Goal: Information Seeking & Learning: Find specific page/section

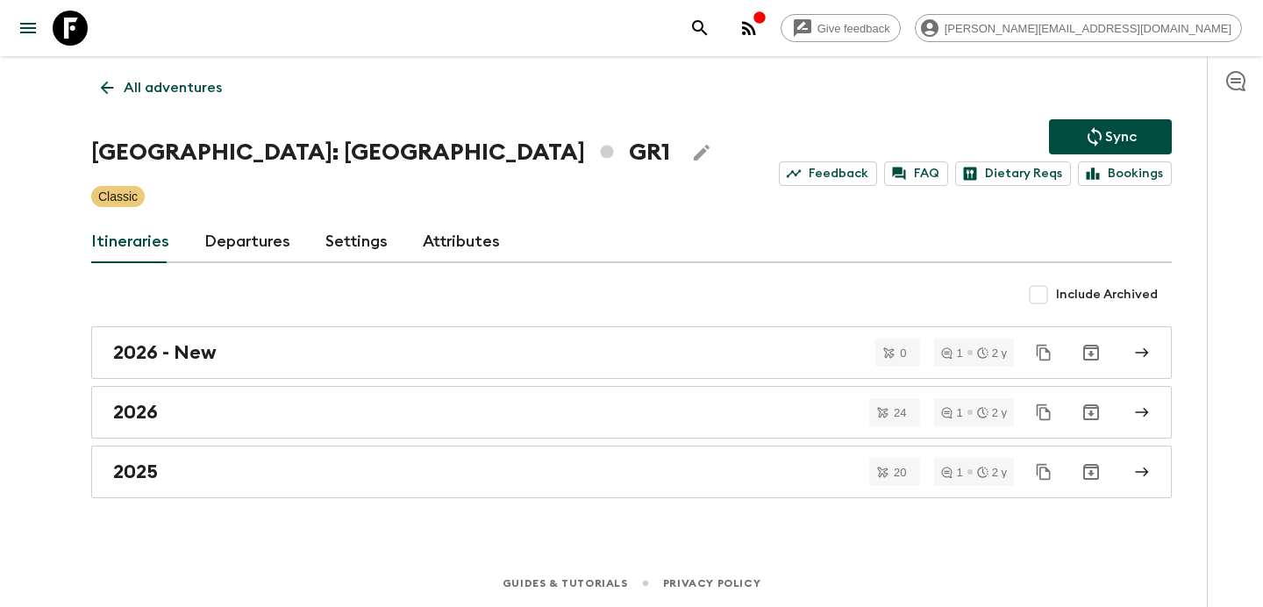
click at [759, 25] on icon "button" at bounding box center [748, 28] width 21 height 21
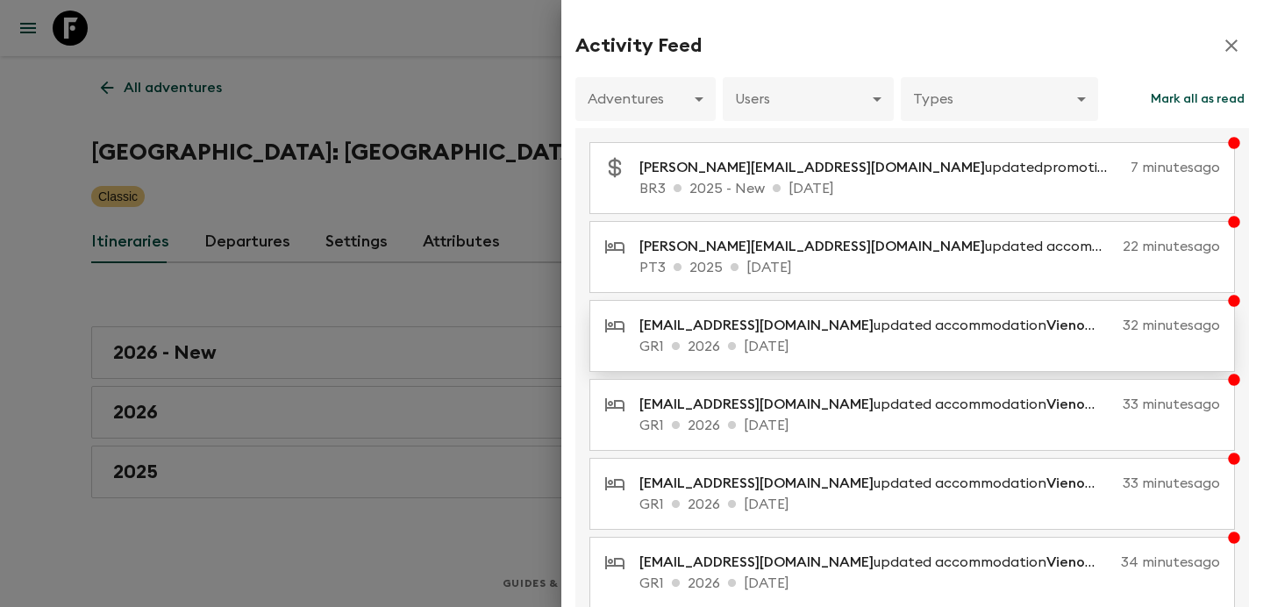
click at [845, 344] on p "GR1 2026 [DATE]" at bounding box center [929, 346] width 580 height 21
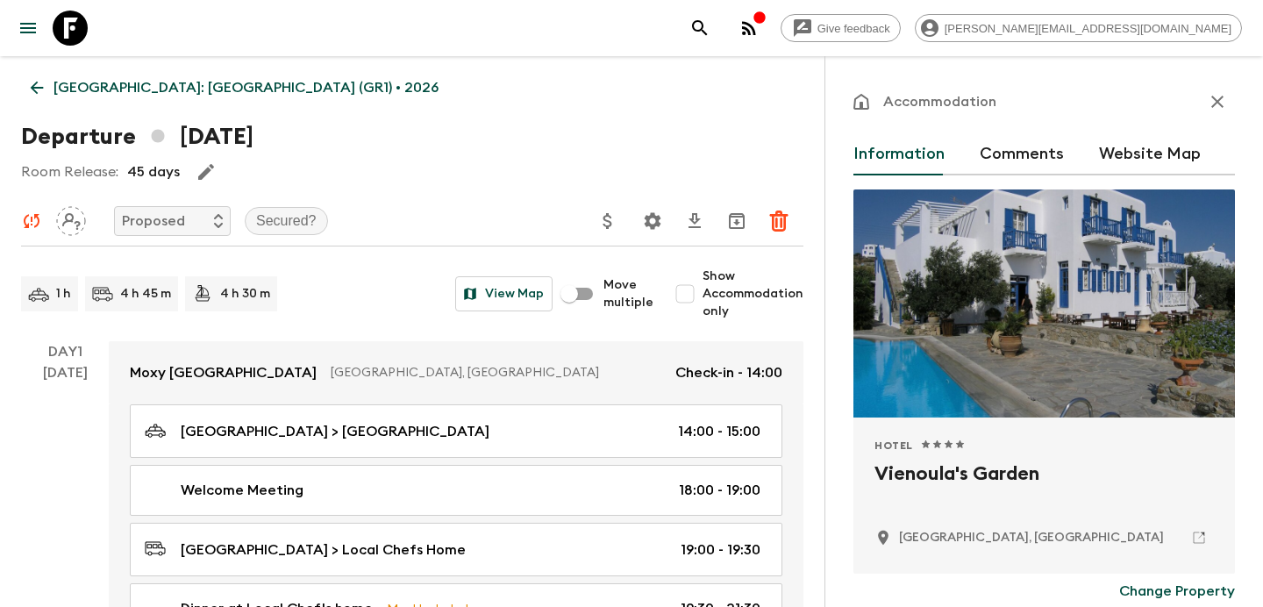
click at [142, 86] on p "Greece: Athens & the Islands (GR1) • 2026" at bounding box center [245, 87] width 385 height 21
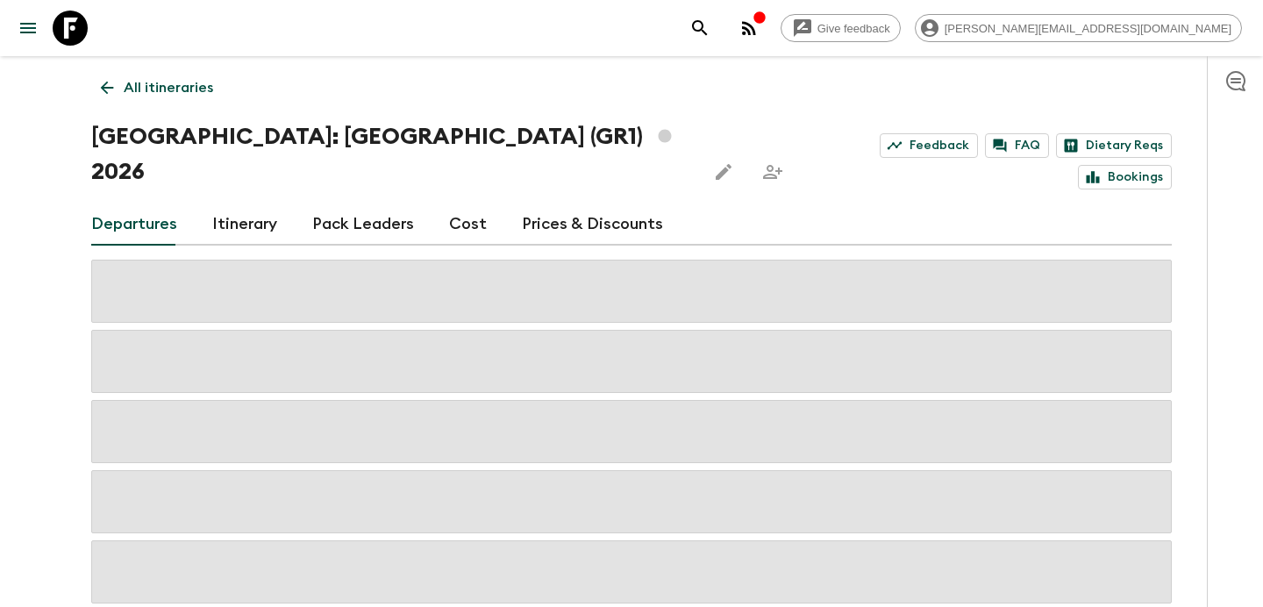
click at [458, 203] on link "Cost" at bounding box center [468, 224] width 38 height 42
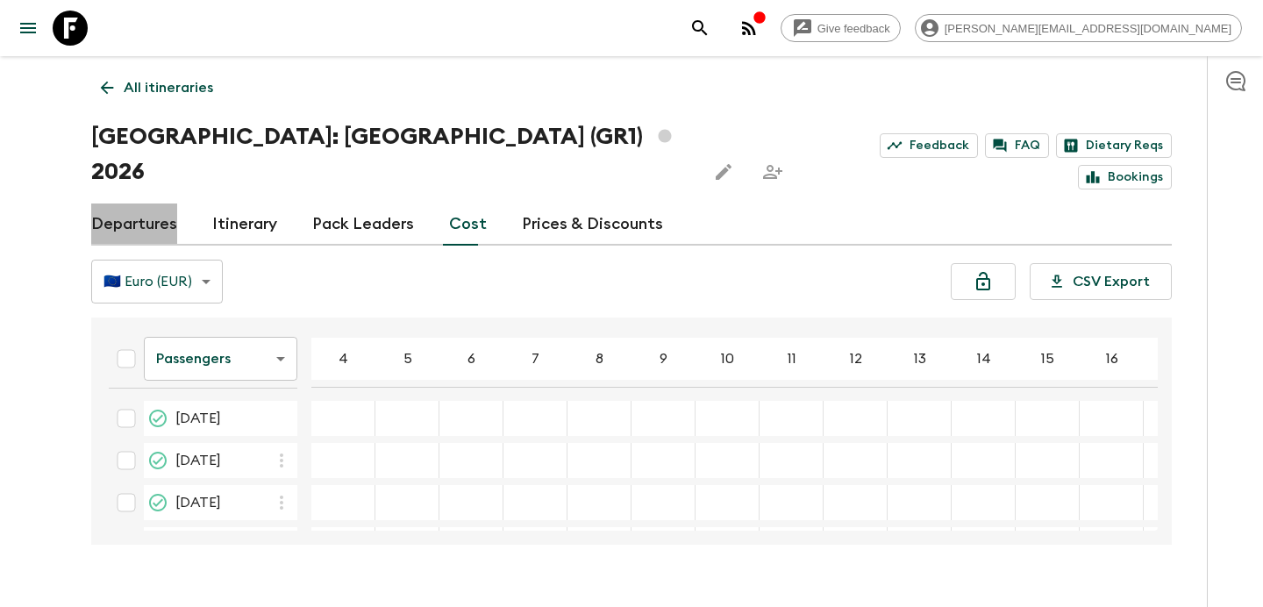
click at [142, 203] on link "Departures" at bounding box center [134, 224] width 86 height 42
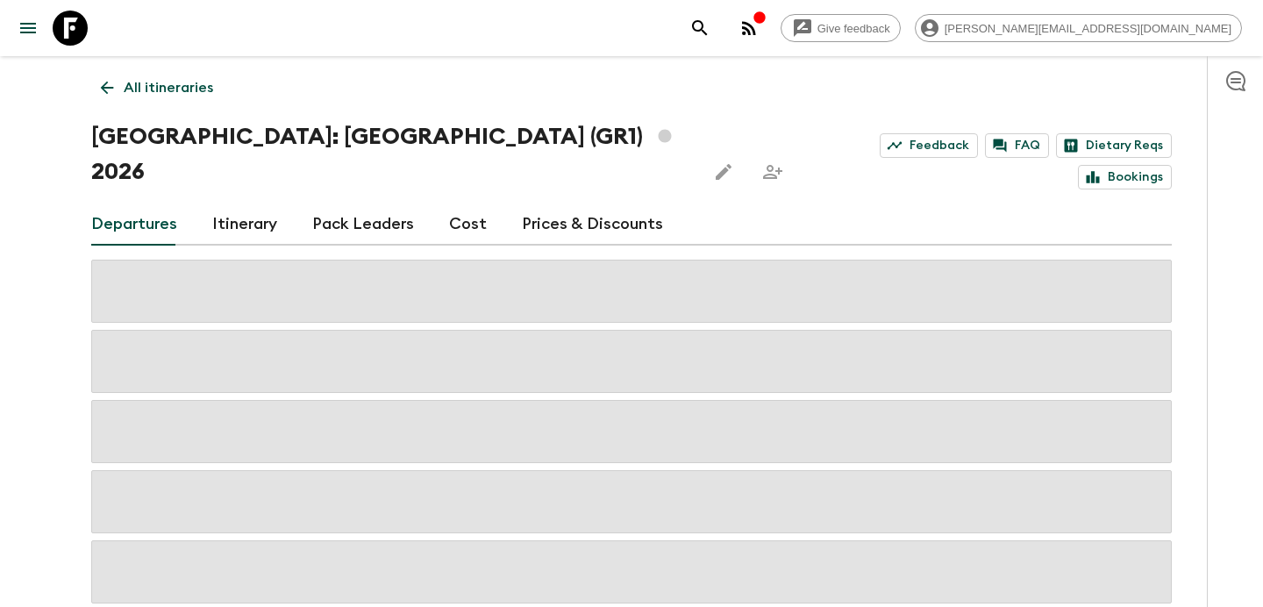
click at [756, 26] on icon "button" at bounding box center [749, 28] width 14 height 14
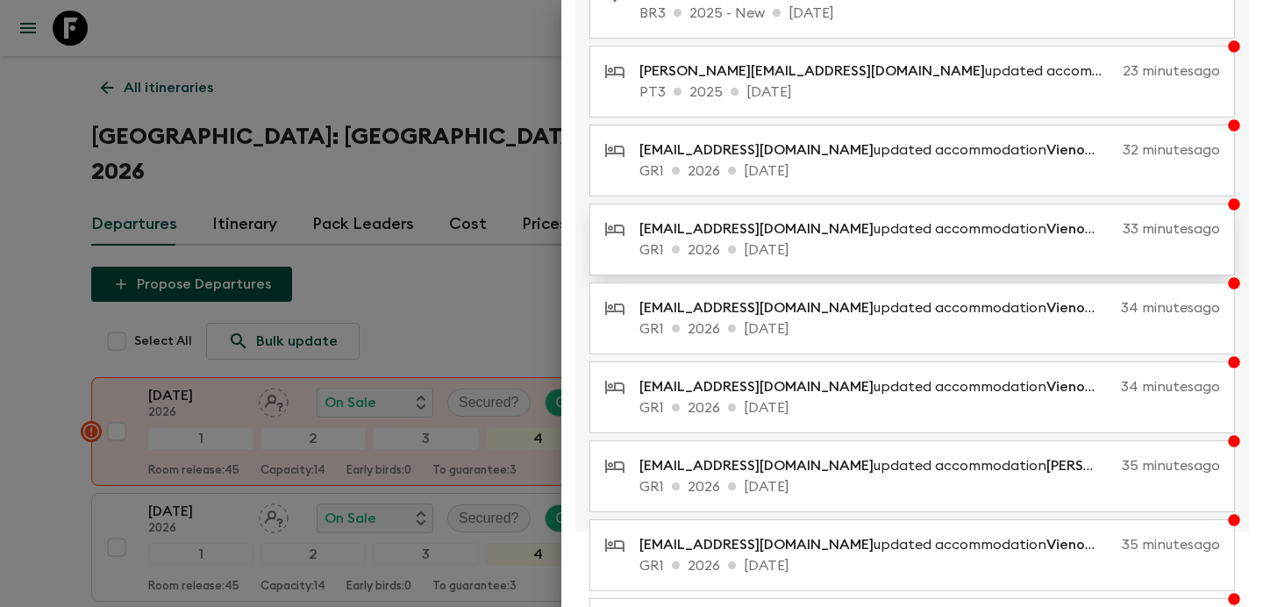
scroll to position [359, 0]
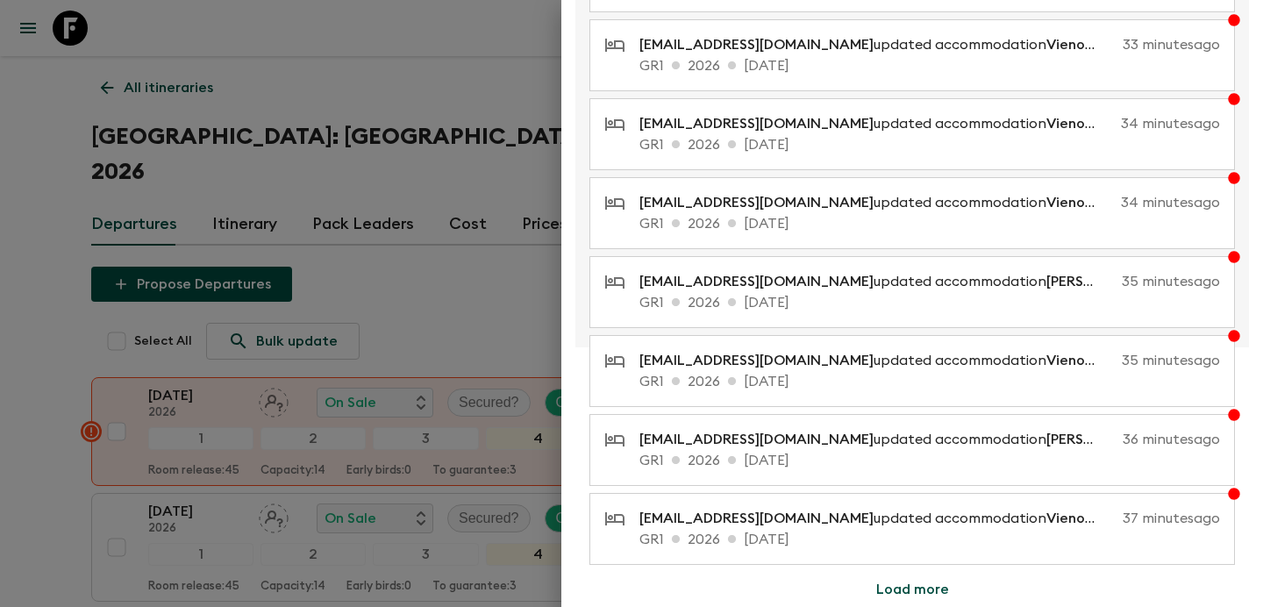
click at [915, 579] on button "Load more" at bounding box center [912, 589] width 115 height 35
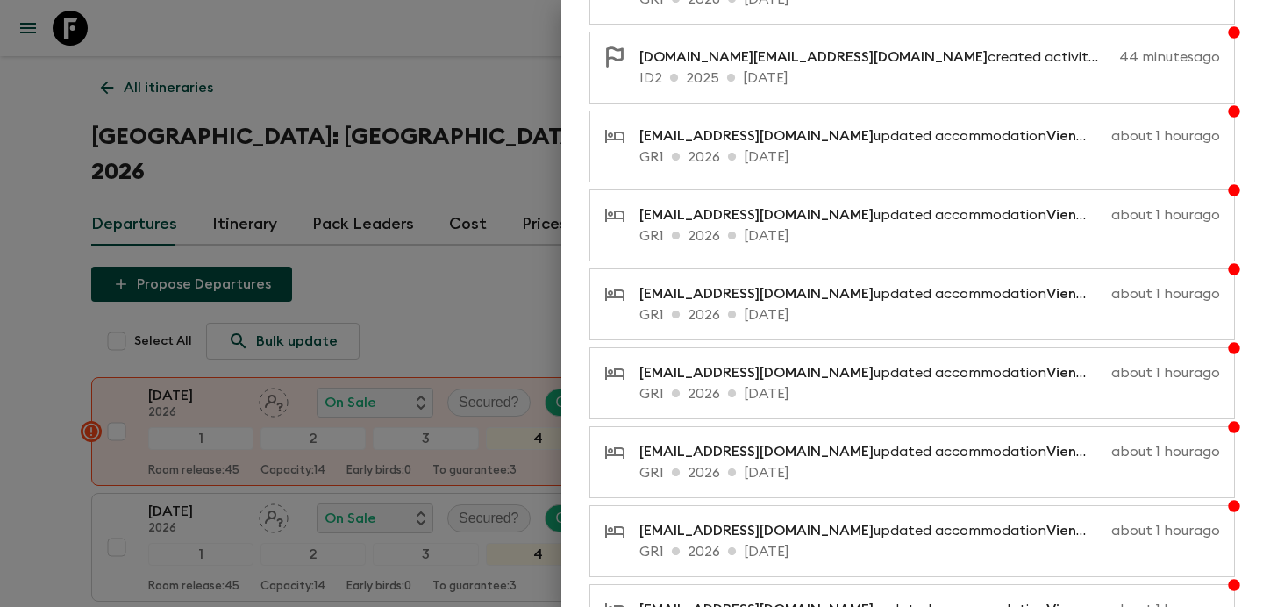
scroll to position [1149, 0]
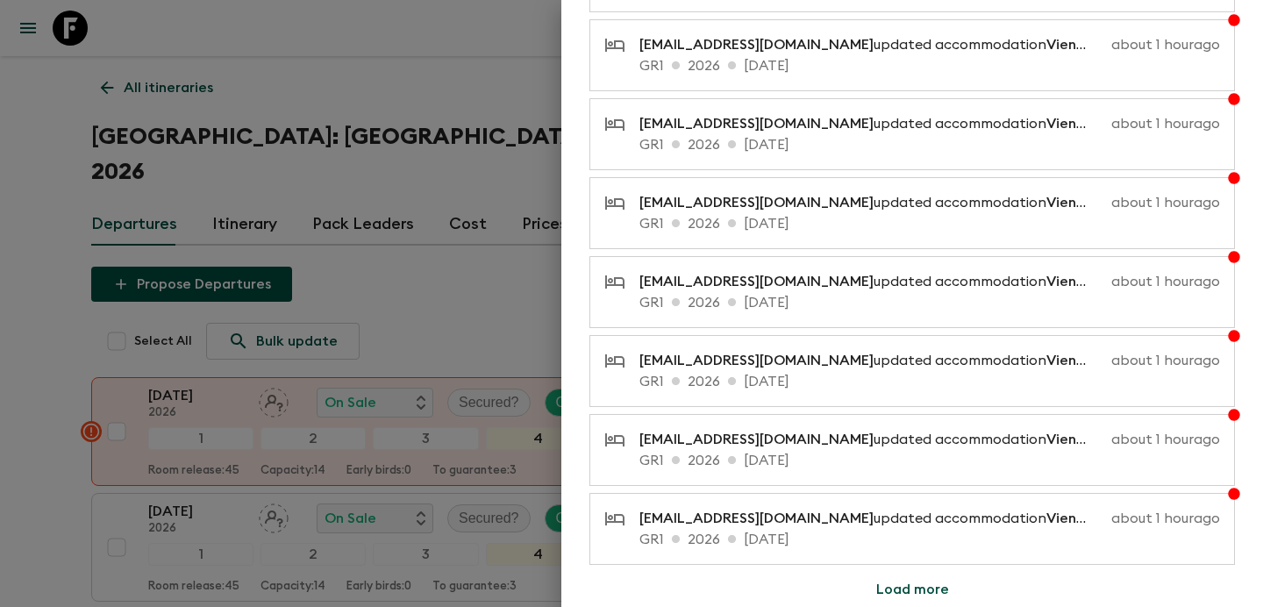
click at [495, 257] on div at bounding box center [631, 303] width 1263 height 607
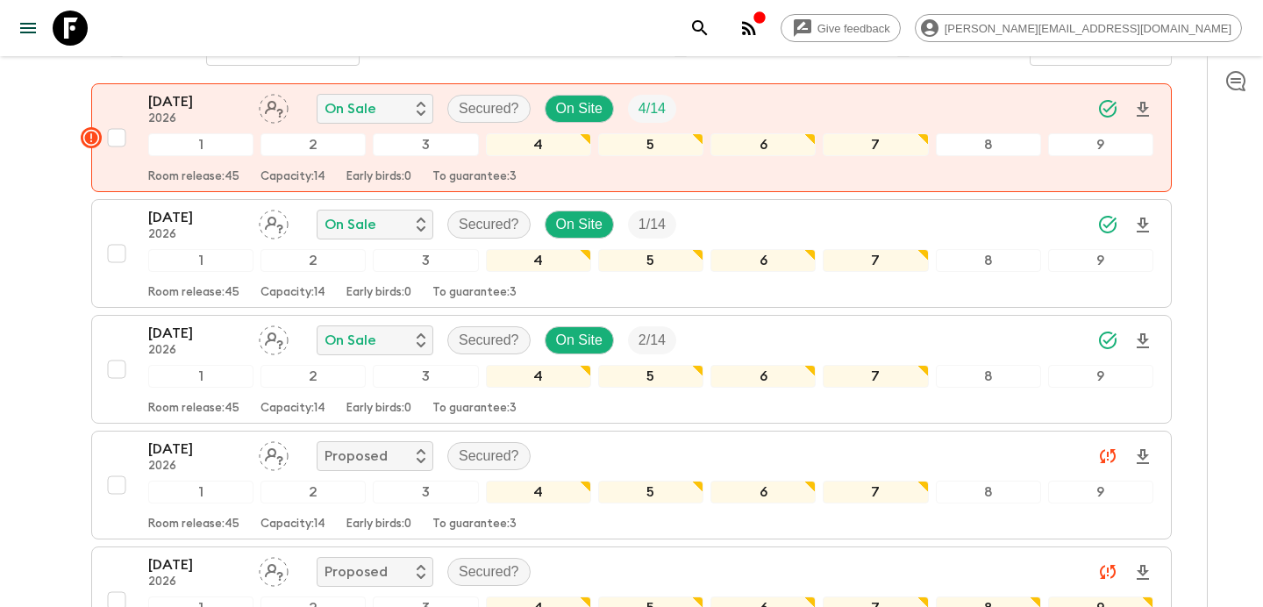
scroll to position [0, 0]
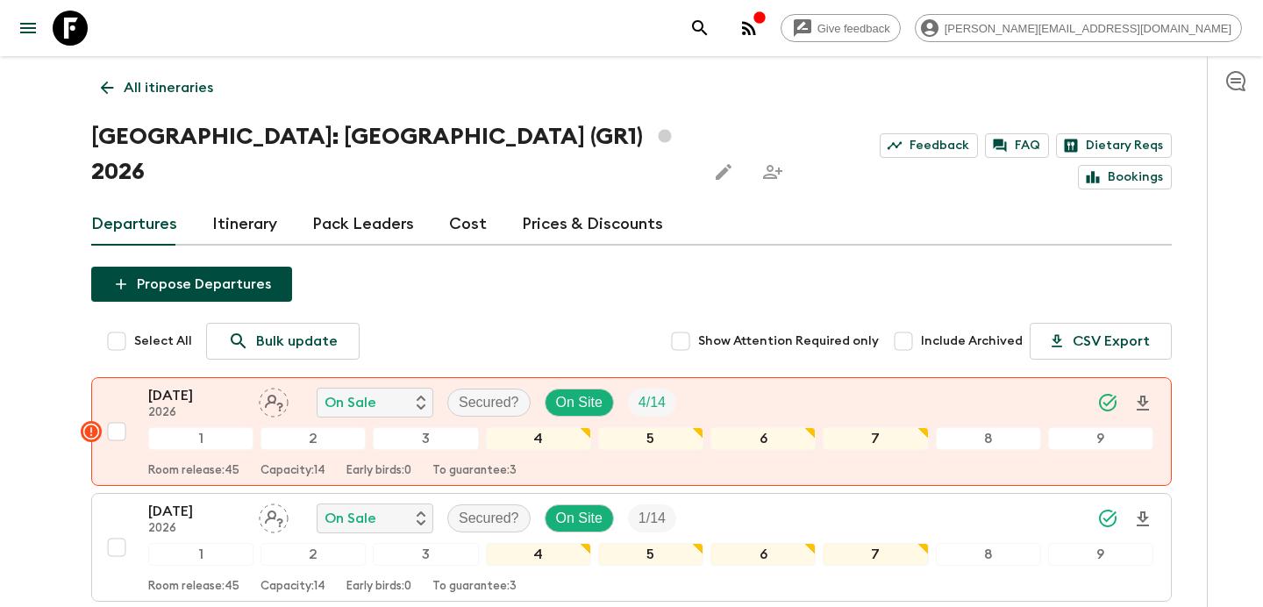
click at [465, 203] on link "Cost" at bounding box center [468, 224] width 38 height 42
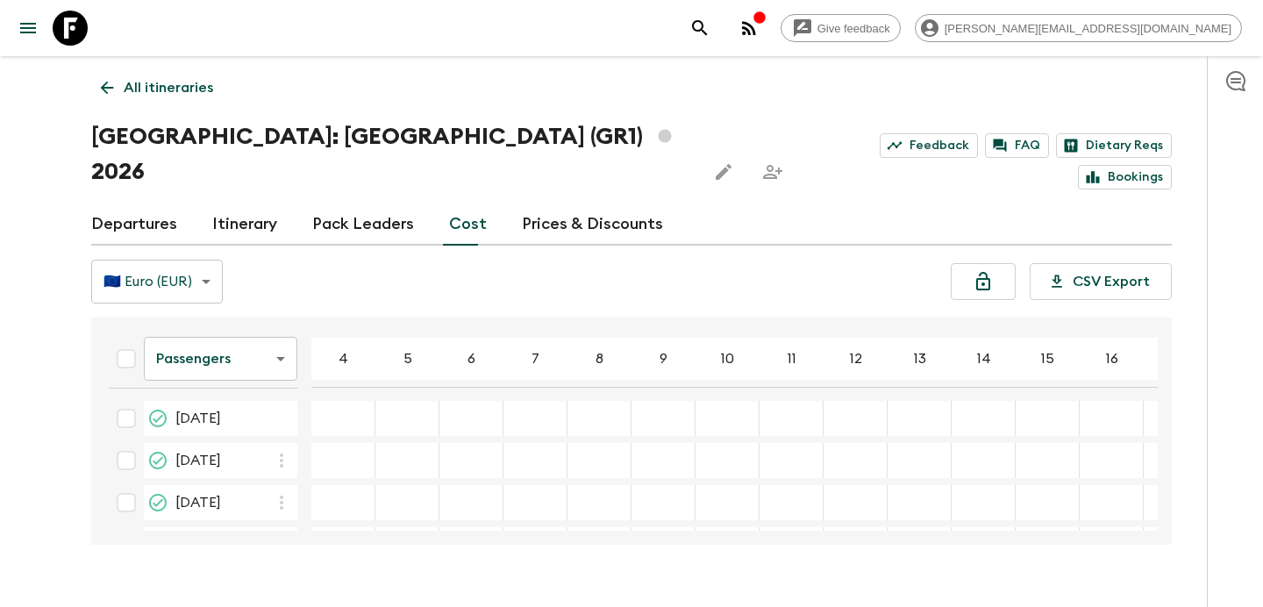
click at [187, 81] on p "All itineraries" at bounding box center [168, 87] width 89 height 21
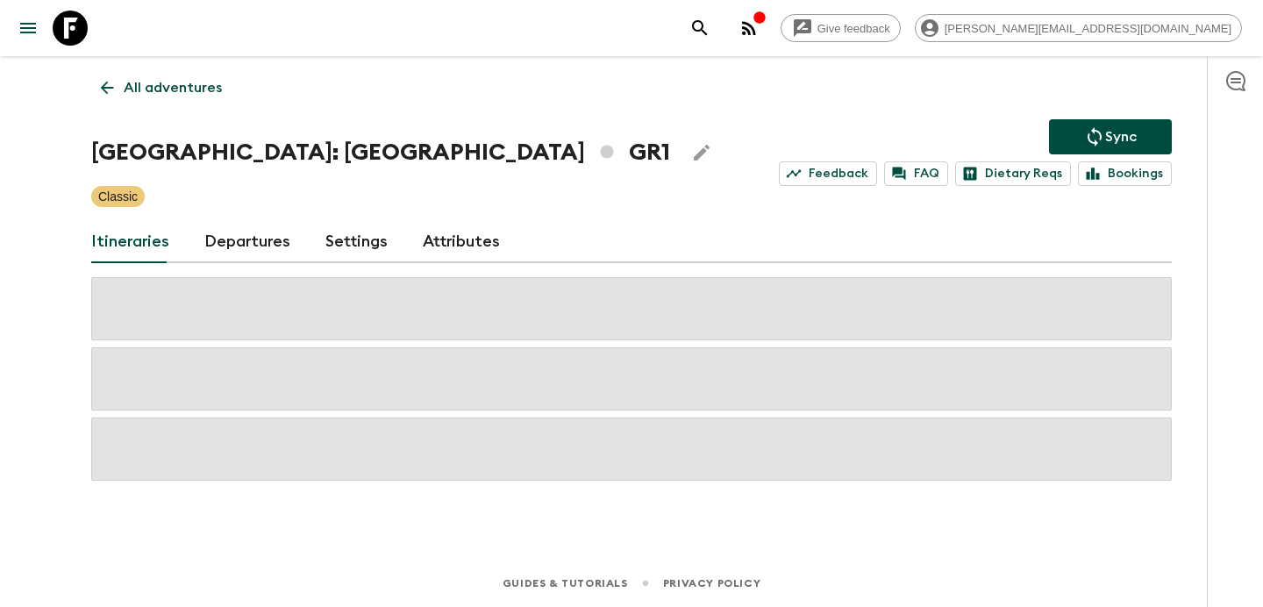
click at [187, 81] on p "All adventures" at bounding box center [173, 87] width 98 height 21
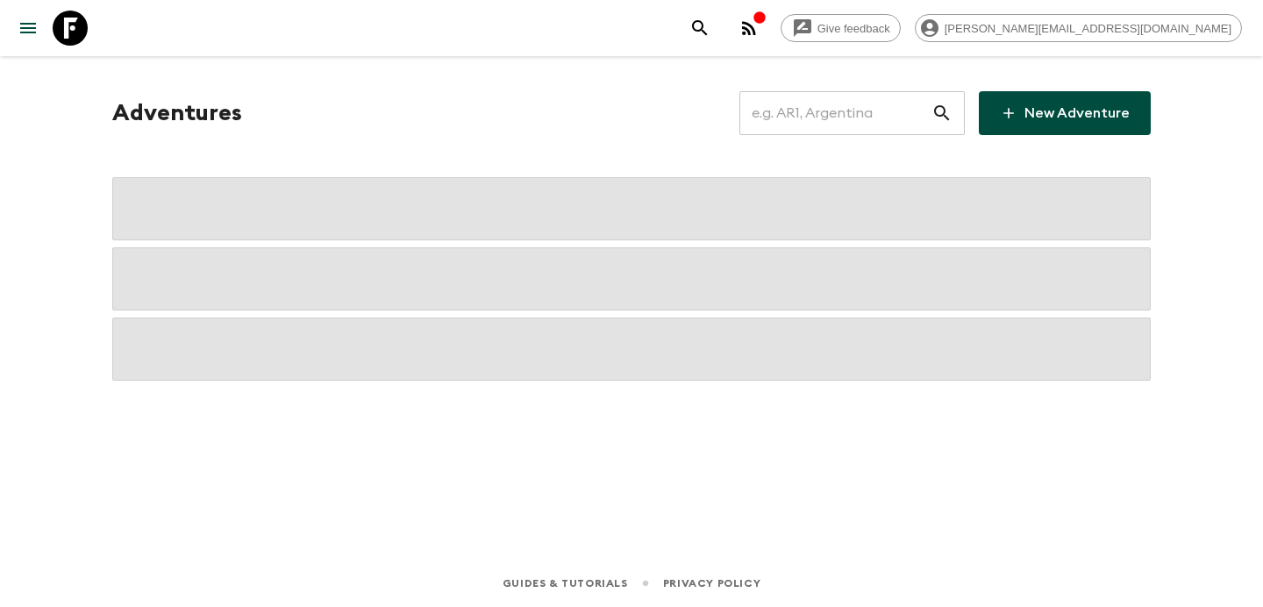
click at [837, 130] on input "text" at bounding box center [835, 113] width 192 height 49
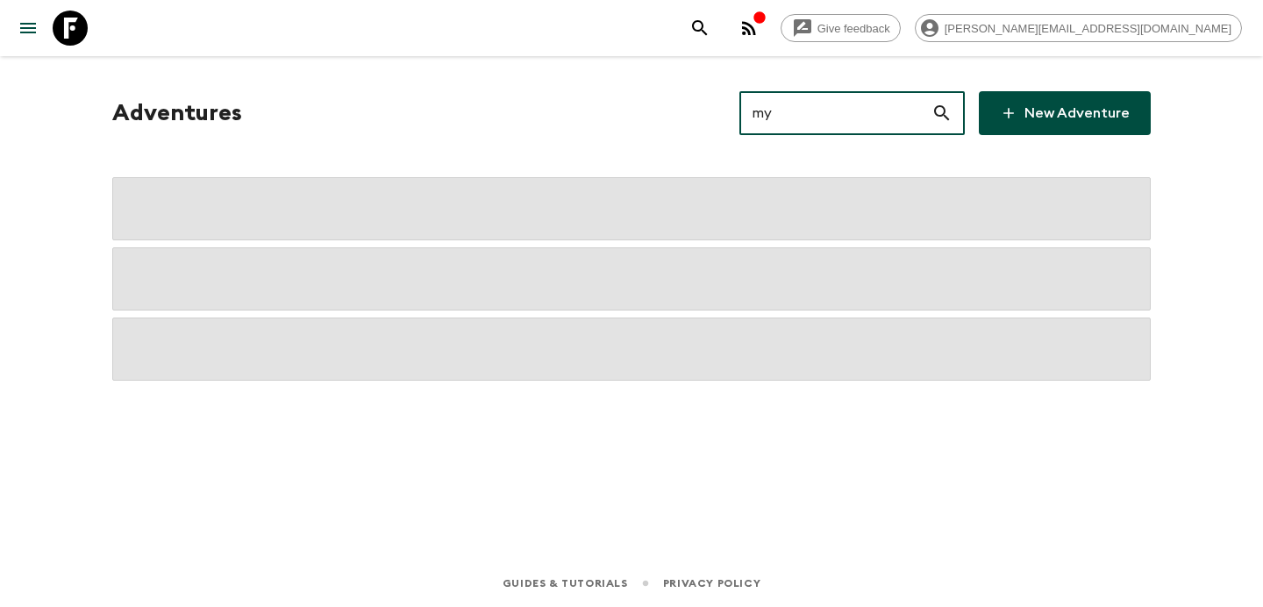
type input "my1"
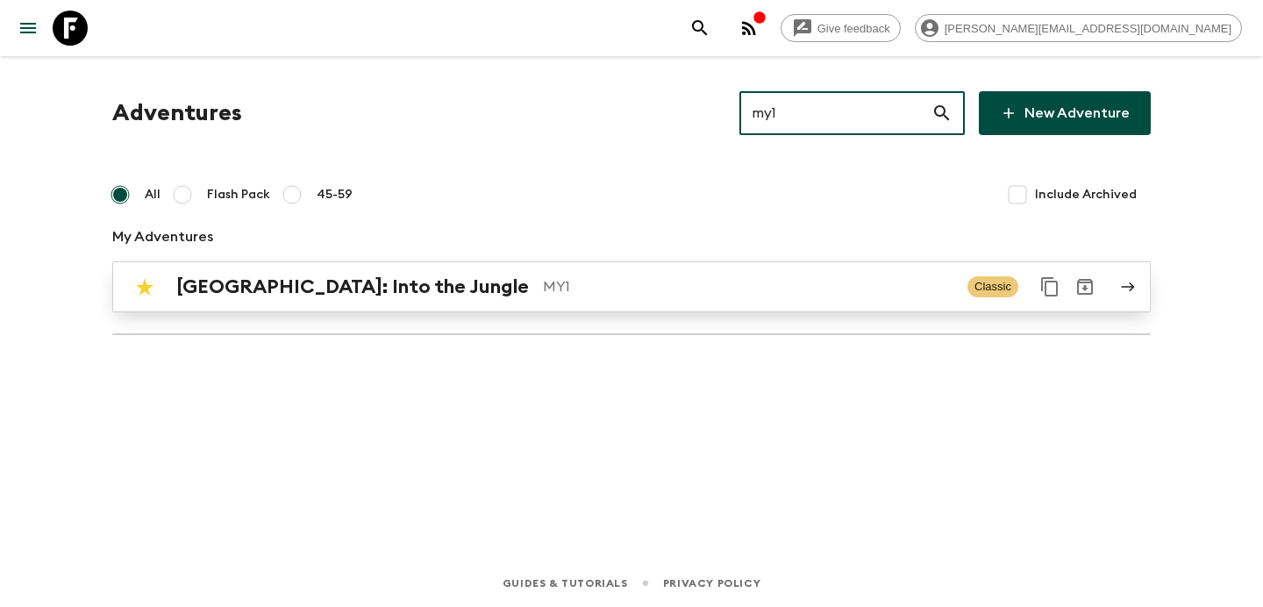
click at [592, 274] on div "Borneo: Into the Jungle MY1 Classic" at bounding box center [597, 286] width 940 height 35
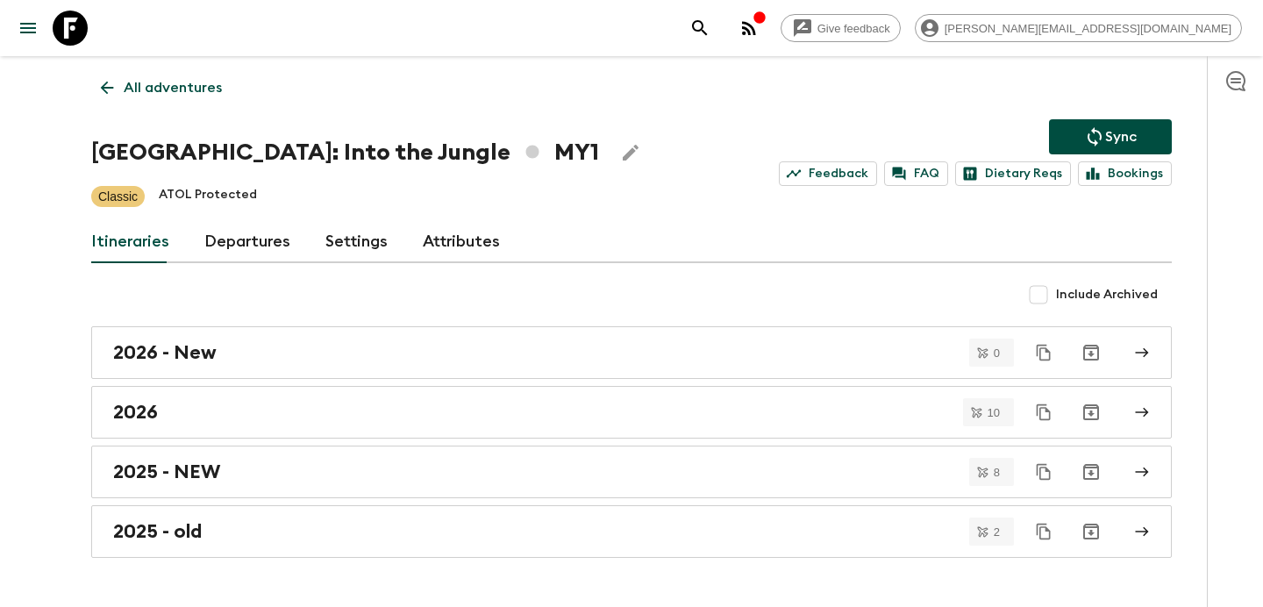
click at [766, 24] on icon "button" at bounding box center [759, 18] width 14 height 14
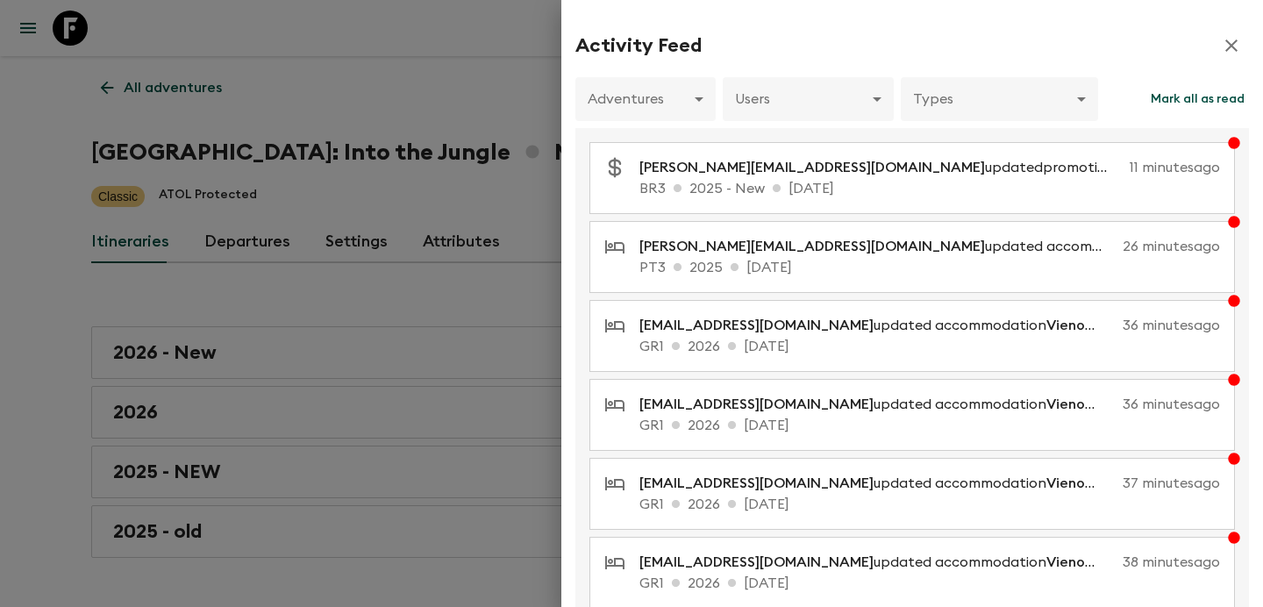
click at [492, 189] on div at bounding box center [631, 303] width 1263 height 607
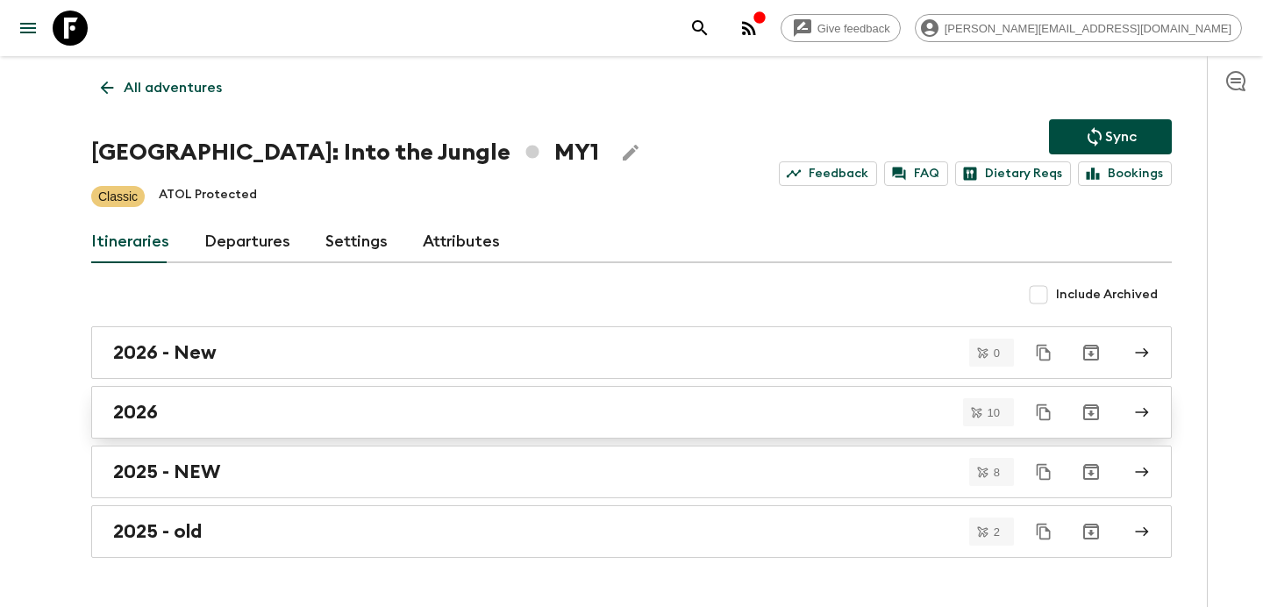
click at [342, 403] on div "2026" at bounding box center [614, 412] width 1003 height 23
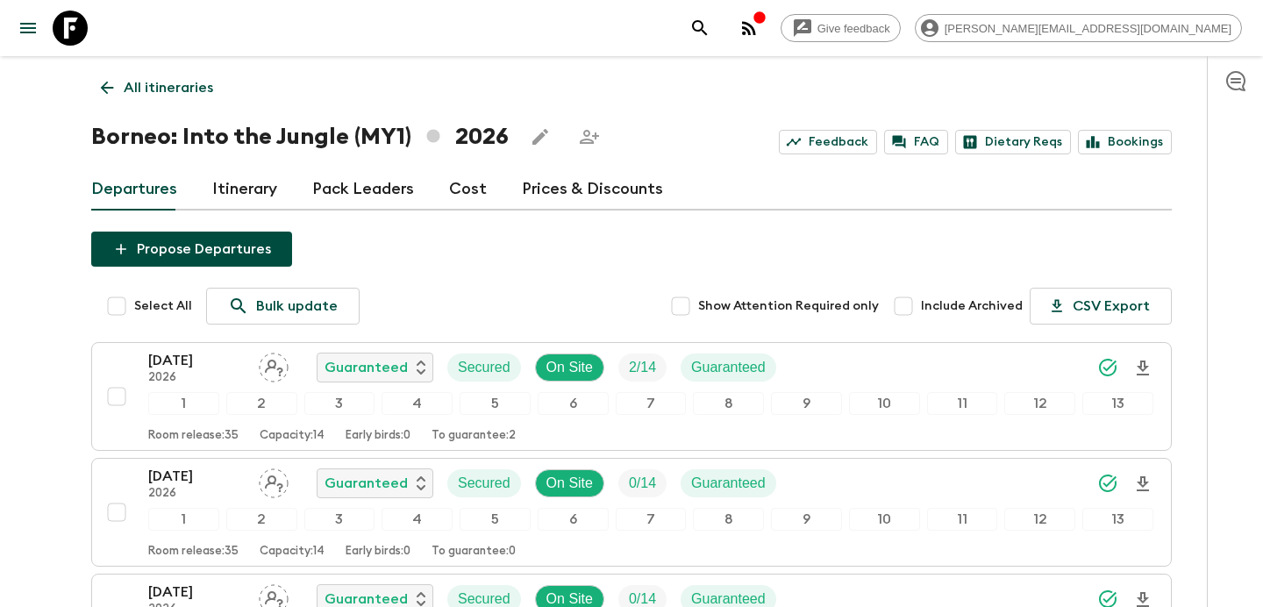
click at [147, 84] on p "All itineraries" at bounding box center [168, 87] width 89 height 21
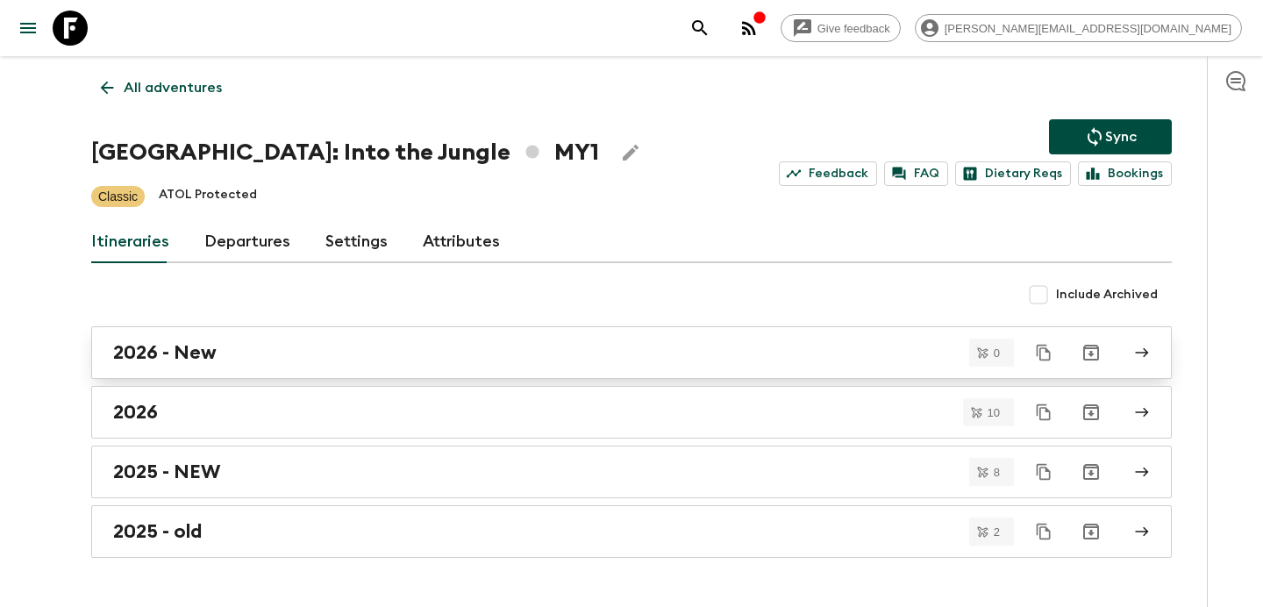
click at [418, 365] on link "2026 - New" at bounding box center [631, 352] width 1080 height 53
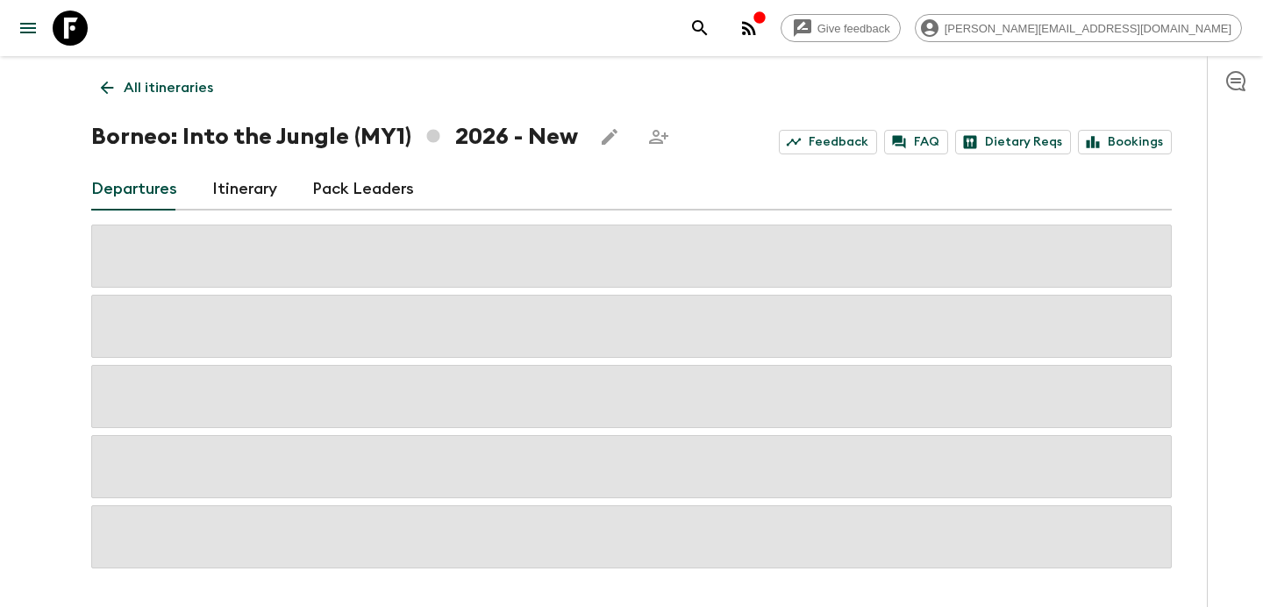
click at [233, 183] on link "Itinerary" at bounding box center [244, 189] width 65 height 42
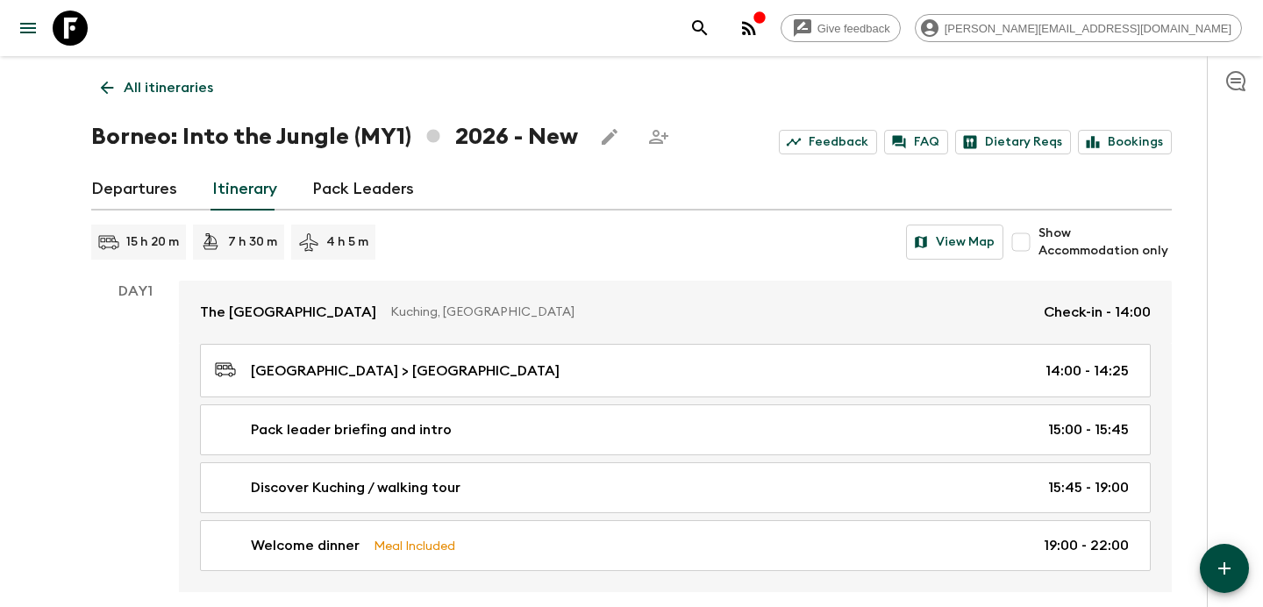
click at [187, 87] on p "All itineraries" at bounding box center [168, 87] width 89 height 21
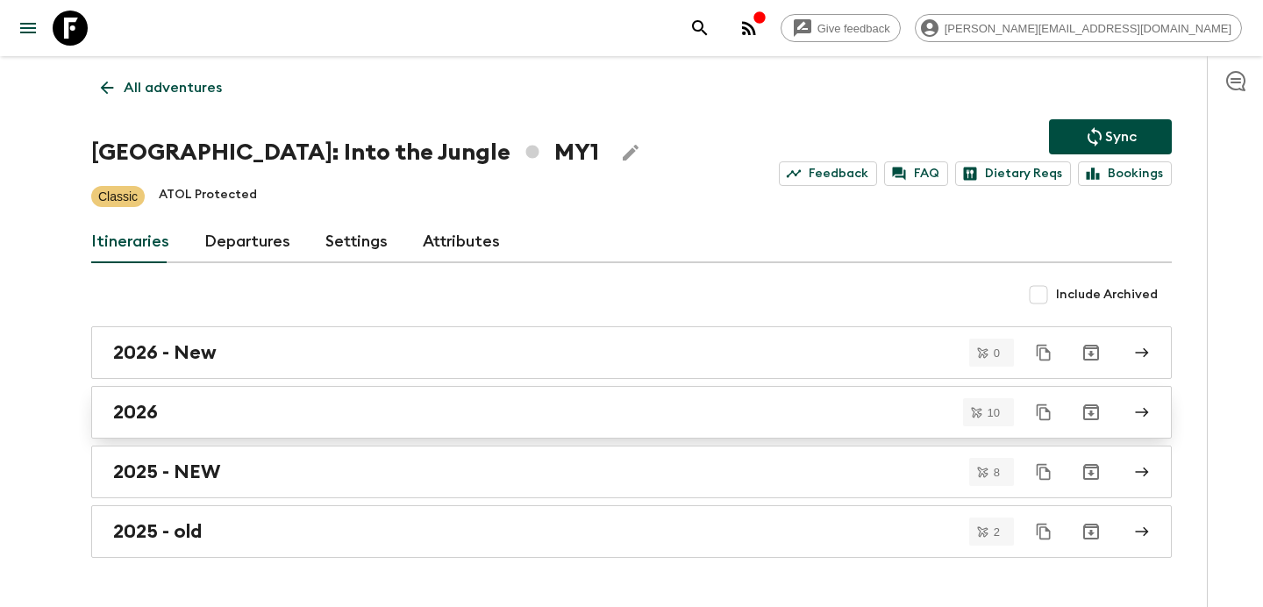
click at [475, 427] on link "2026" at bounding box center [631, 412] width 1080 height 53
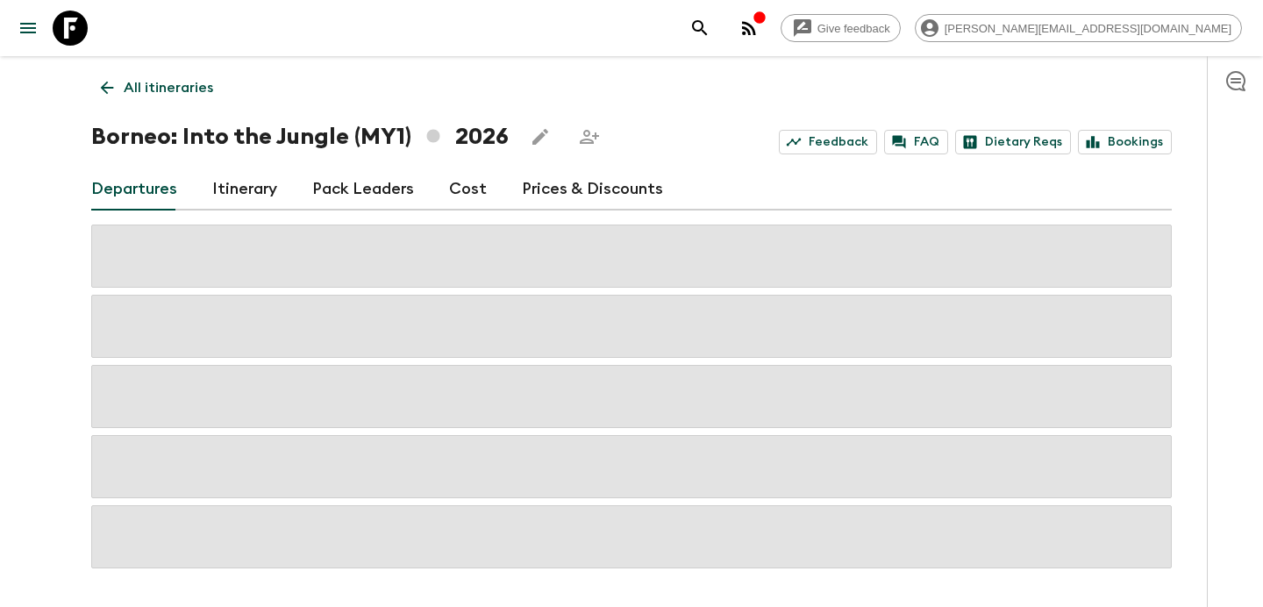
click at [219, 175] on link "Itinerary" at bounding box center [244, 189] width 65 height 42
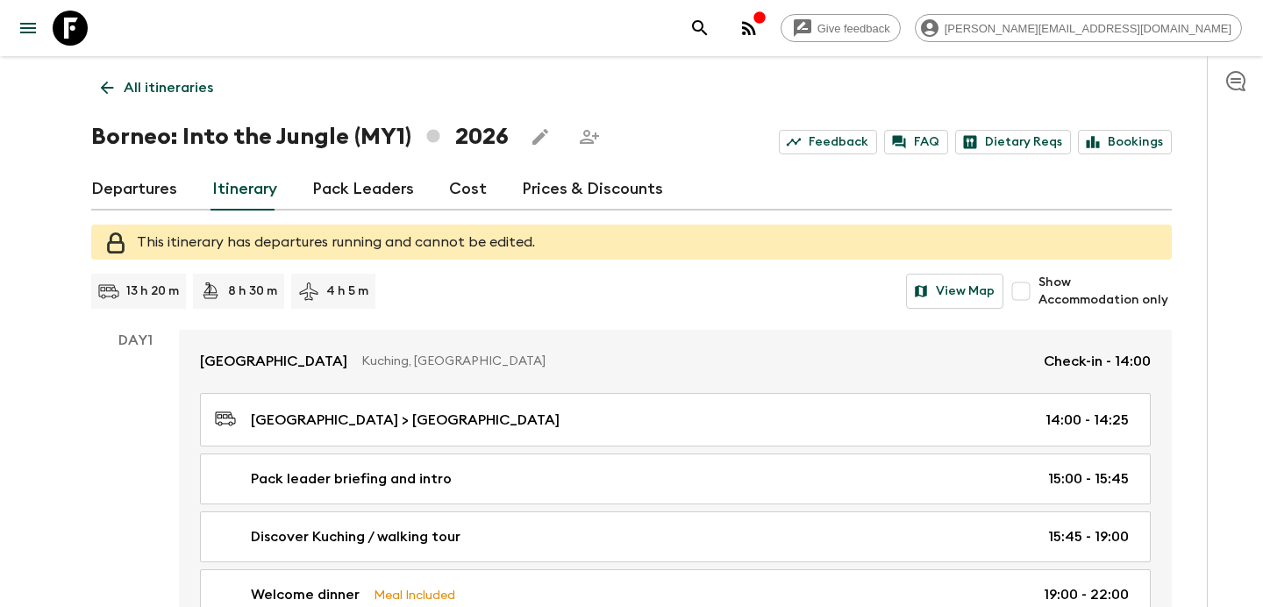
click at [162, 186] on link "Departures" at bounding box center [134, 189] width 86 height 42
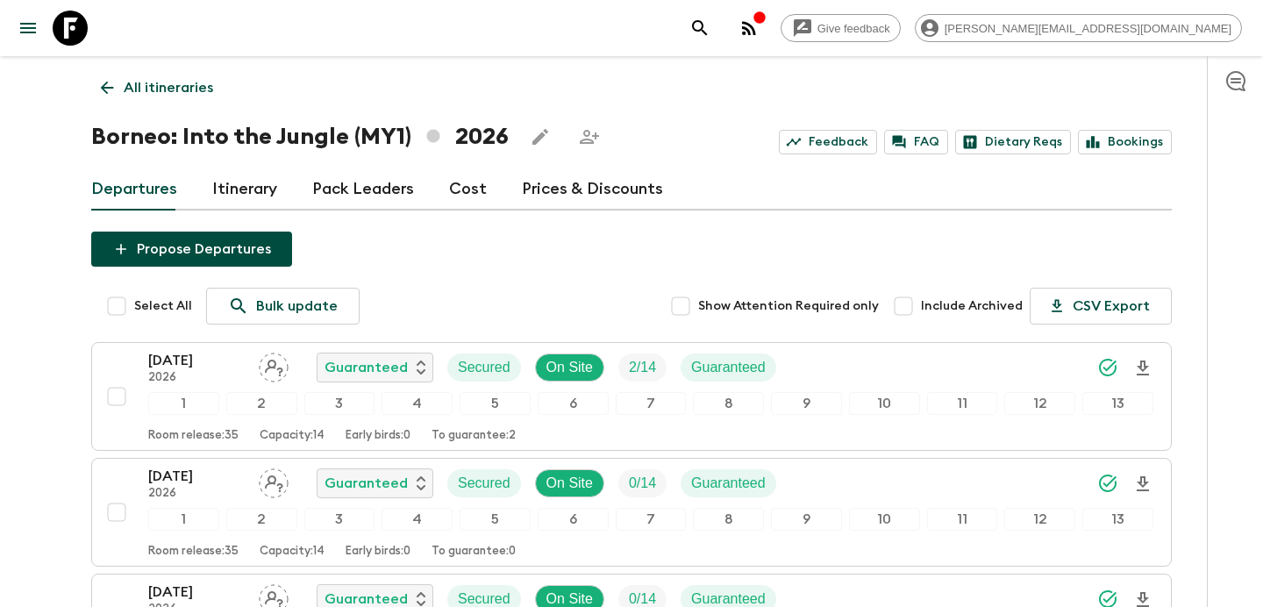
click at [189, 103] on link "All itineraries" at bounding box center [157, 87] width 132 height 35
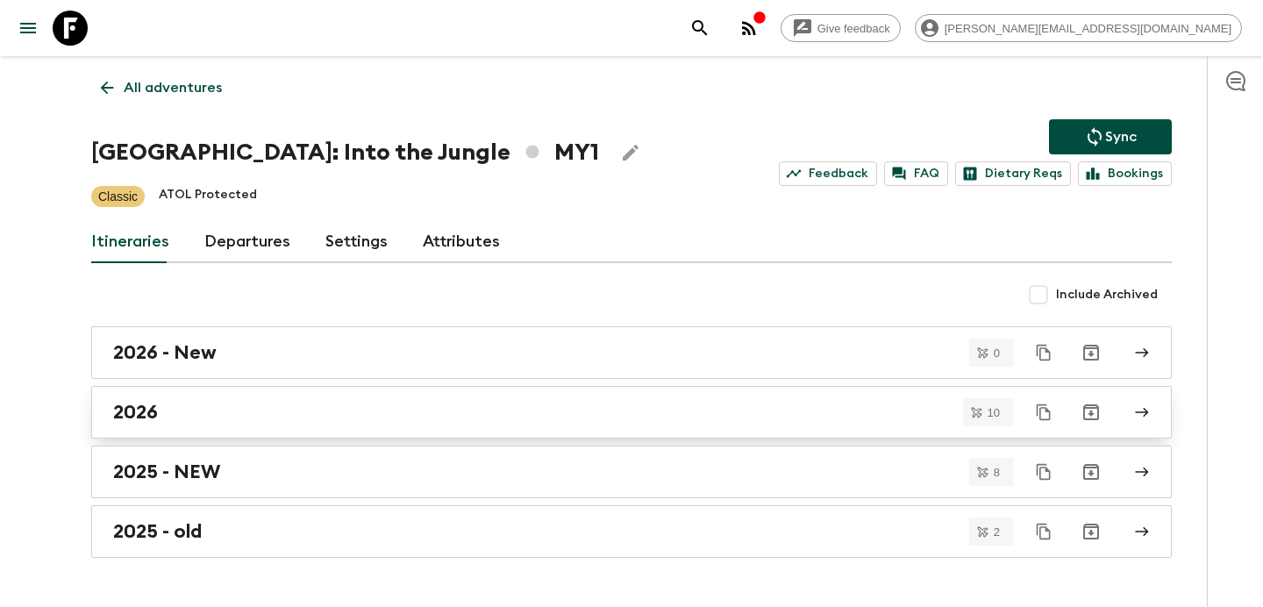
click at [224, 395] on link "2026" at bounding box center [631, 412] width 1080 height 53
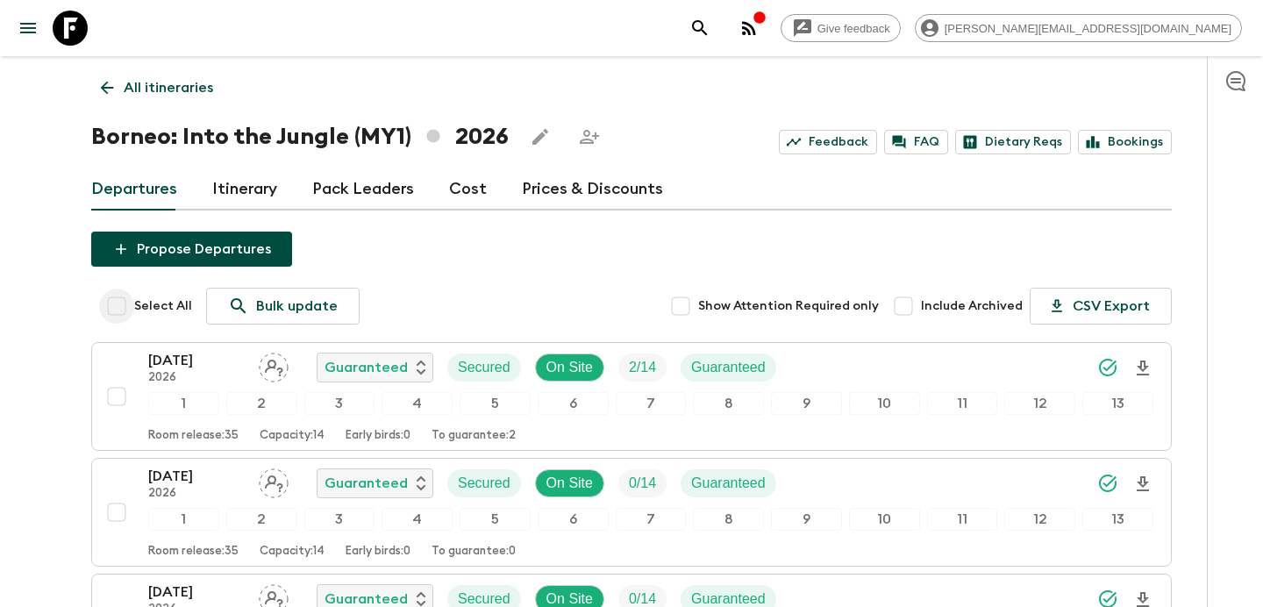
click at [115, 305] on input "Select All" at bounding box center [116, 305] width 35 height 35
checkbox input "true"
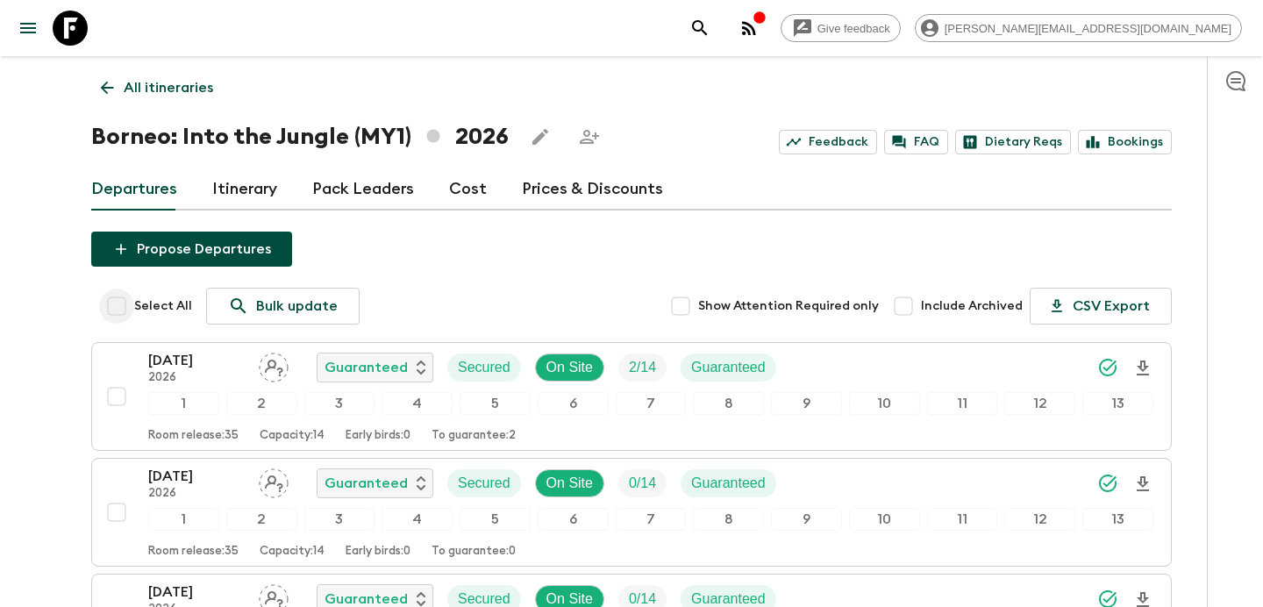
checkbox input "true"
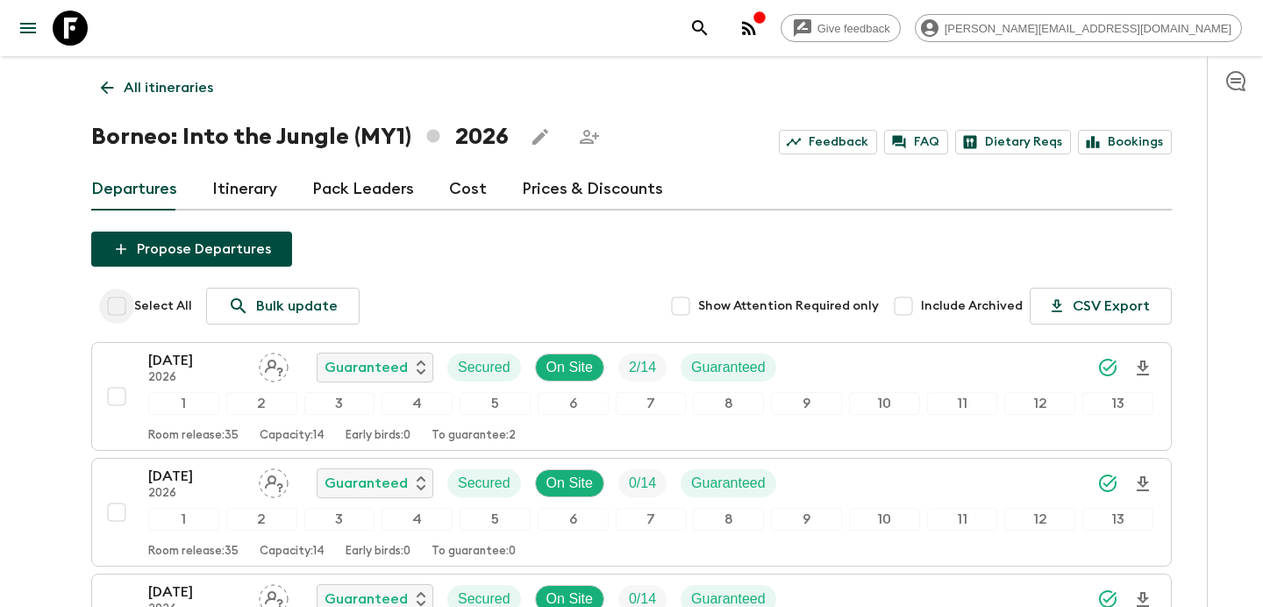
checkbox input "true"
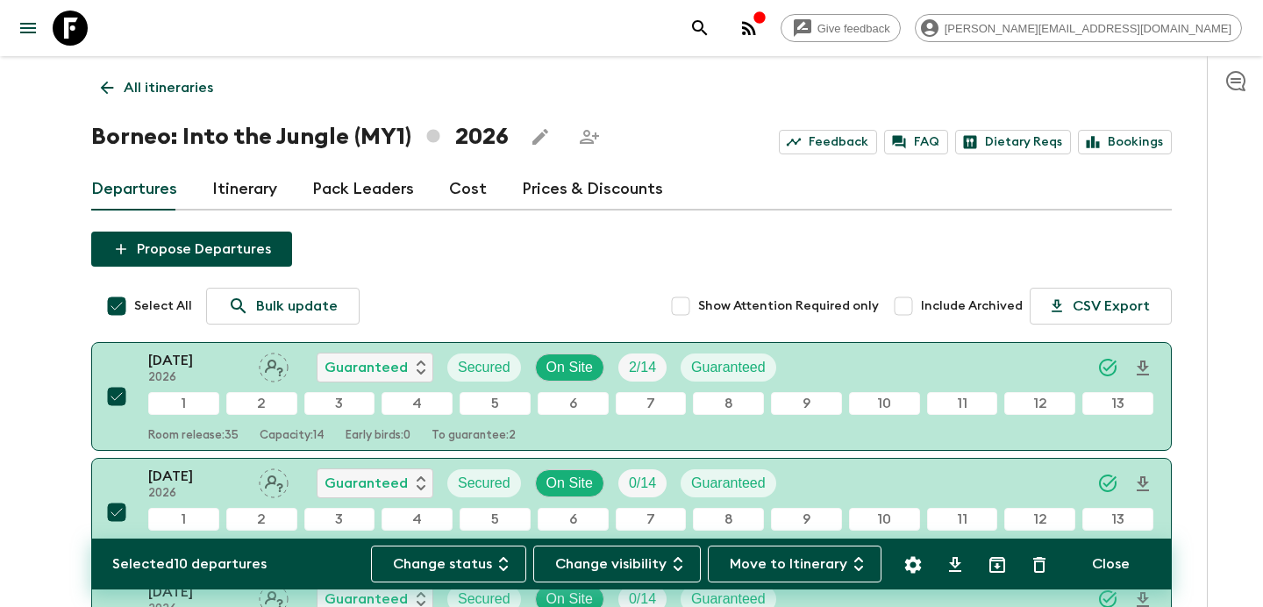
click at [785, 568] on button "Move to Itinerary" at bounding box center [795, 563] width 174 height 37
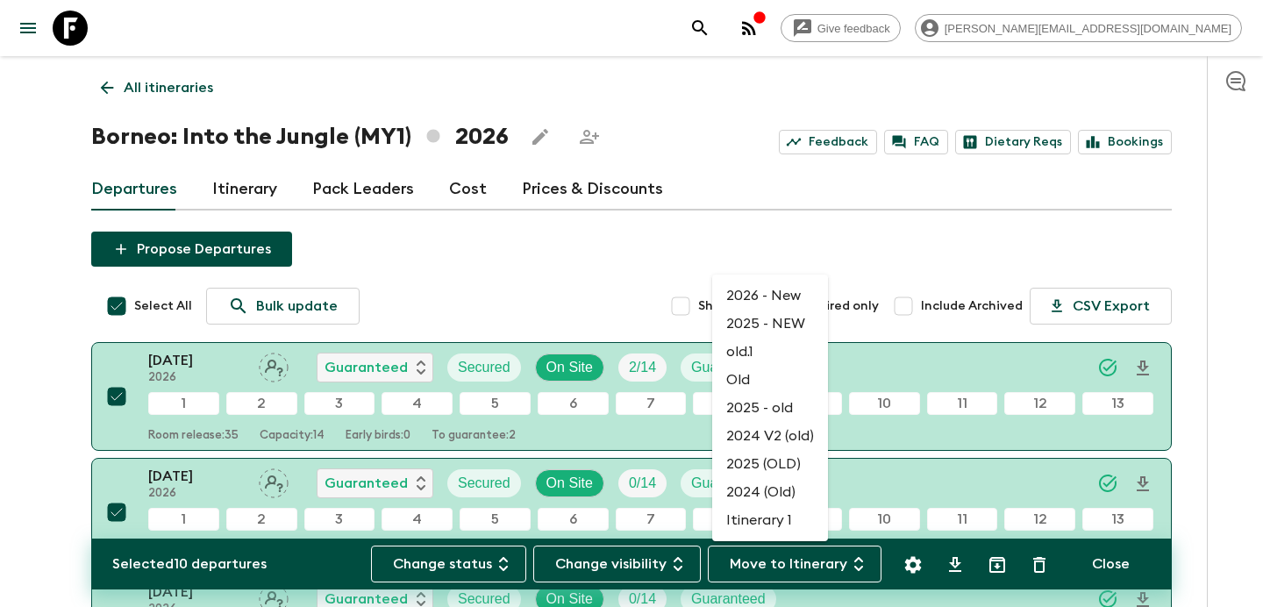
click at [771, 300] on li "2026 - New" at bounding box center [770, 295] width 116 height 28
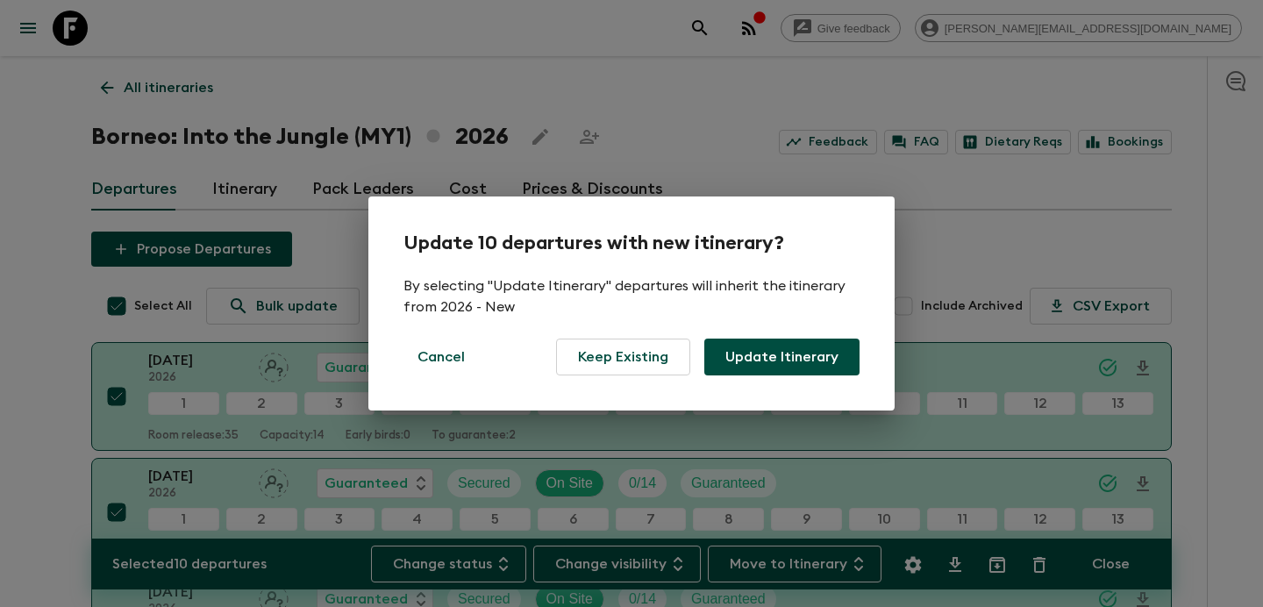
click at [778, 347] on button "Update Itinerary" at bounding box center [781, 356] width 155 height 37
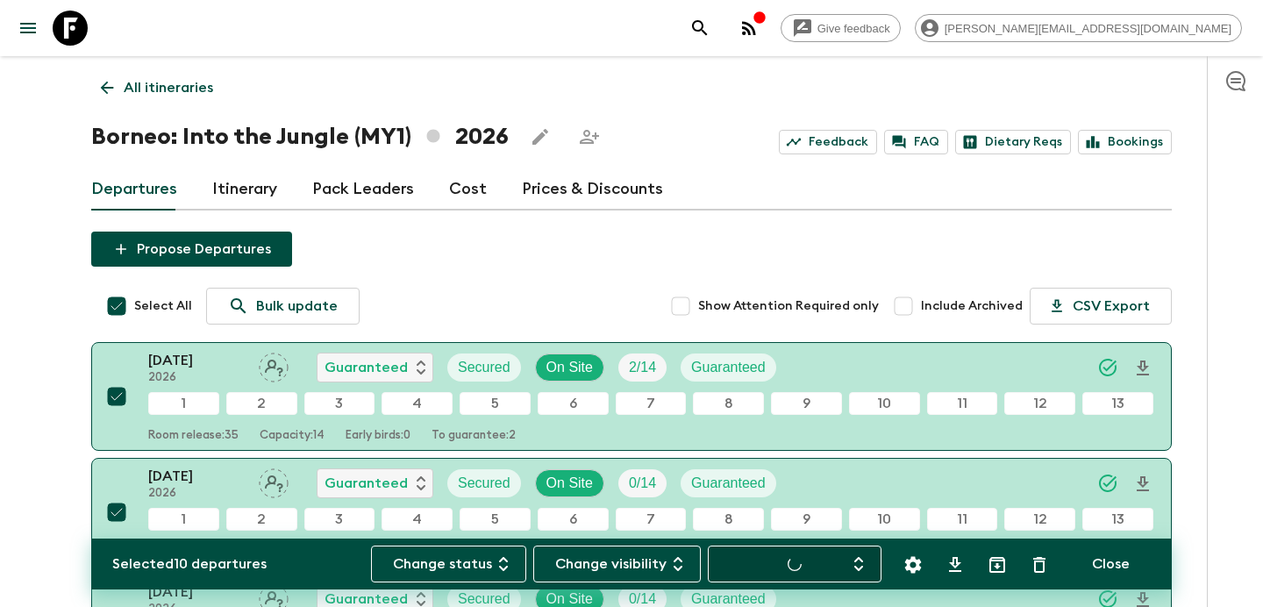
checkbox input "false"
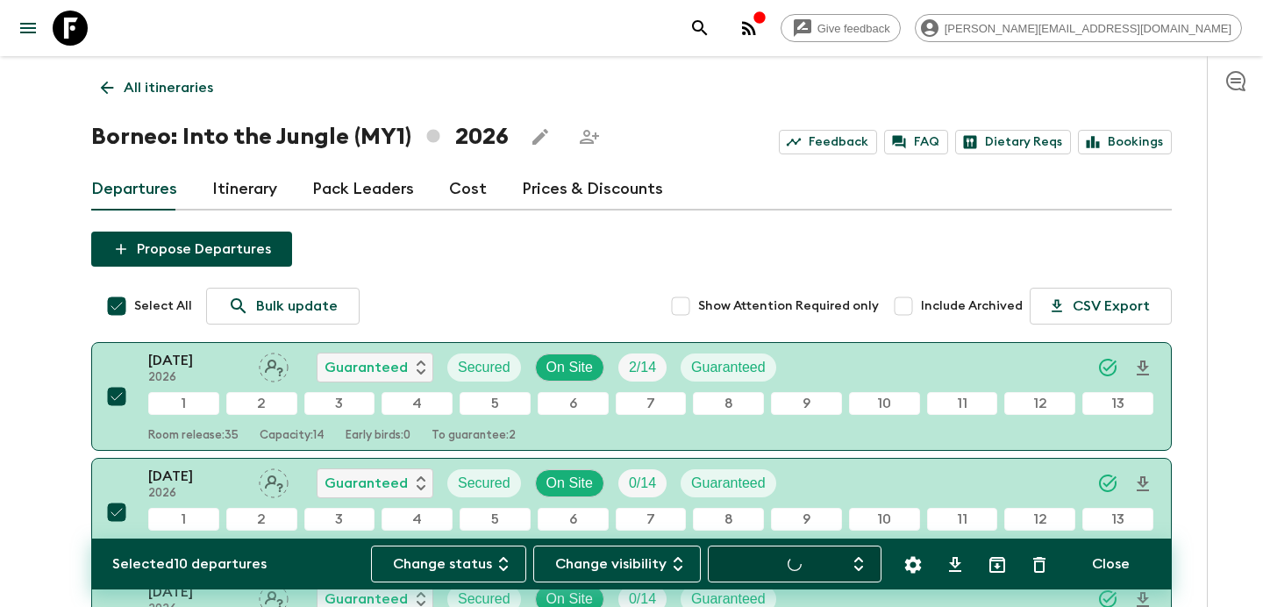
checkbox input "false"
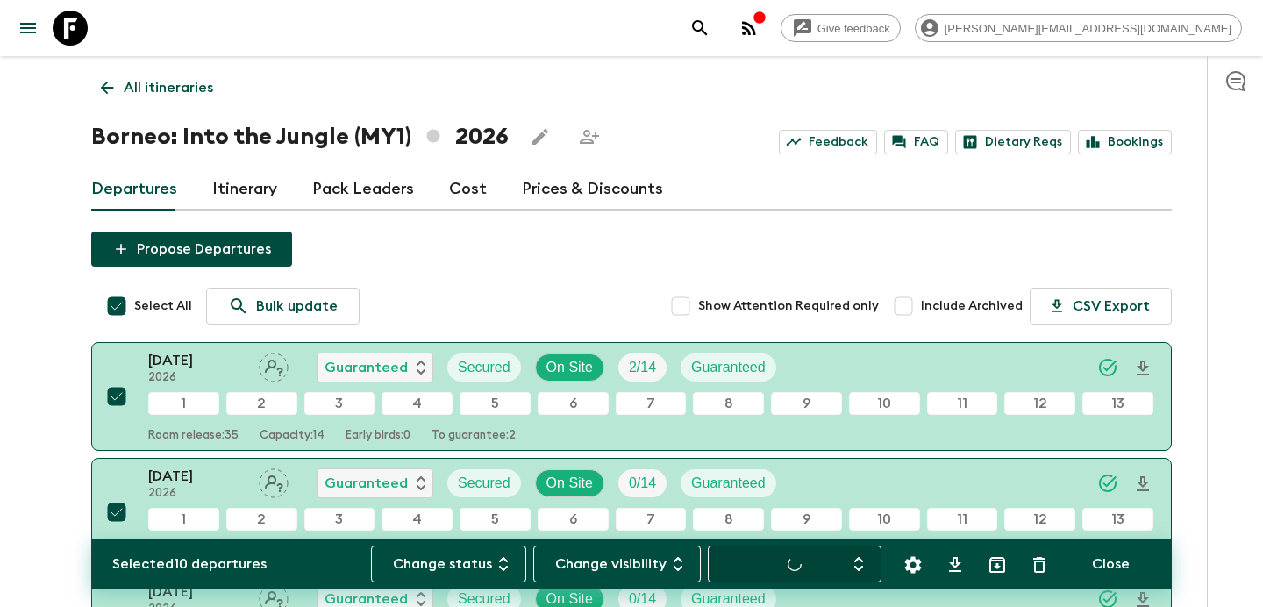
checkbox input "false"
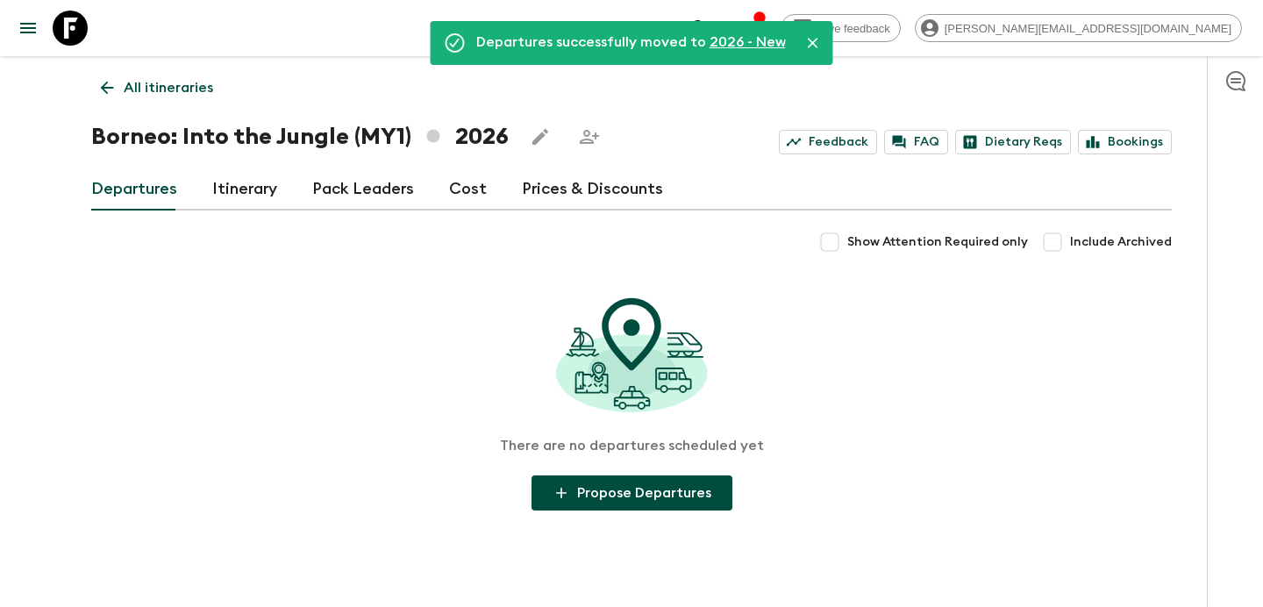
click at [174, 82] on p "All itineraries" at bounding box center [168, 87] width 89 height 21
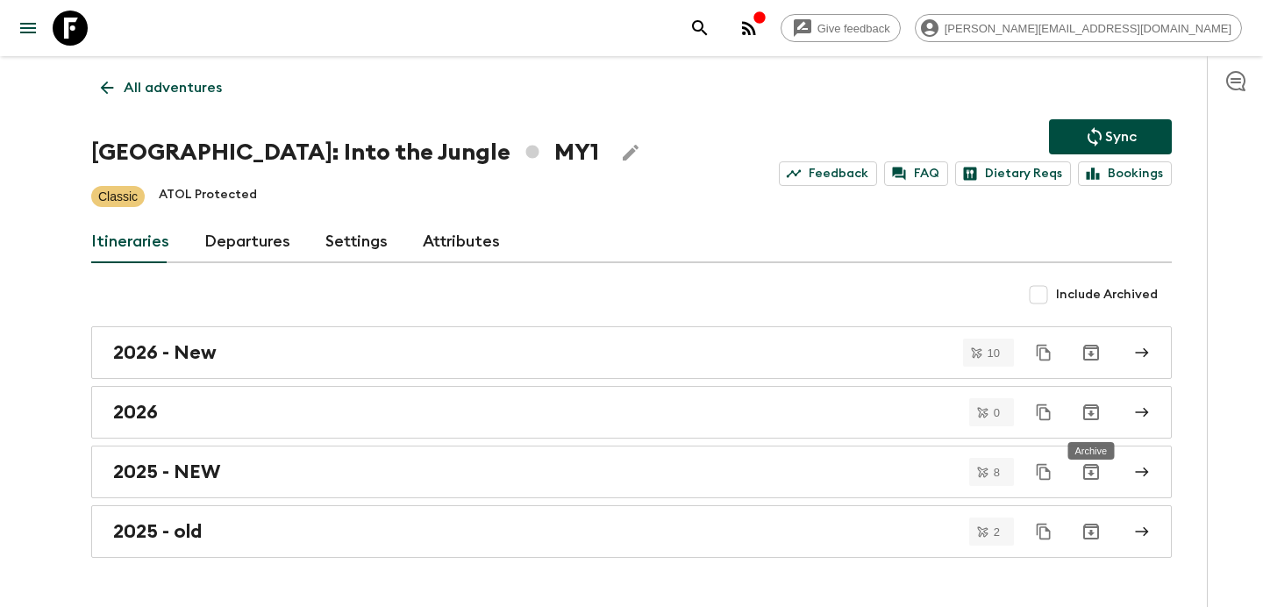
click at [1090, 412] on icon "Archive" at bounding box center [1091, 412] width 16 height 16
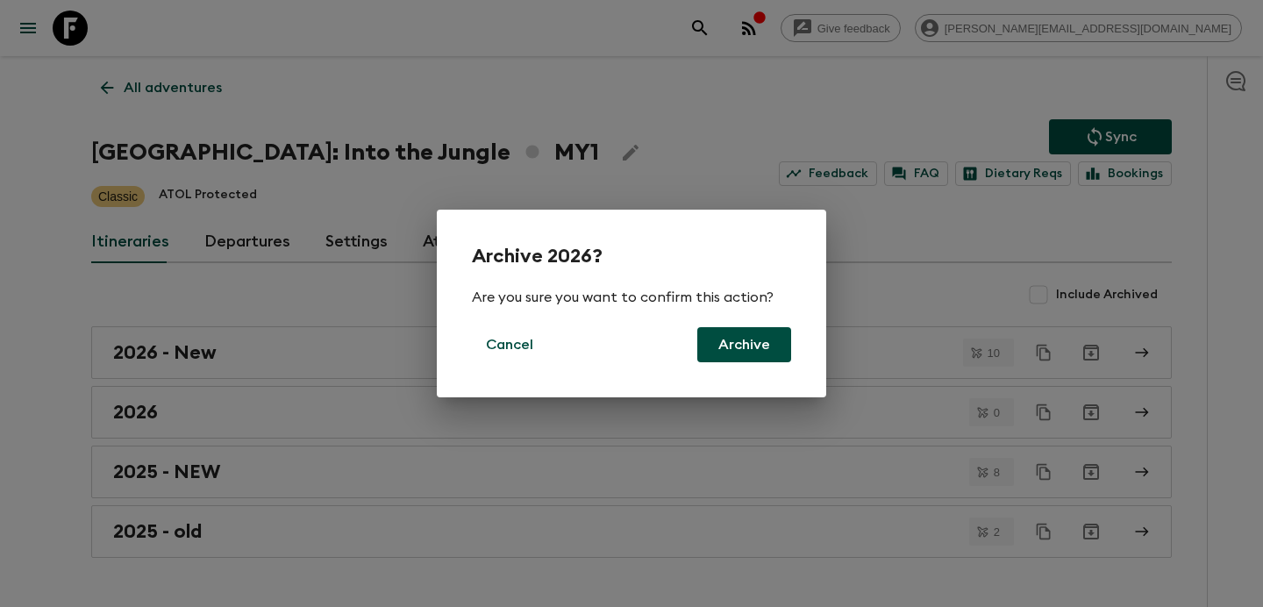
click at [750, 358] on button "Archive" at bounding box center [744, 344] width 94 height 35
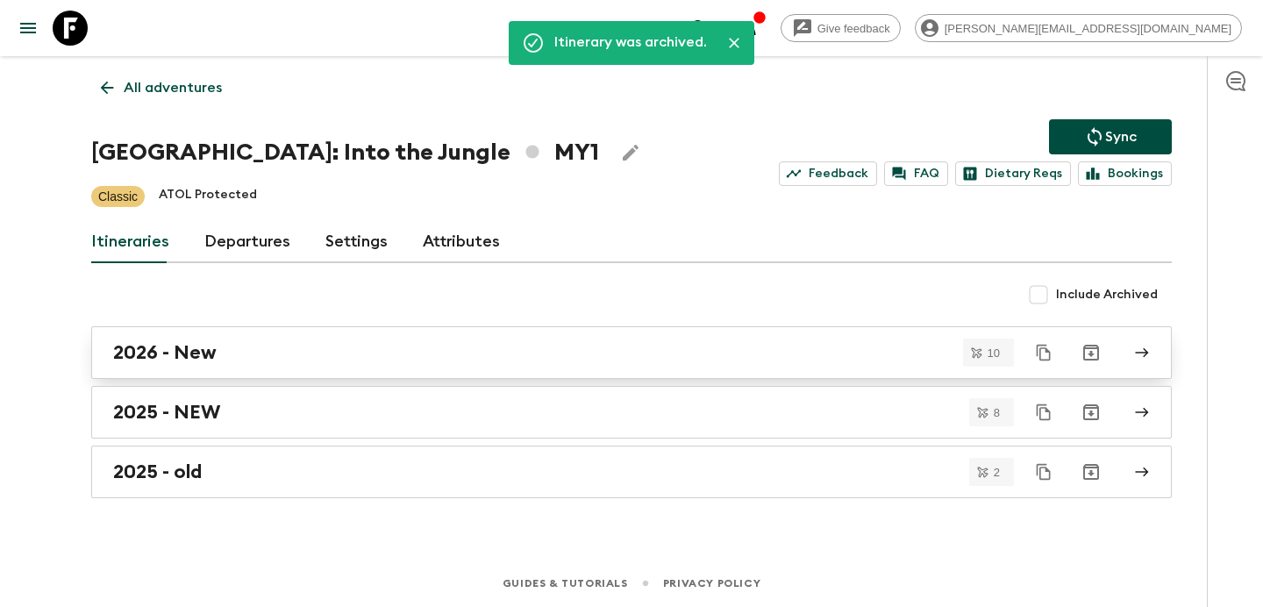
click at [580, 371] on link "2026 - New" at bounding box center [631, 352] width 1080 height 53
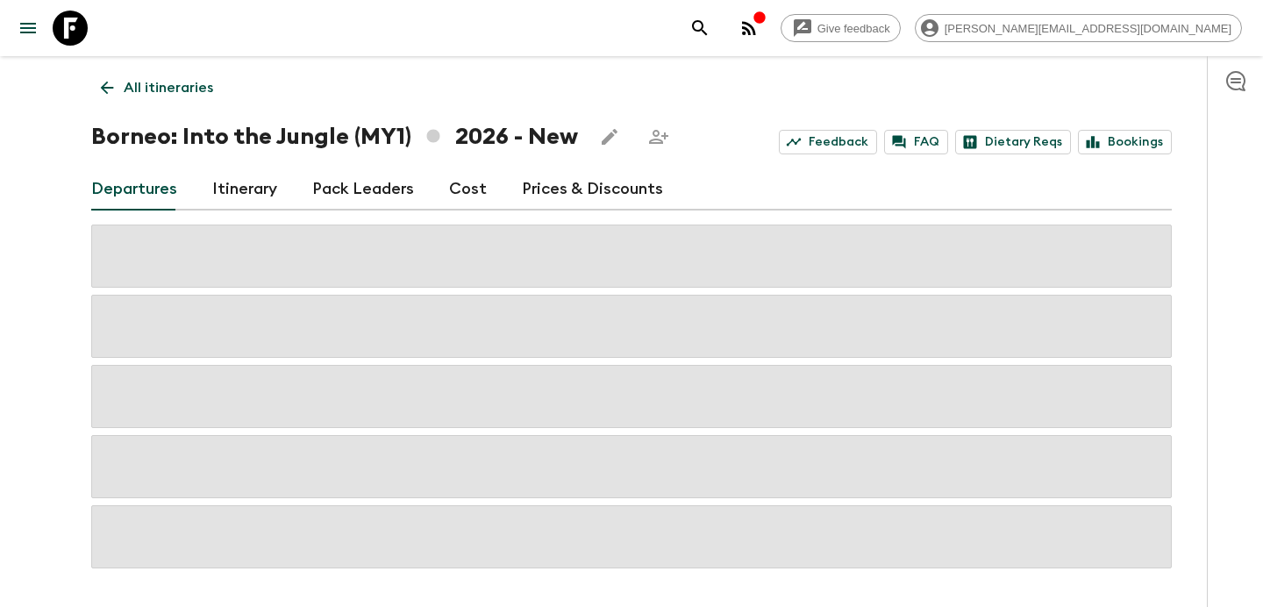
click at [464, 186] on link "Cost" at bounding box center [468, 189] width 38 height 42
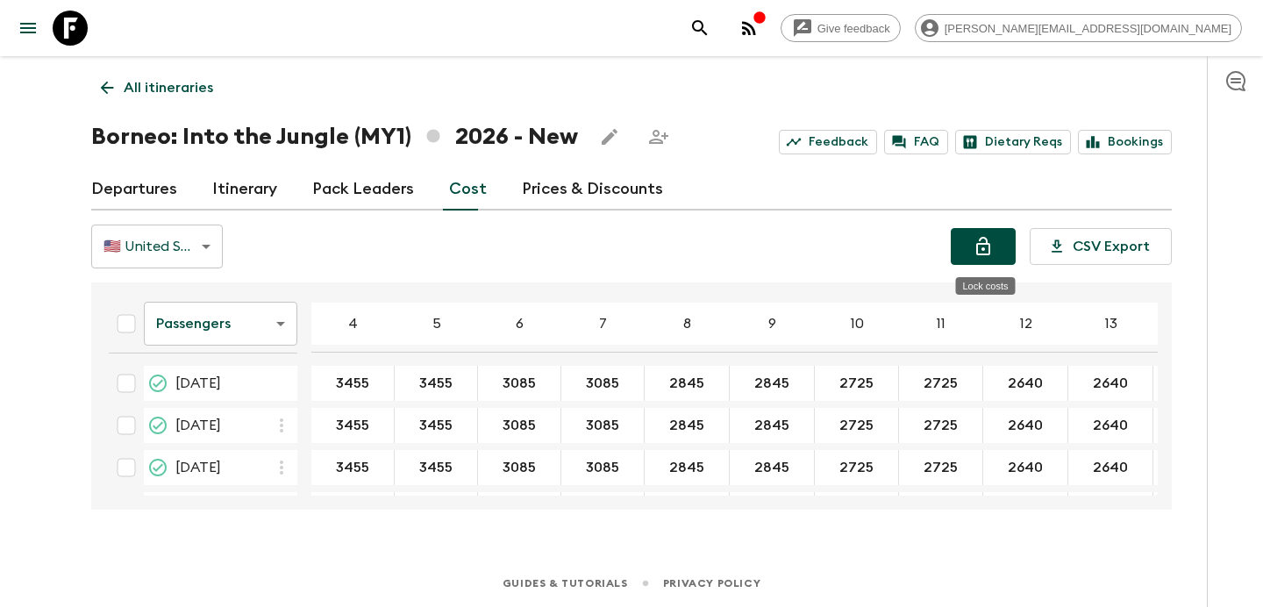
click at [974, 240] on icon "Lock costs" at bounding box center [982, 246] width 21 height 21
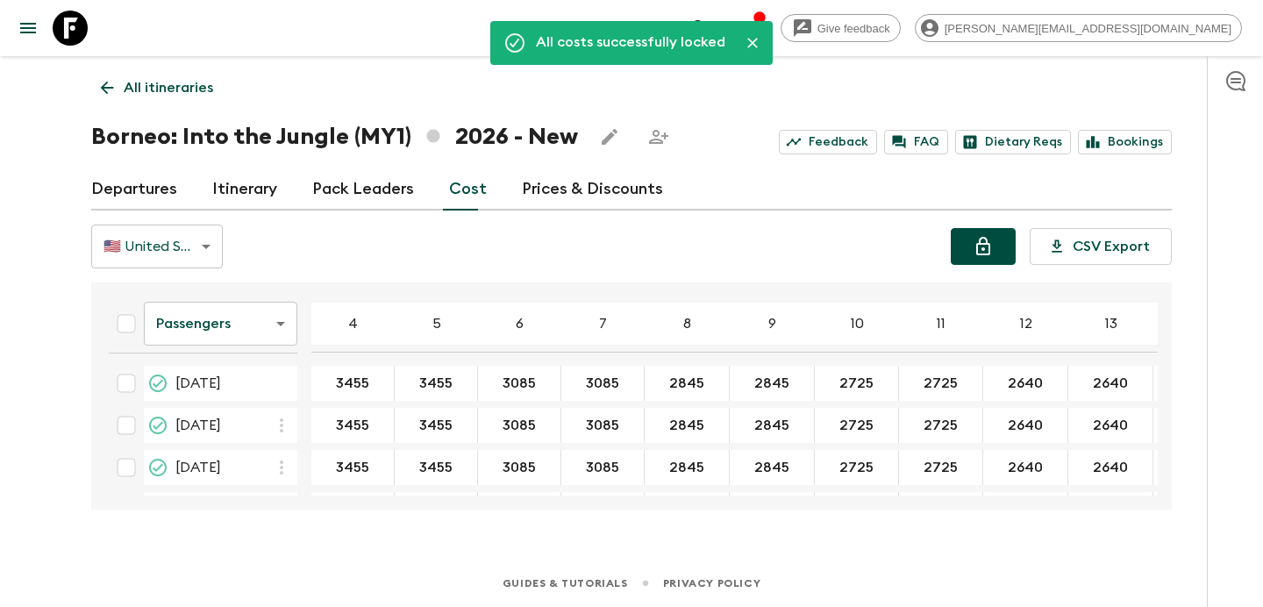
click at [756, 30] on icon "button" at bounding box center [749, 28] width 14 height 14
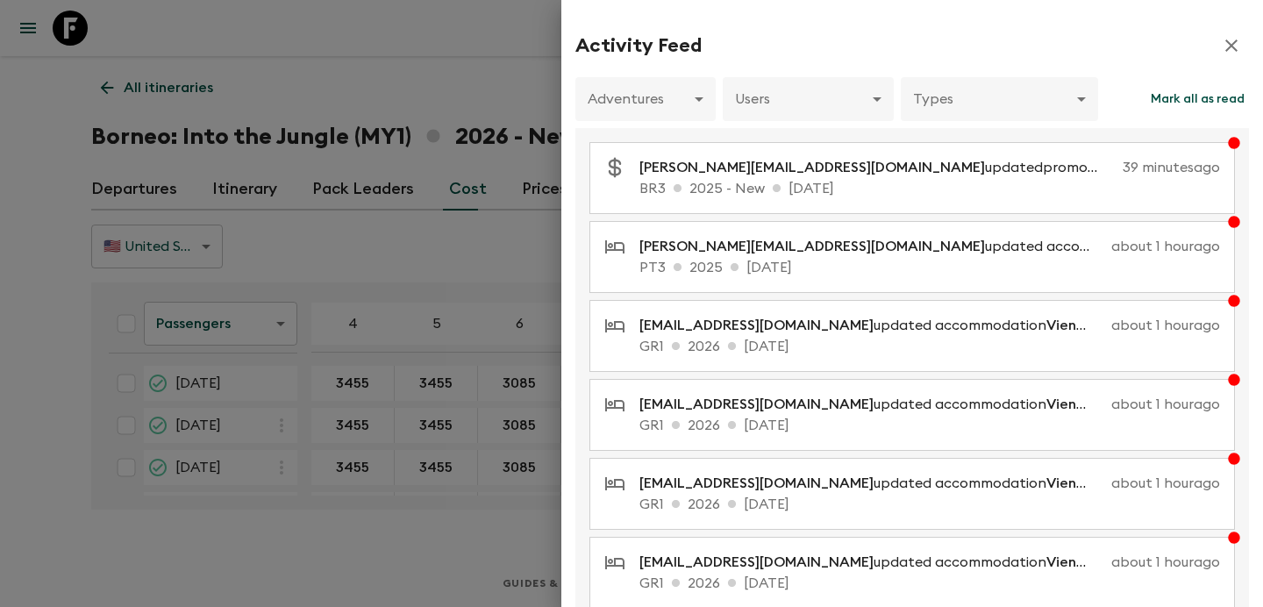
click at [380, 103] on div at bounding box center [631, 303] width 1263 height 607
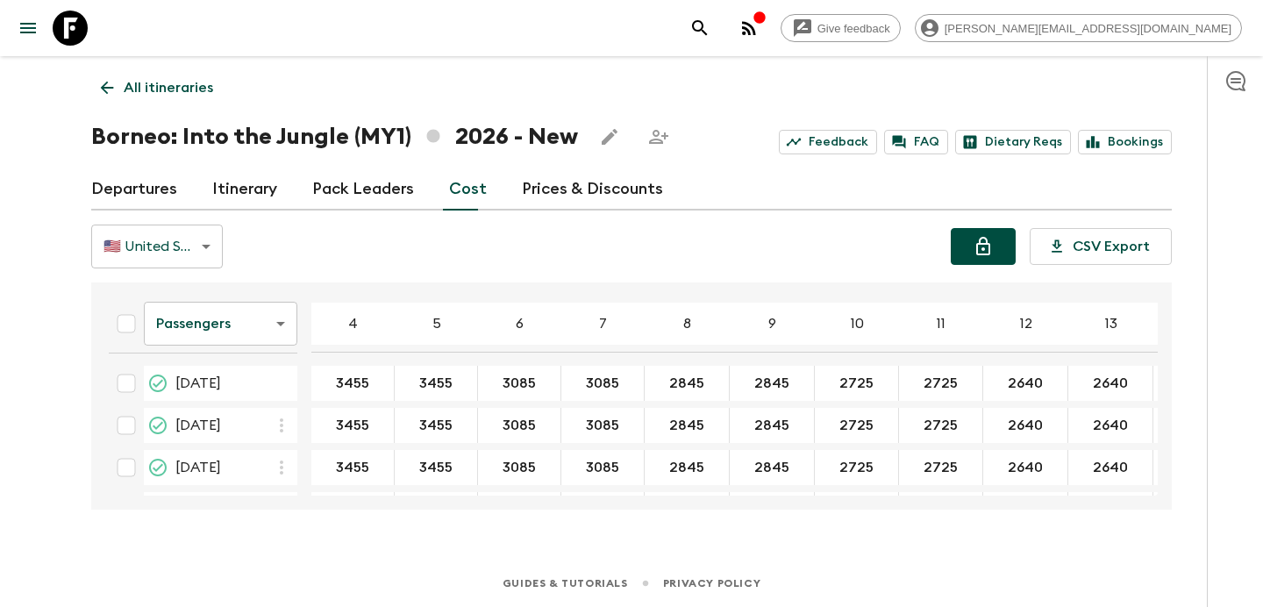
click at [195, 83] on p "All itineraries" at bounding box center [168, 87] width 89 height 21
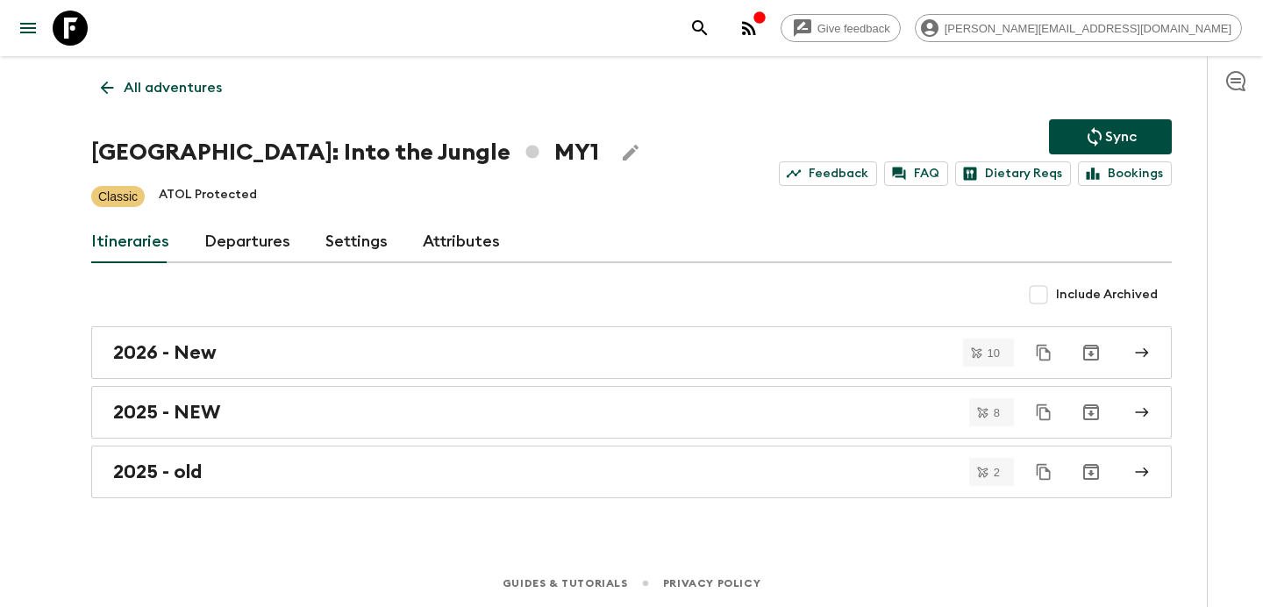
click at [195, 83] on p "All adventures" at bounding box center [173, 87] width 98 height 21
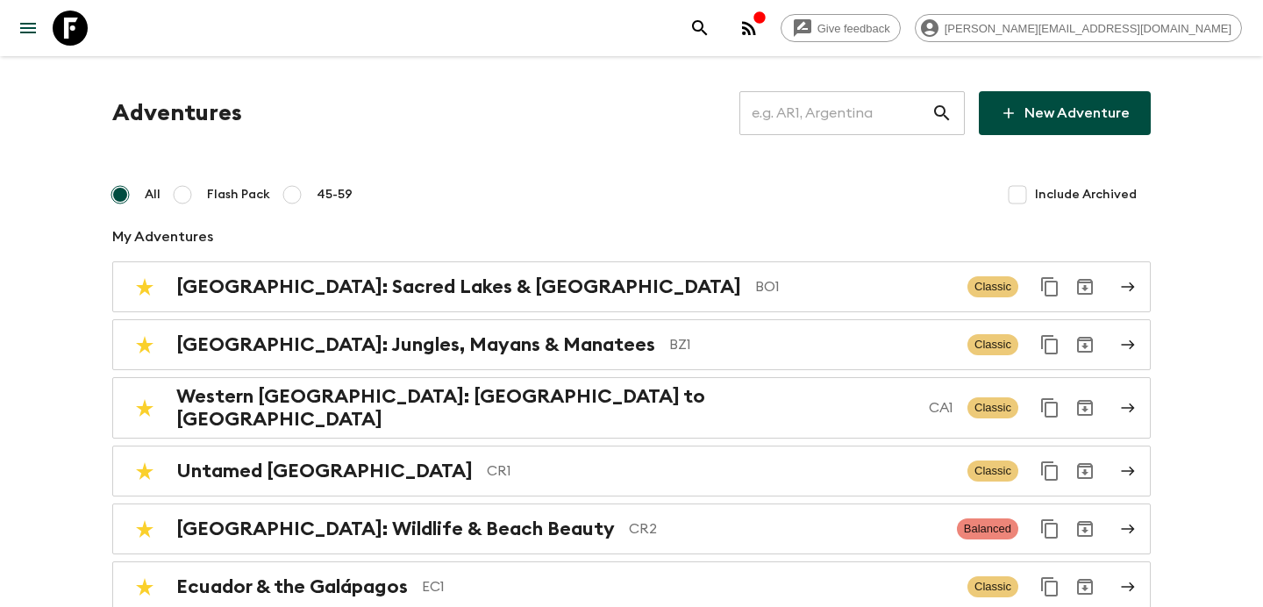
click at [856, 110] on input "text" at bounding box center [835, 113] width 192 height 49
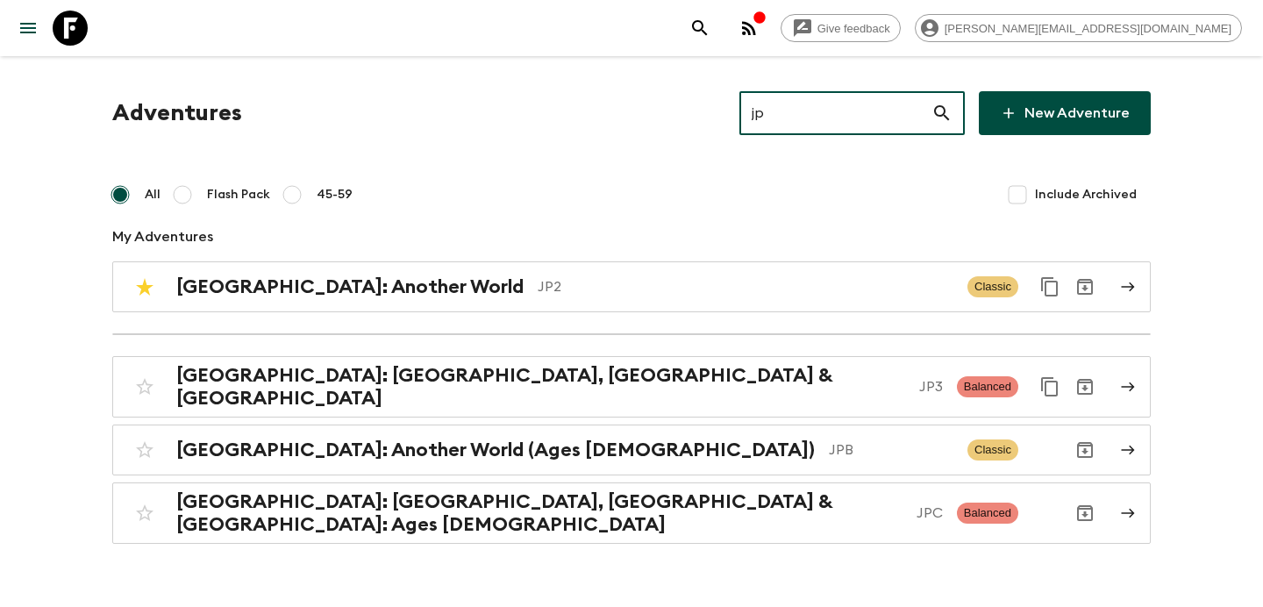
type input "jp2"
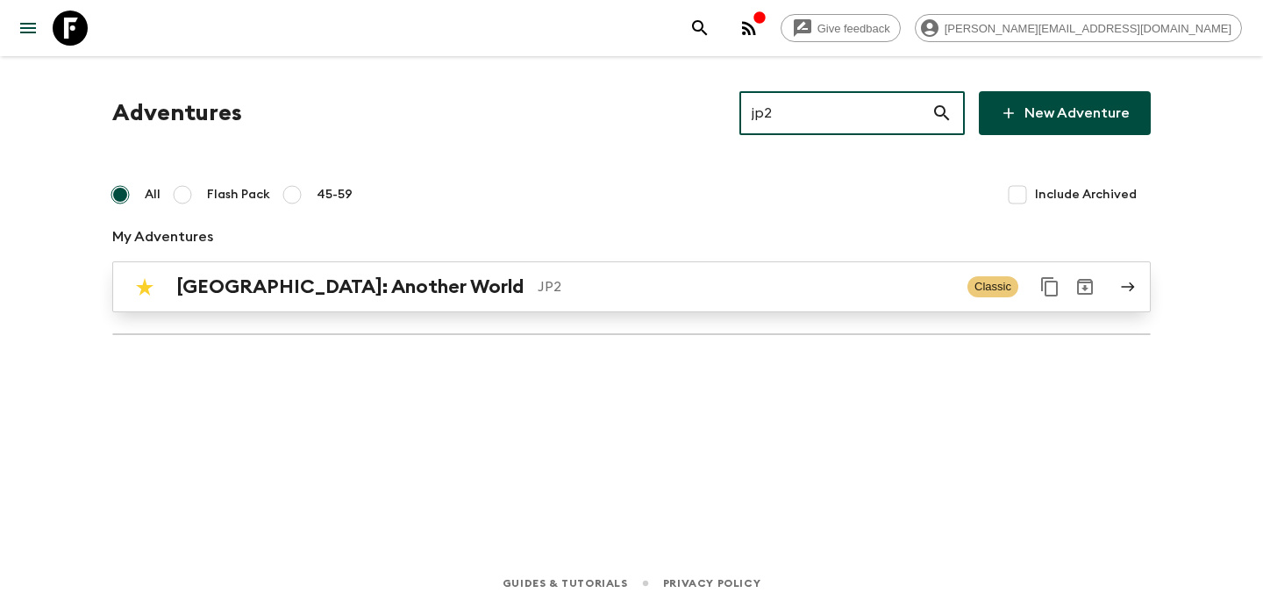
click at [594, 271] on div "Japan: Another World JP2 Classic" at bounding box center [597, 286] width 940 height 35
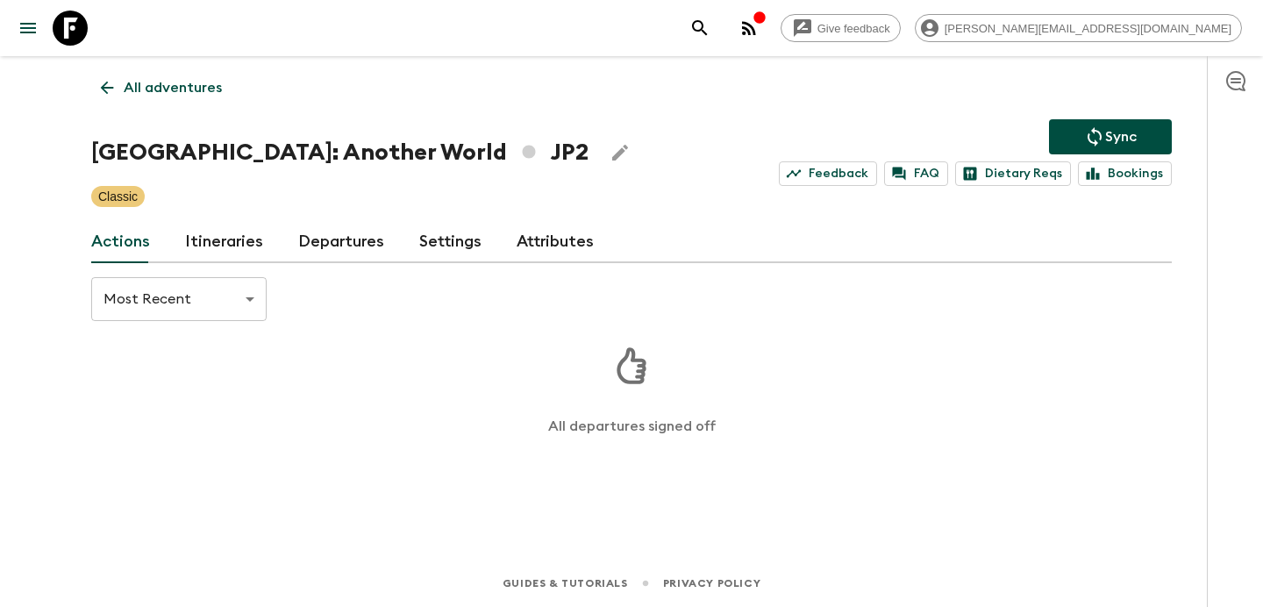
click at [196, 229] on link "Itineraries" at bounding box center [224, 242] width 78 height 42
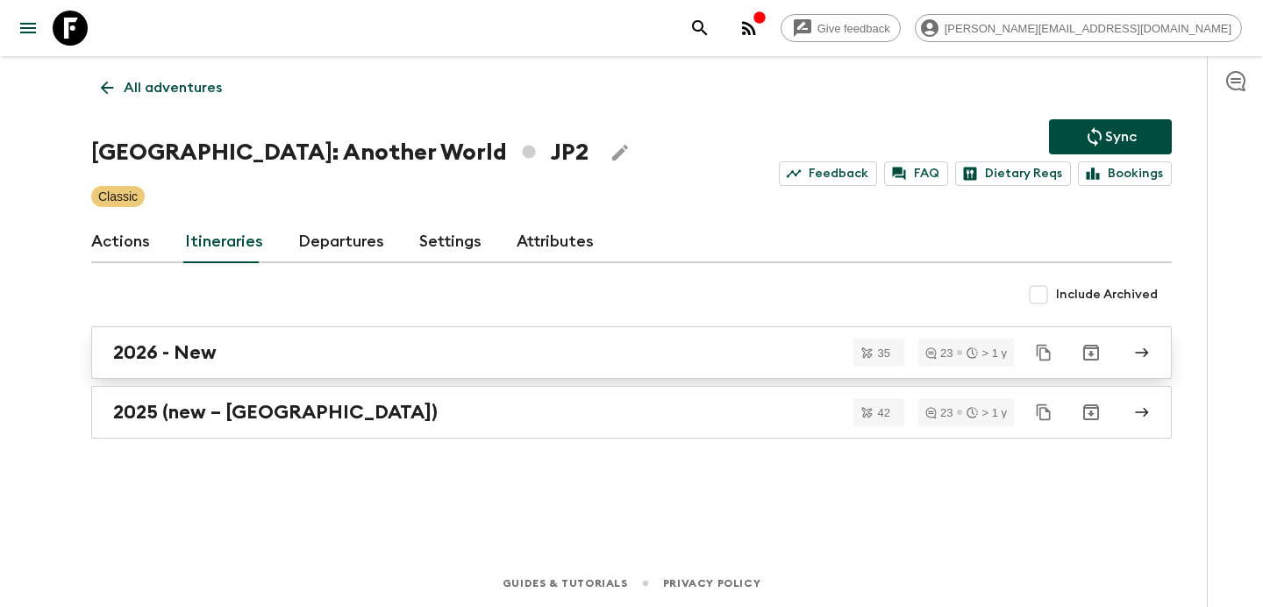
click at [285, 368] on link "2026 - New" at bounding box center [631, 352] width 1080 height 53
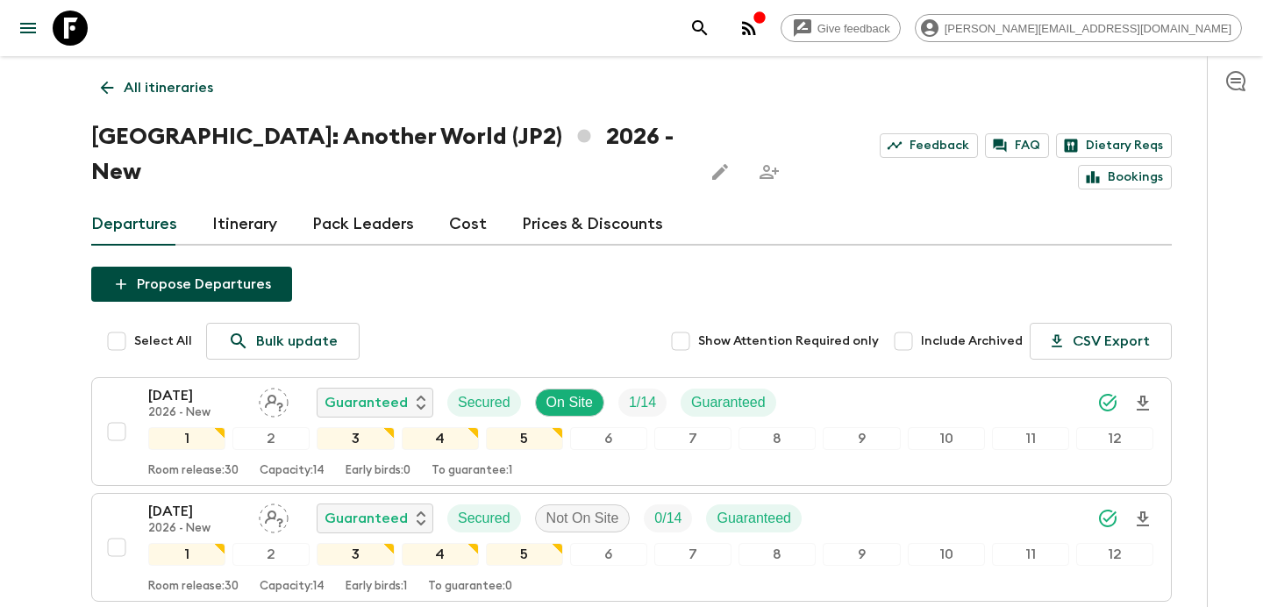
click at [176, 91] on p "All itineraries" at bounding box center [168, 87] width 89 height 21
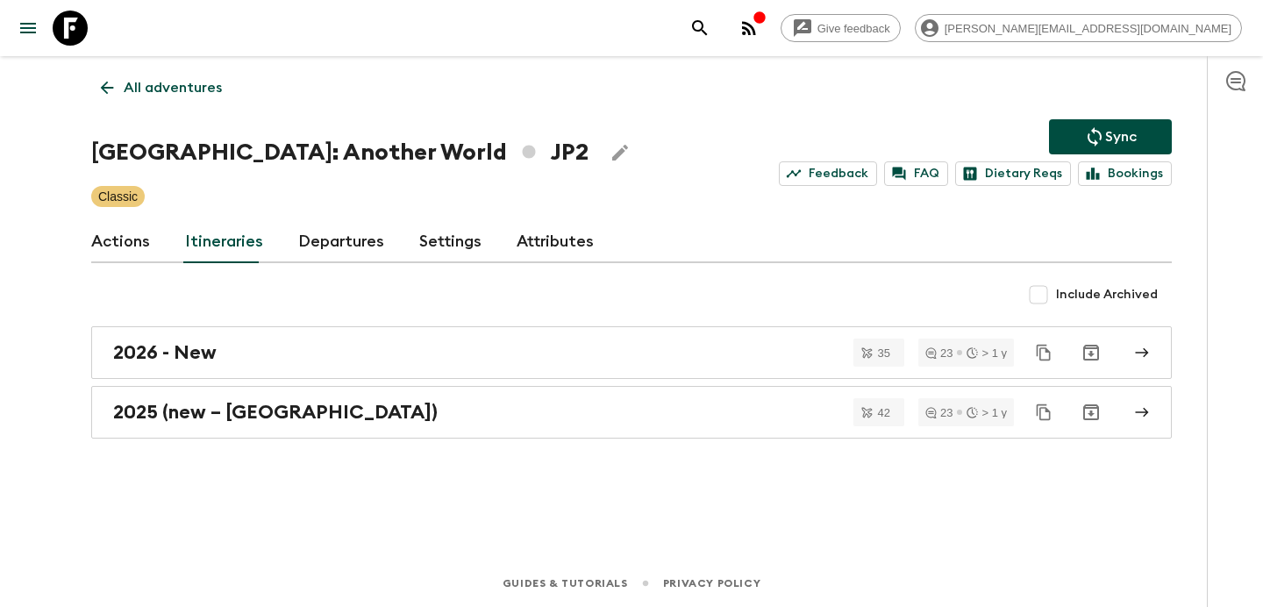
click at [176, 91] on p "All adventures" at bounding box center [173, 87] width 98 height 21
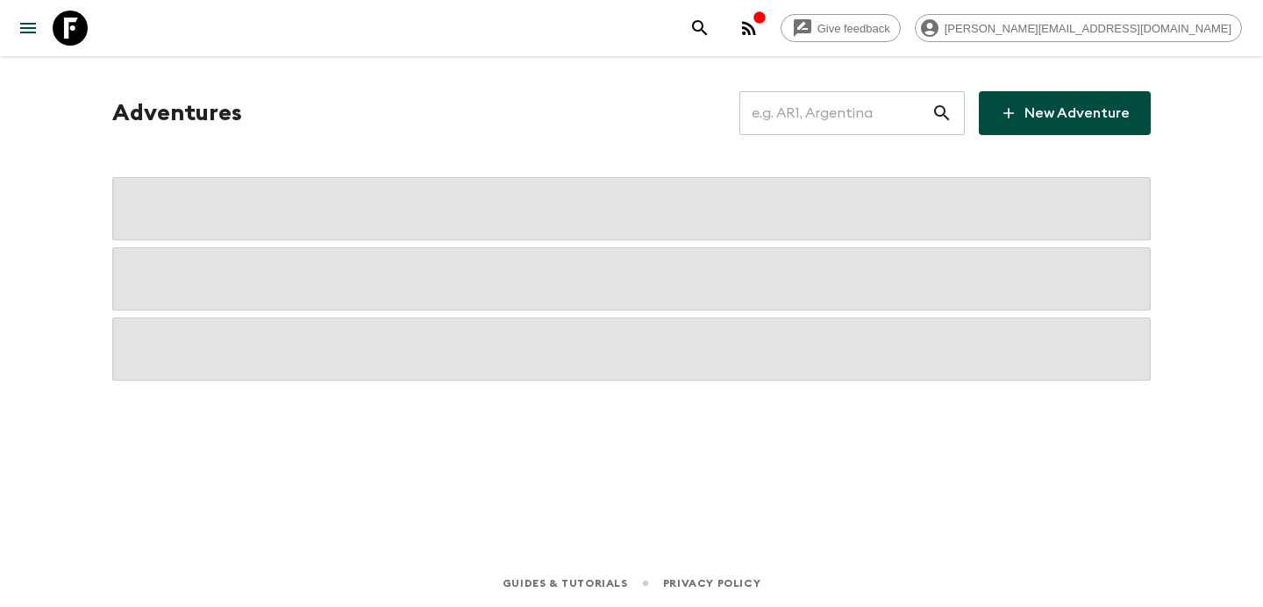
click at [844, 110] on input "text" at bounding box center [835, 113] width 192 height 49
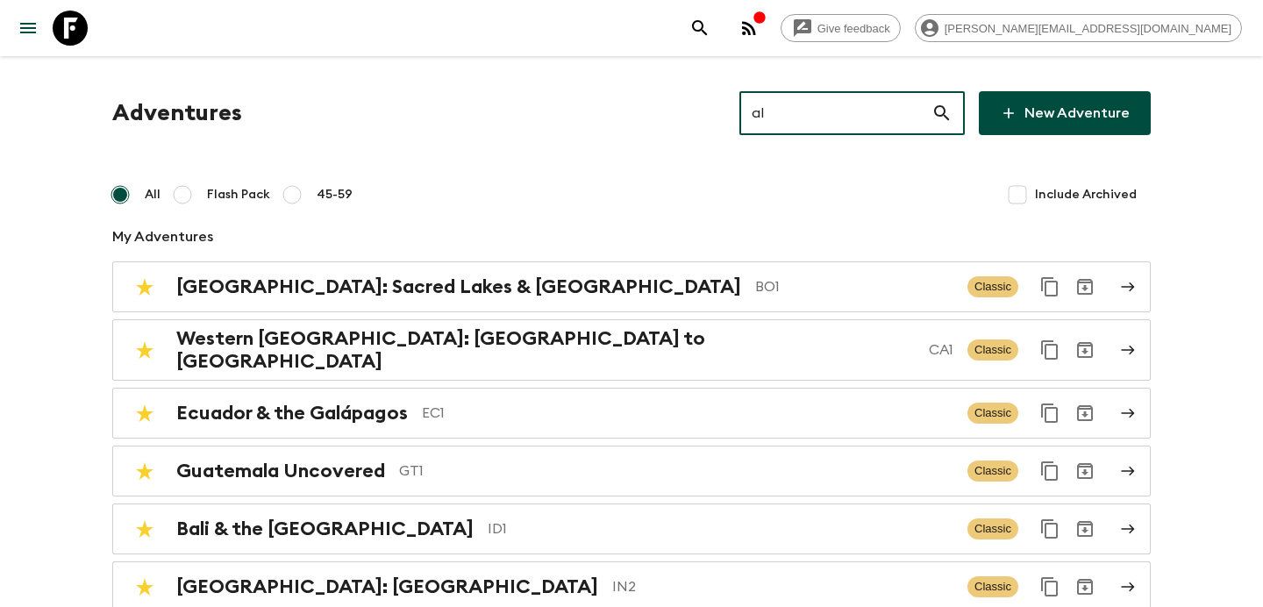
type input "al2"
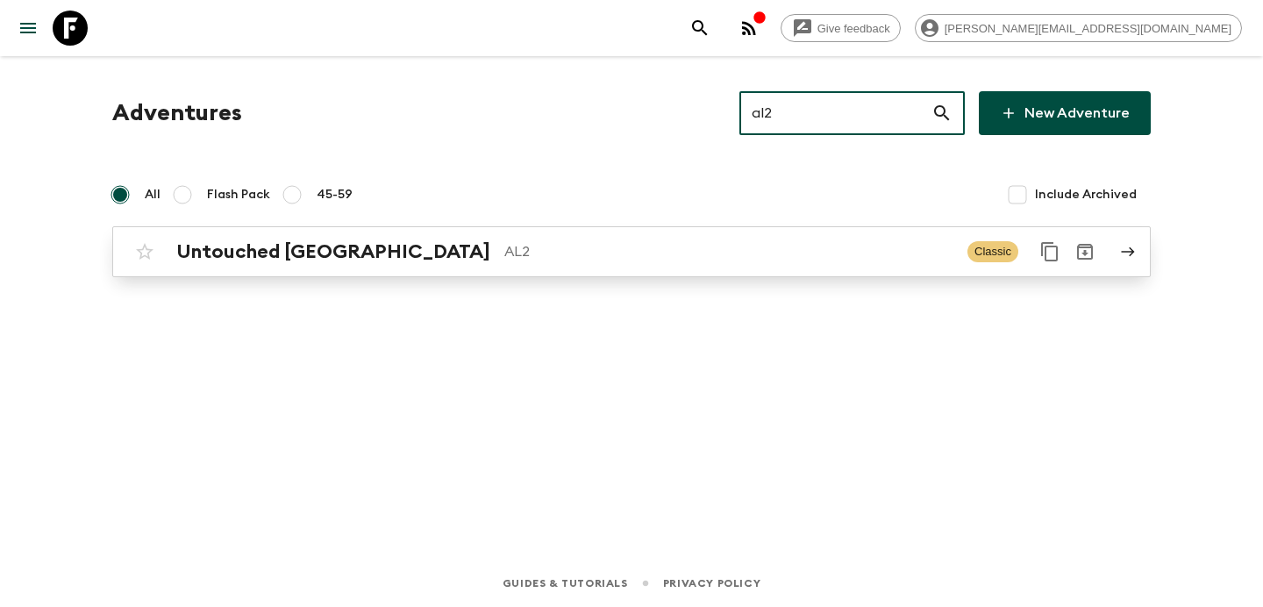
click at [627, 256] on p "AL2" at bounding box center [728, 251] width 449 height 21
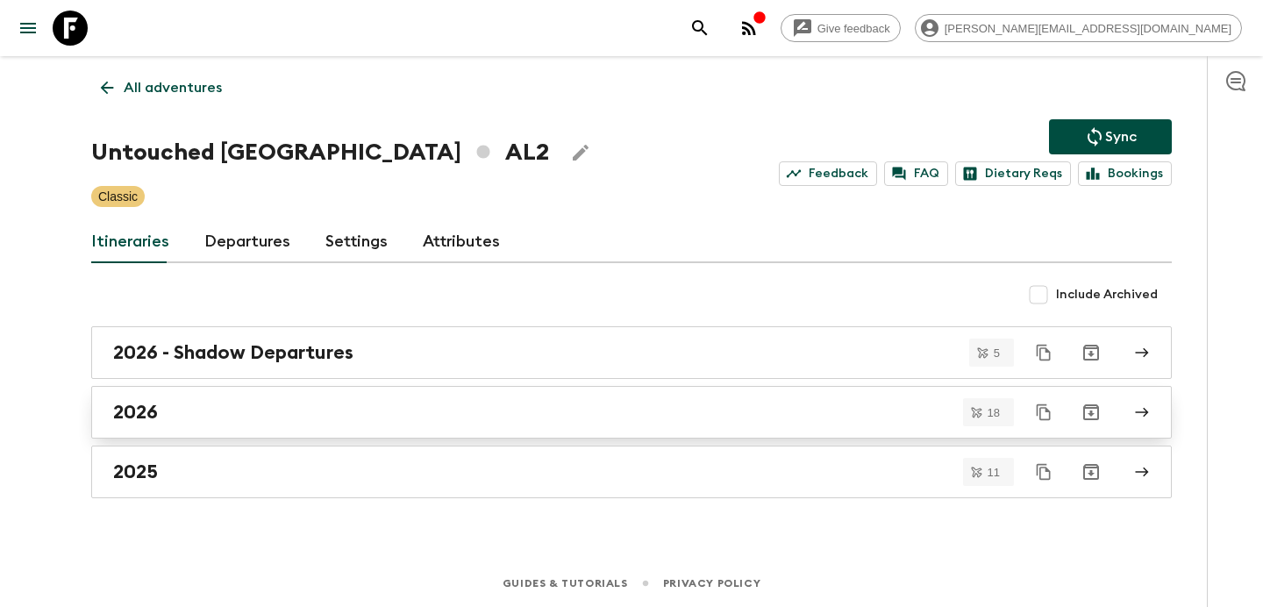
click at [325, 400] on link "2026" at bounding box center [631, 412] width 1080 height 53
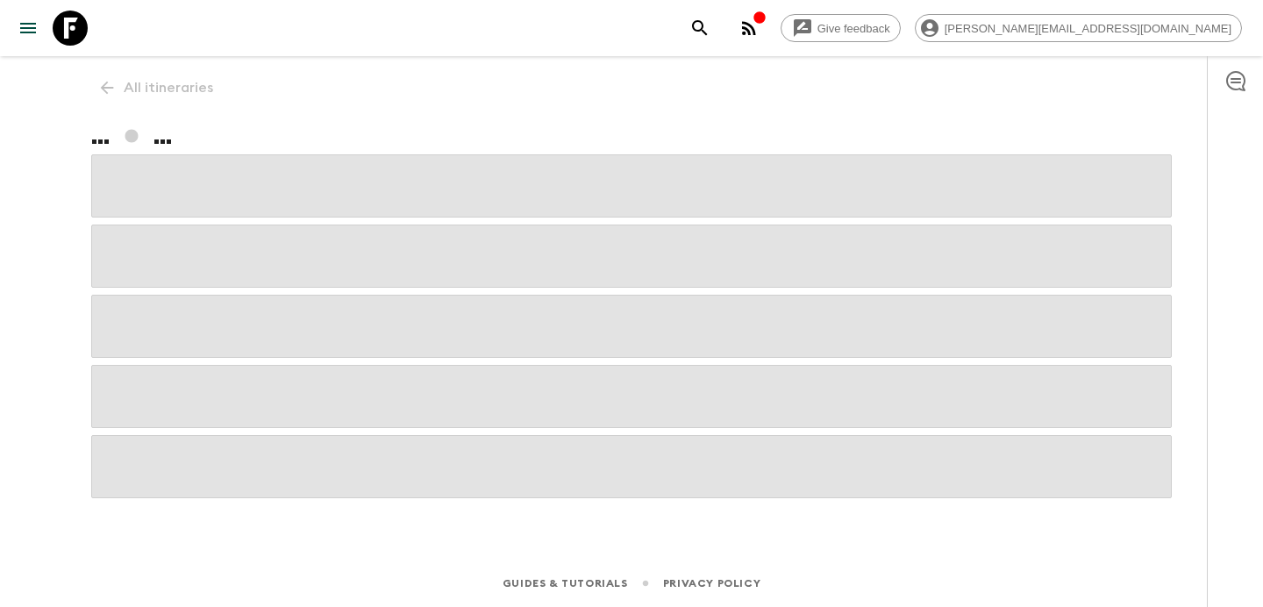
click at [756, 28] on icon "button" at bounding box center [749, 28] width 14 height 14
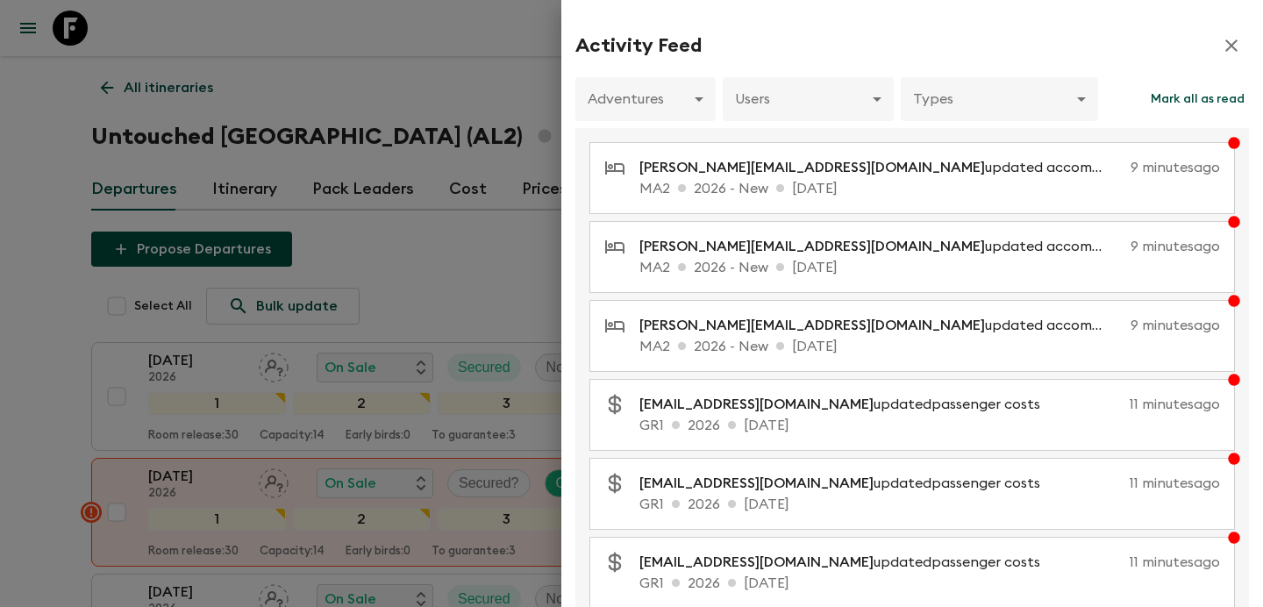
click at [459, 265] on div at bounding box center [631, 303] width 1263 height 607
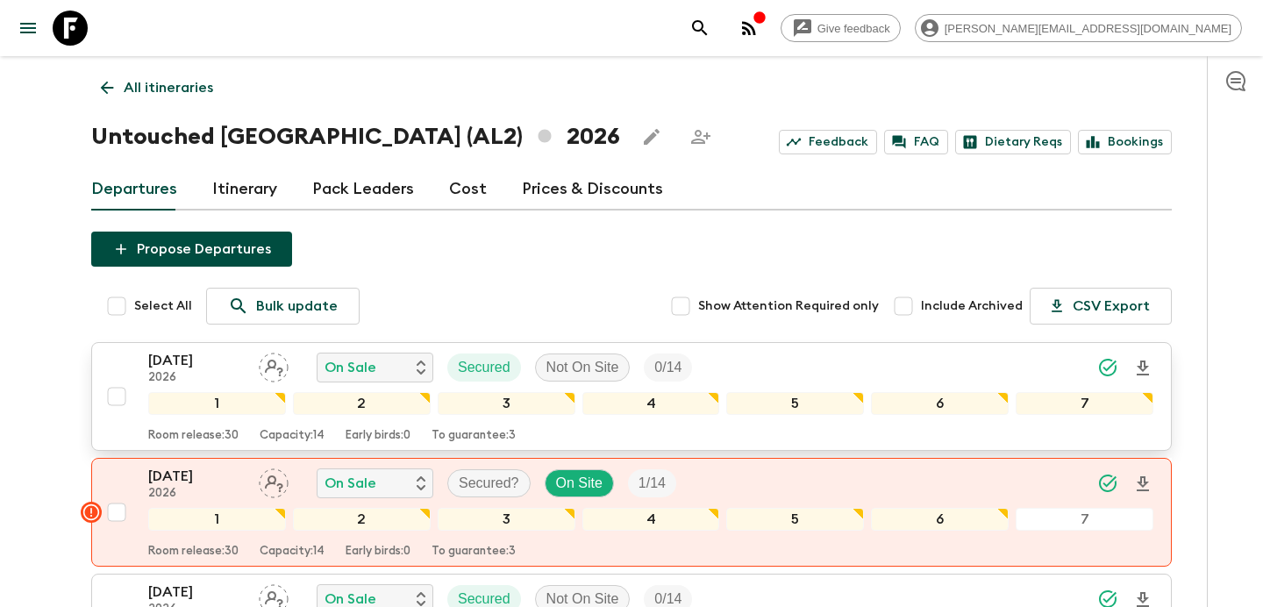
click at [882, 370] on div "03 May 2026 2026 On Sale Secured Not On Site 0 / 14" at bounding box center [650, 367] width 1005 height 35
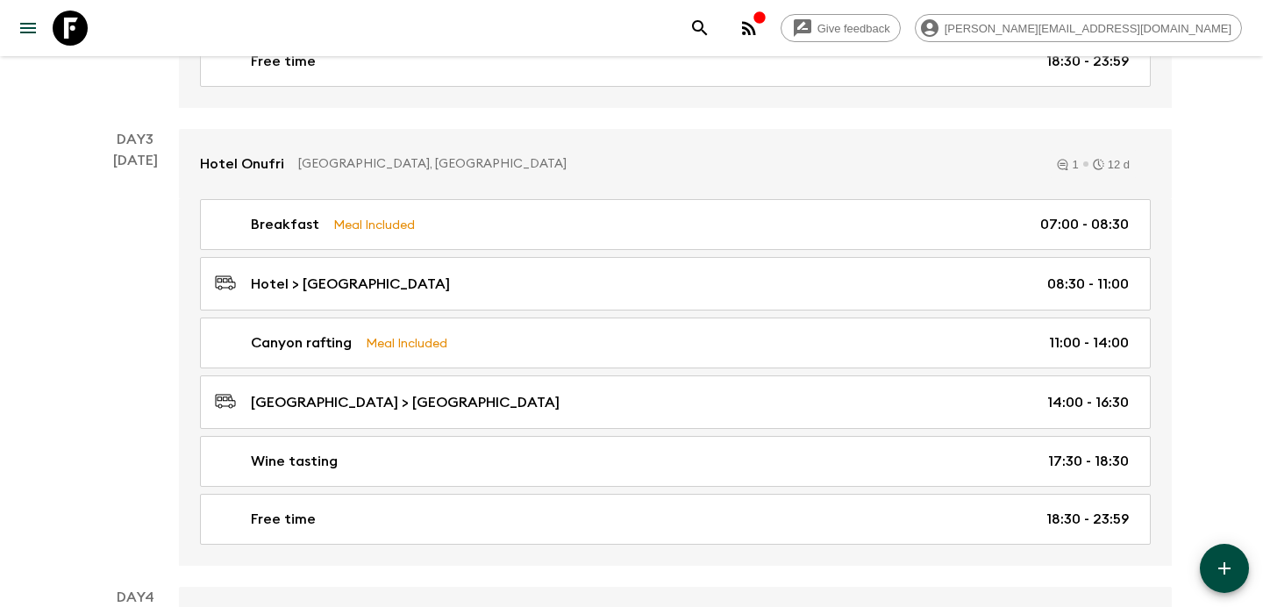
scroll to position [1379, 0]
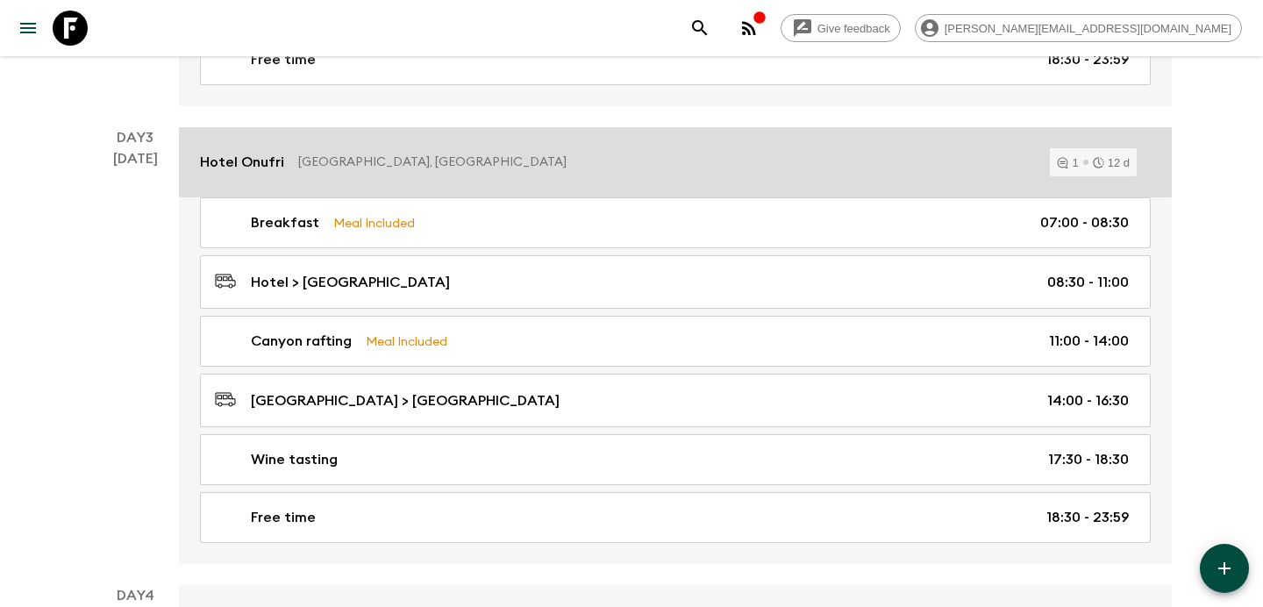
click at [656, 169] on div "Hotel Onufri Berat, Albania 1 12 d" at bounding box center [675, 162] width 950 height 28
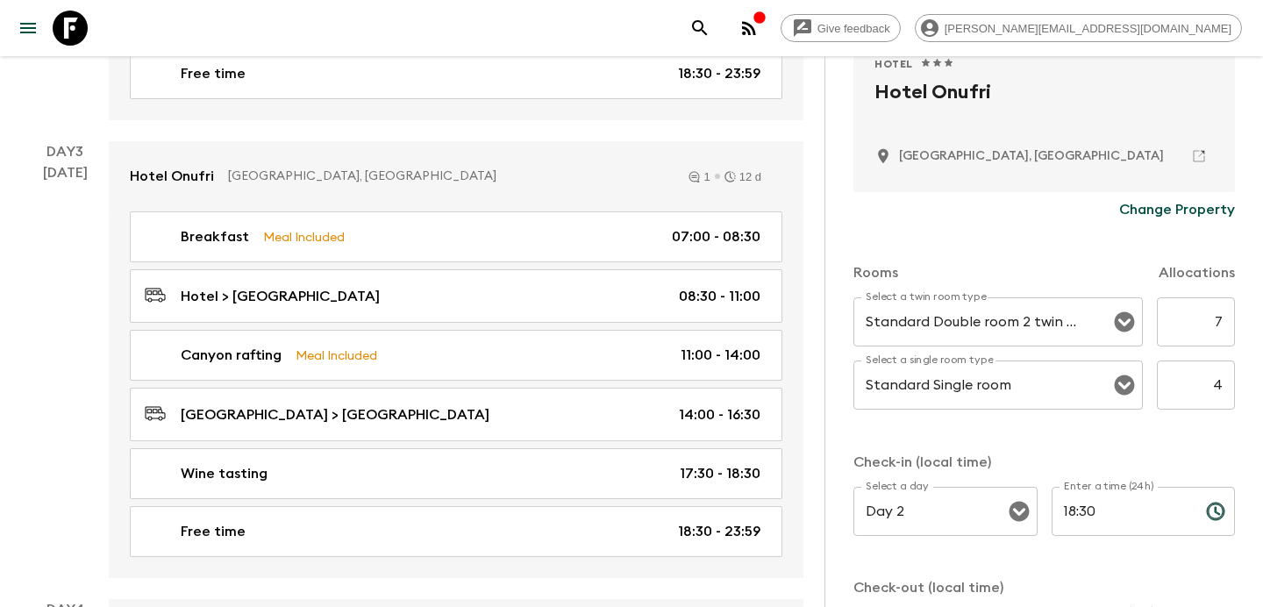
scroll to position [374, 0]
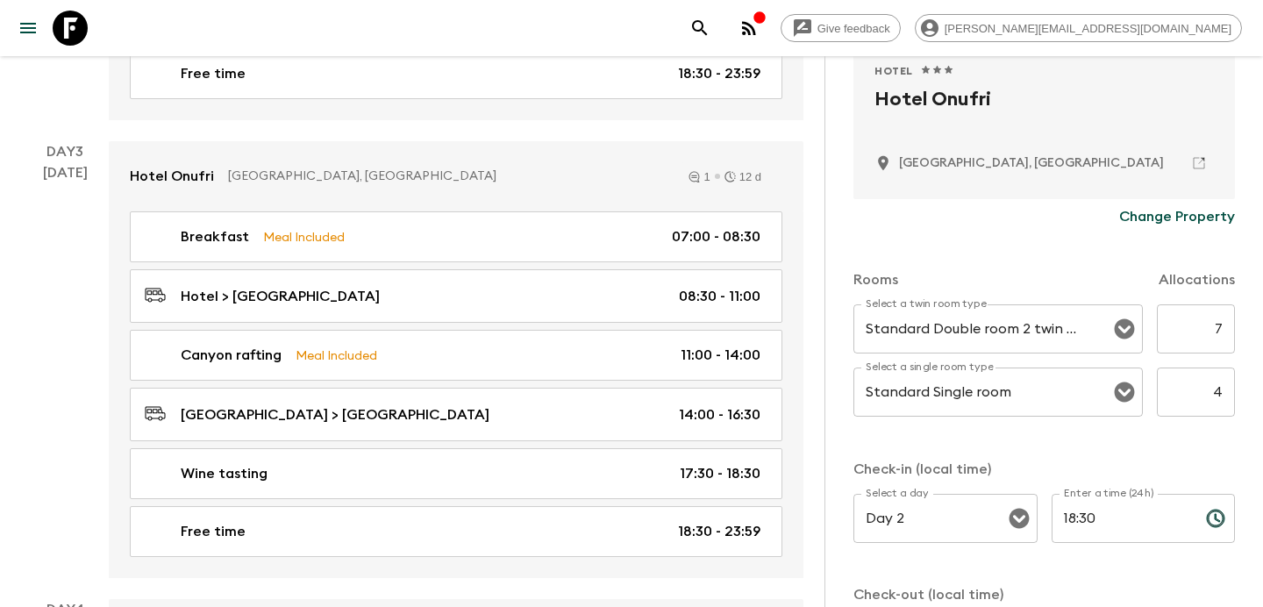
click at [1193, 164] on icon at bounding box center [1199, 163] width 16 height 16
click at [756, 28] on icon "button" at bounding box center [749, 28] width 14 height 14
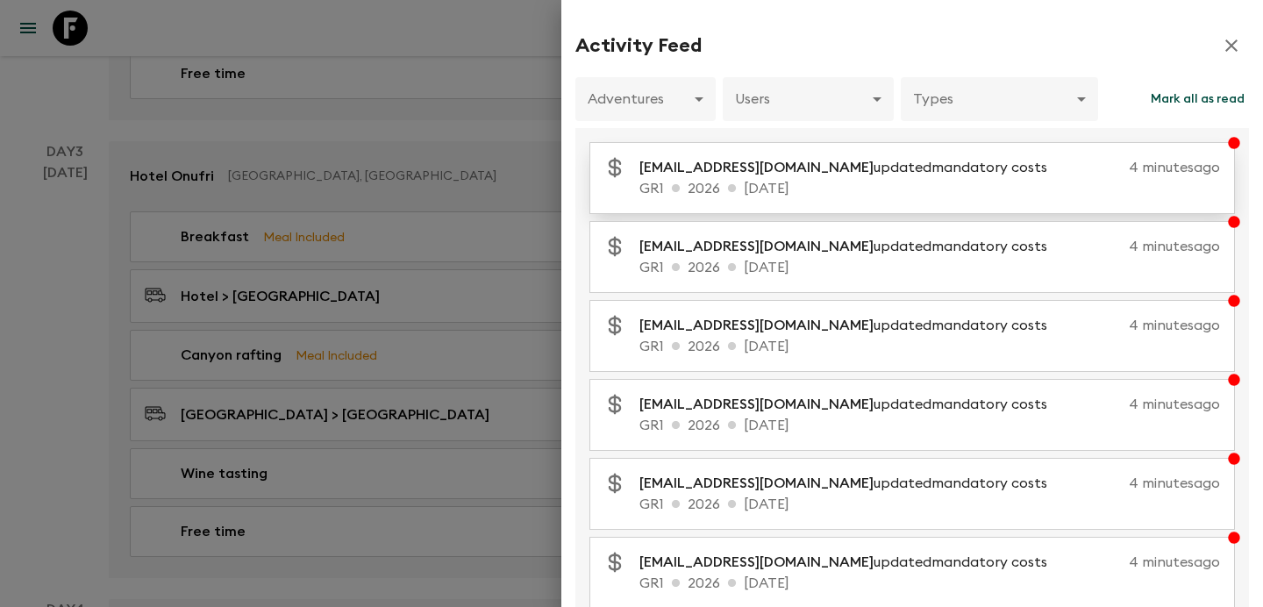
click at [871, 172] on p "k_koliou@sivatravel.gr updated mandatory costs" at bounding box center [850, 167] width 422 height 21
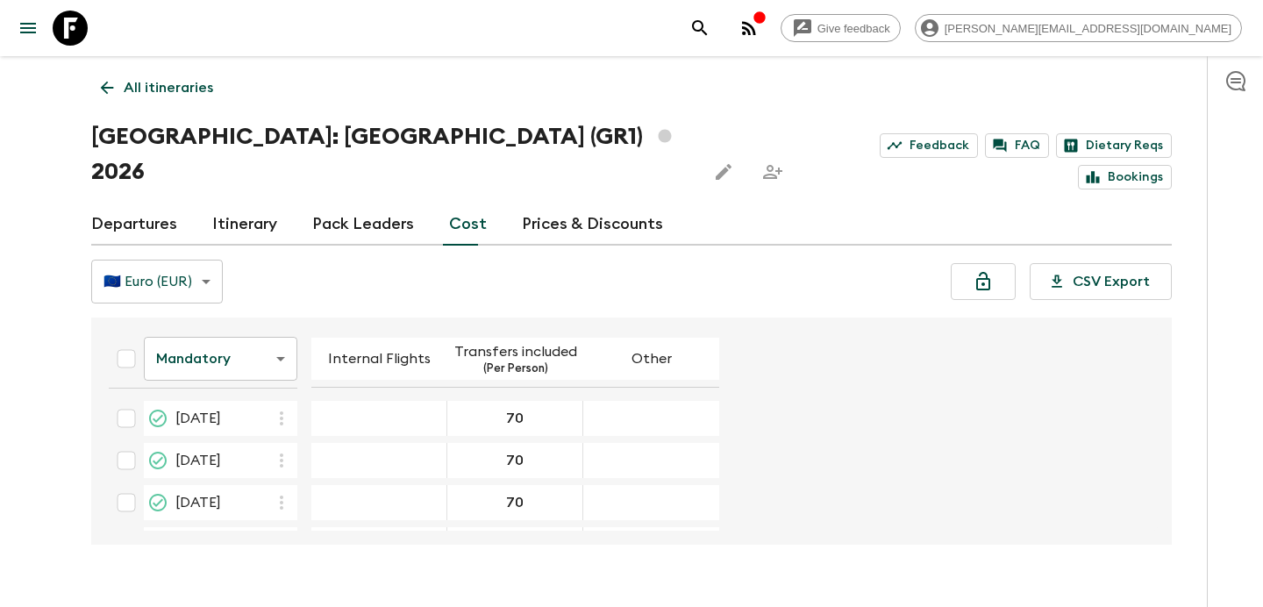
scroll to position [880, 0]
click at [189, 81] on p "All itineraries" at bounding box center [168, 87] width 89 height 21
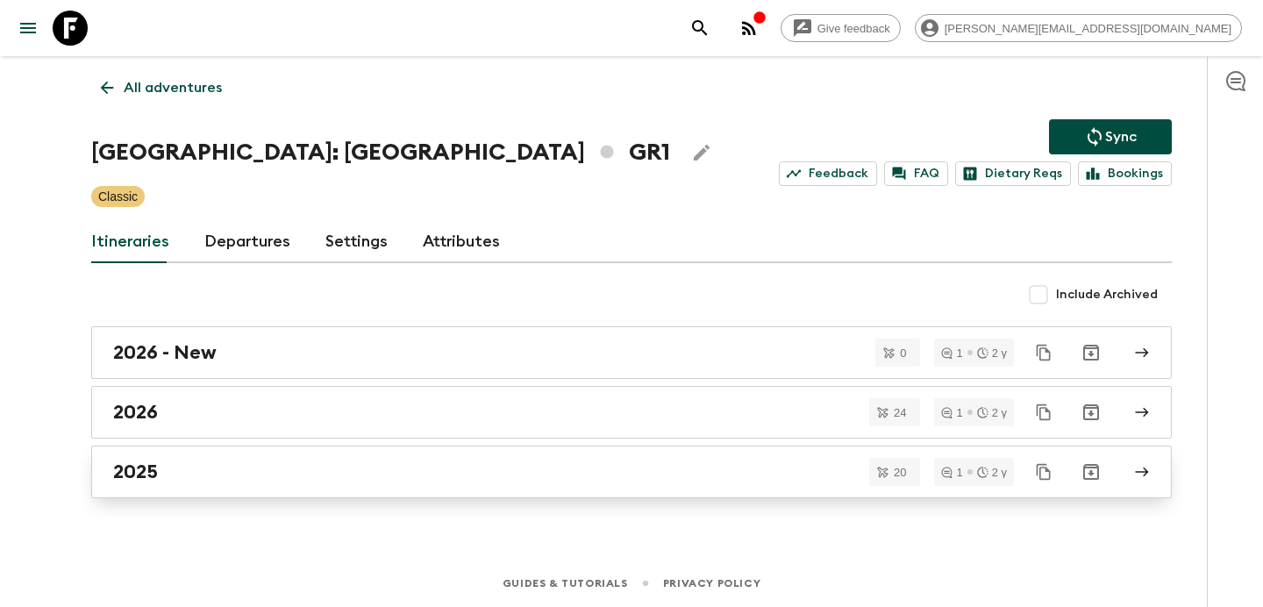
click at [335, 462] on div "2025" at bounding box center [614, 471] width 1003 height 23
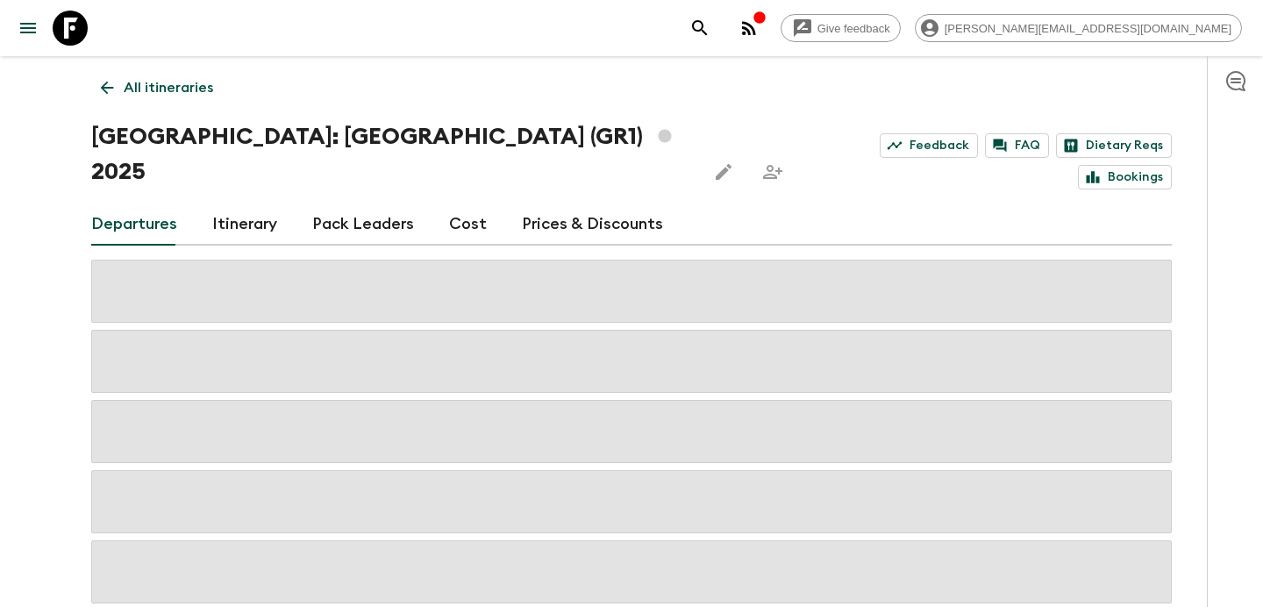
click at [466, 203] on link "Cost" at bounding box center [468, 224] width 38 height 42
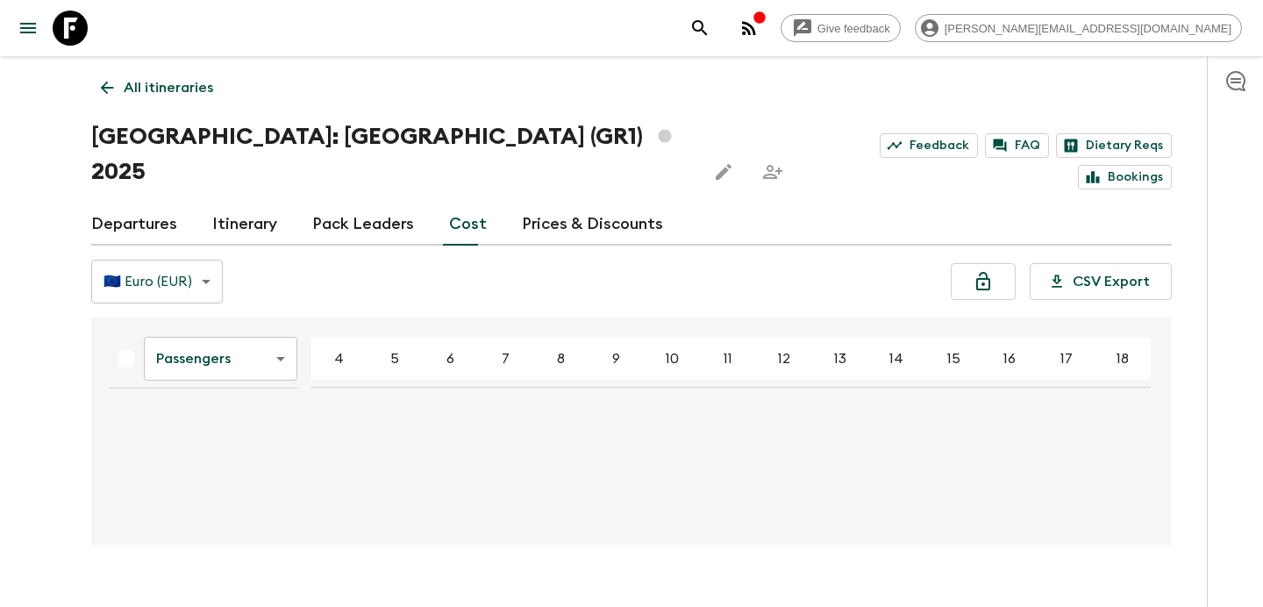
click at [259, 340] on body "Give feedback judi.m@flashpack.com All itineraries Greece: Athens & the Islands…" at bounding box center [631, 320] width 1263 height 641
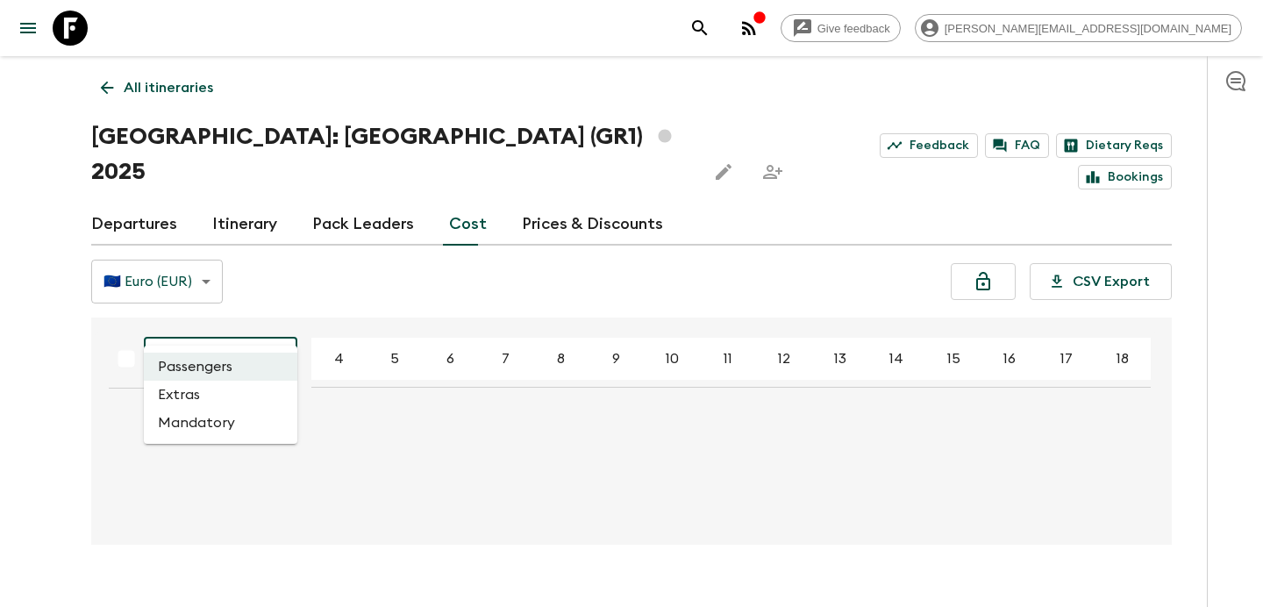
click at [246, 410] on li "Mandatory" at bounding box center [220, 423] width 153 height 28
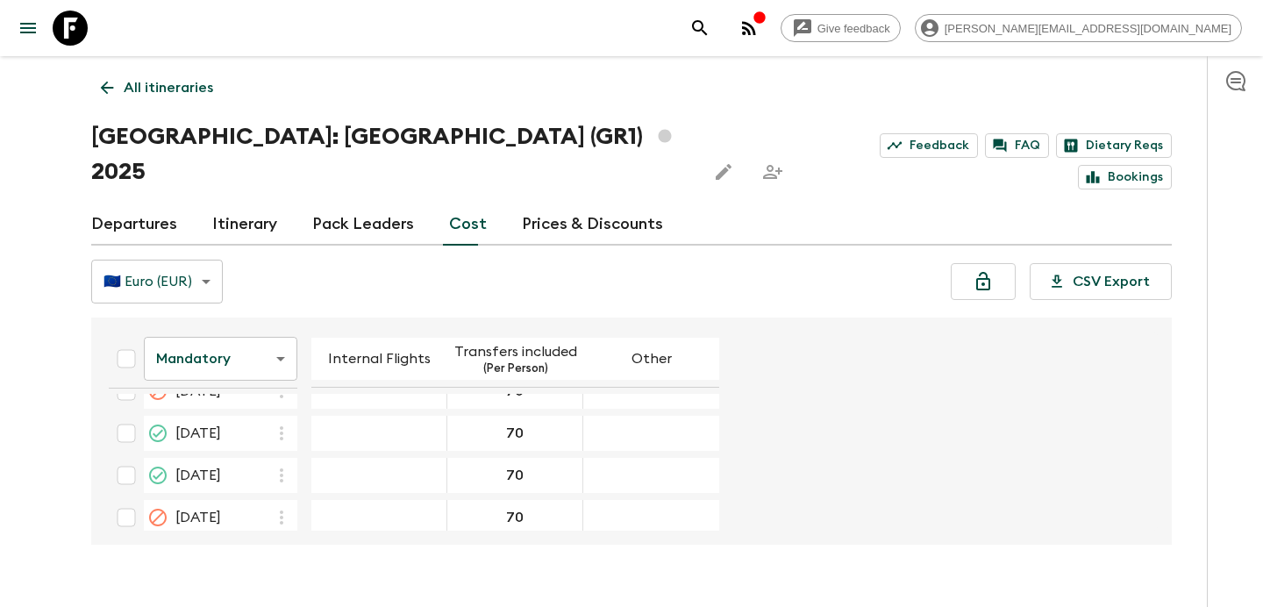
scroll to position [1301, 0]
click at [188, 92] on p "All itineraries" at bounding box center [168, 87] width 89 height 21
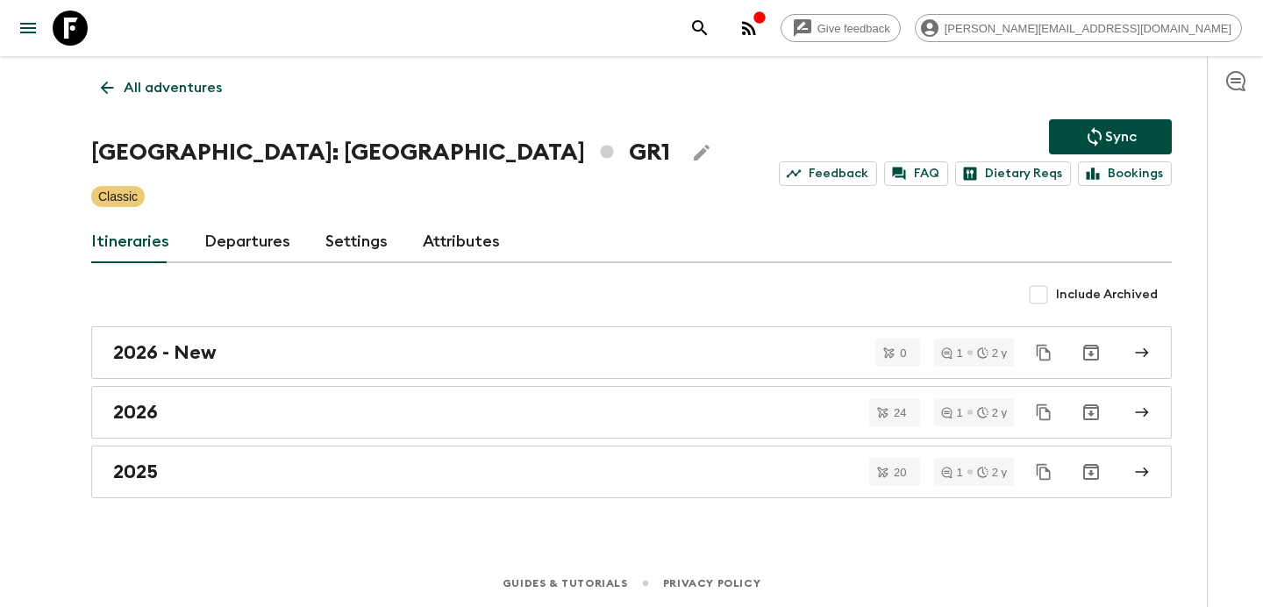
click at [756, 32] on icon "button" at bounding box center [749, 28] width 14 height 14
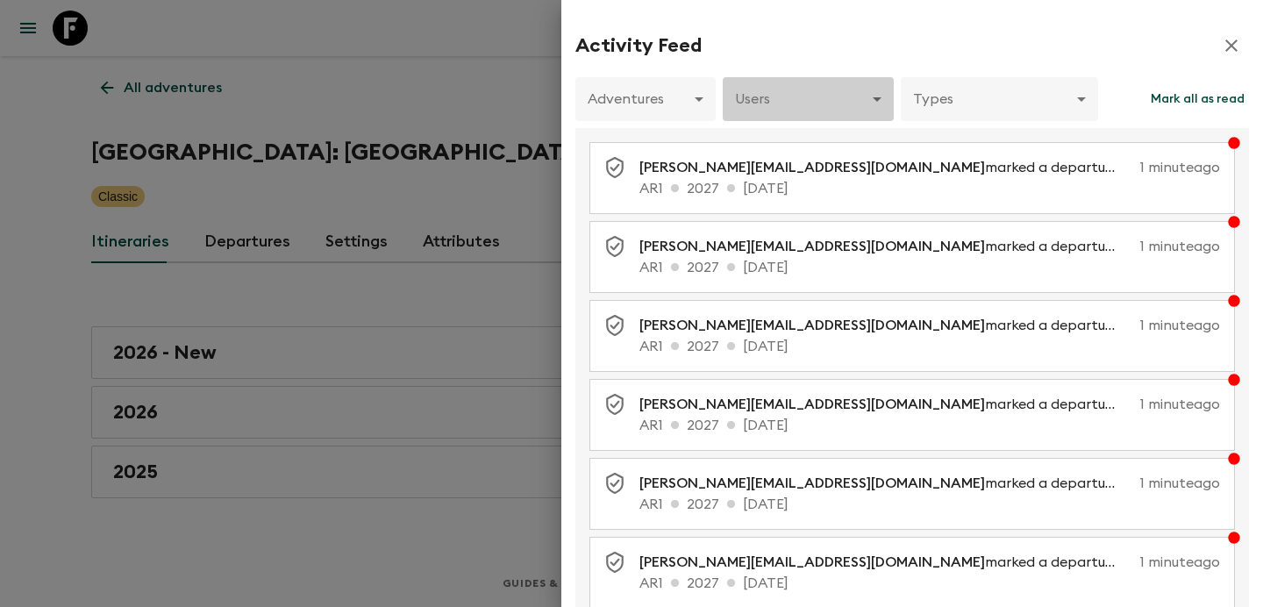
click at [849, 122] on body "Give feedback judi.m@flashpack.com All adventures Greece: Athens & the Islands …" at bounding box center [631, 303] width 1263 height 607
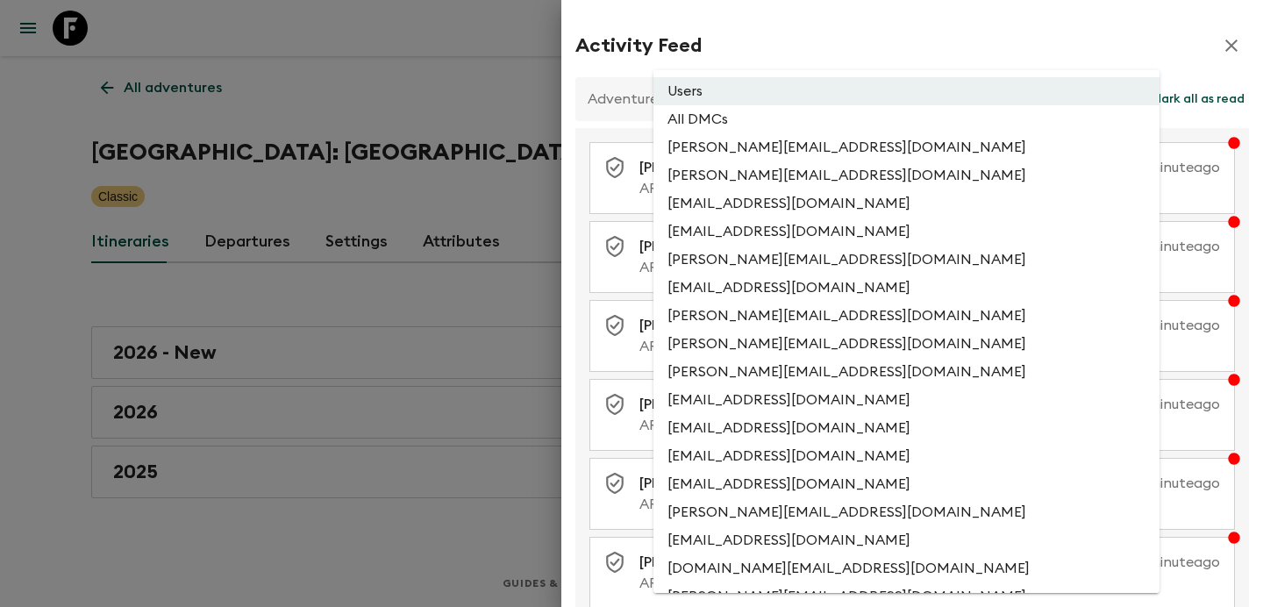
click at [830, 129] on li "All DMCs" at bounding box center [906, 119] width 506 height 28
type input "EXTERNAL_ONLY"
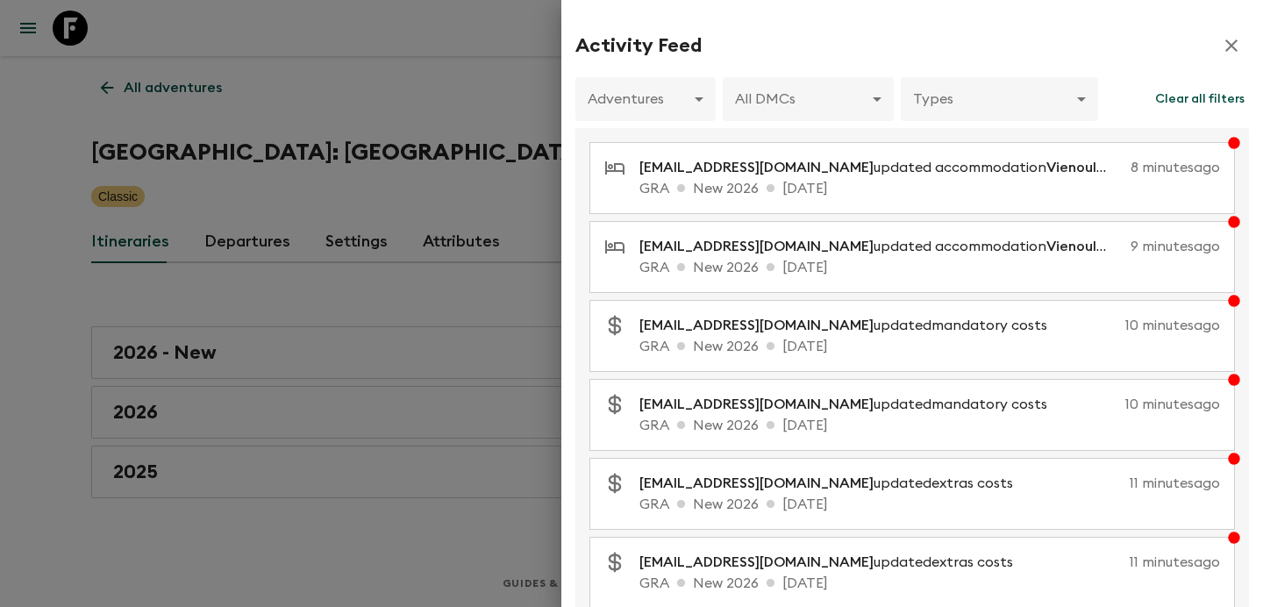
click at [448, 81] on div at bounding box center [631, 303] width 1263 height 607
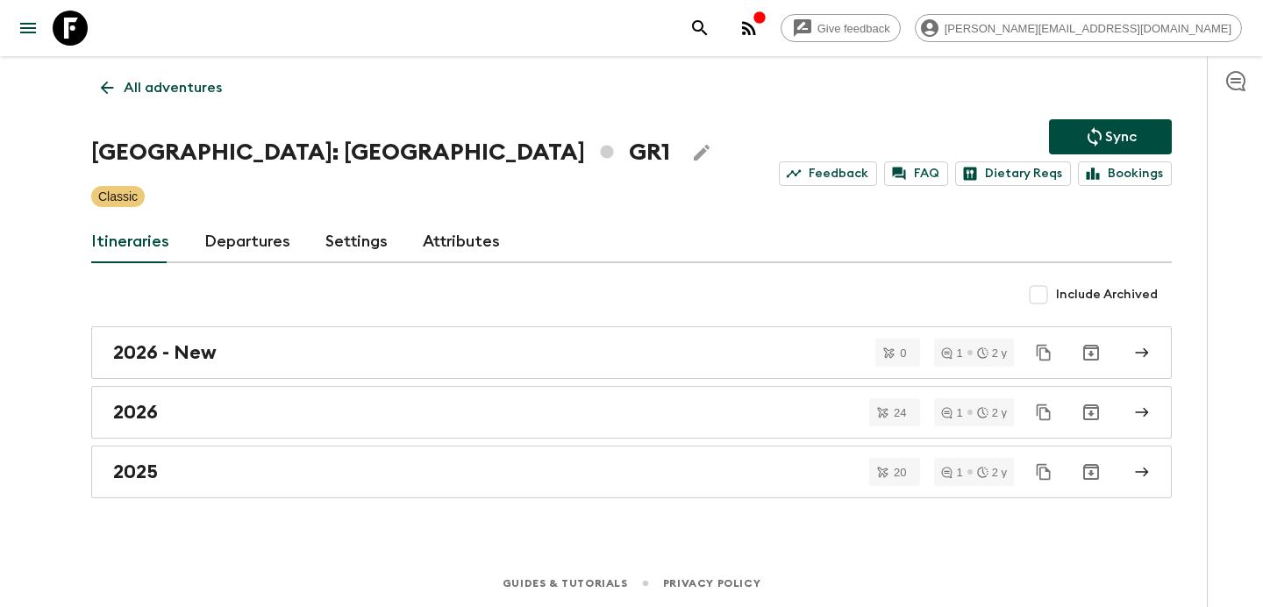
click at [759, 29] on icon "button" at bounding box center [748, 28] width 21 height 21
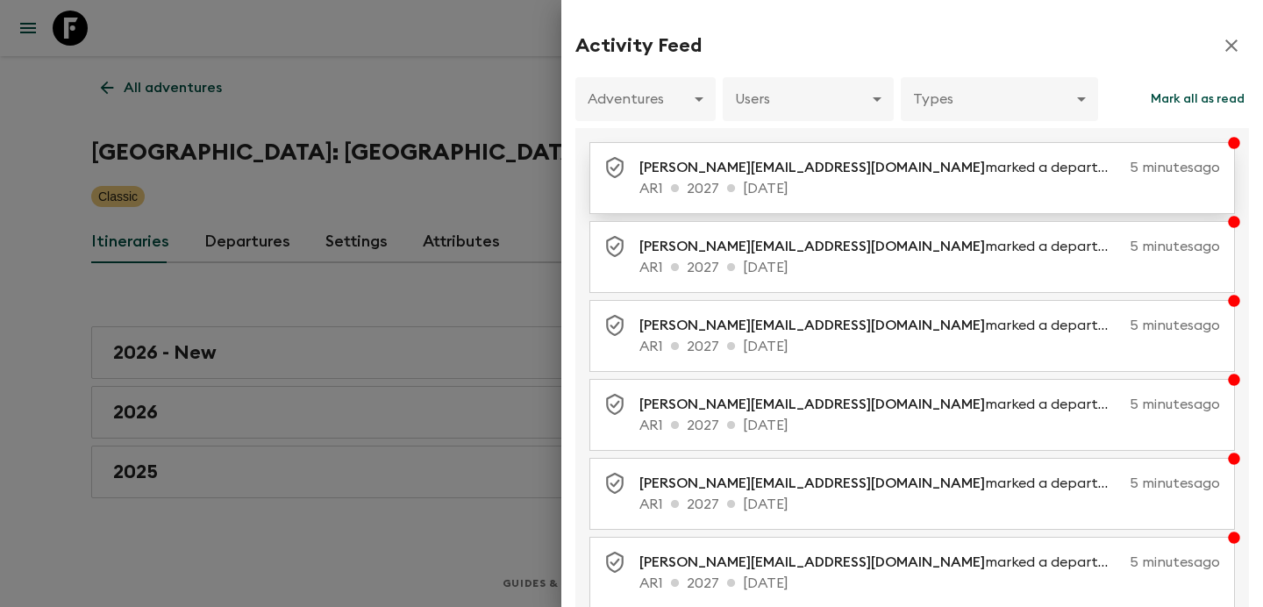
click at [792, 185] on p "AR1 2027 08 Apr 2027" at bounding box center [929, 188] width 580 height 21
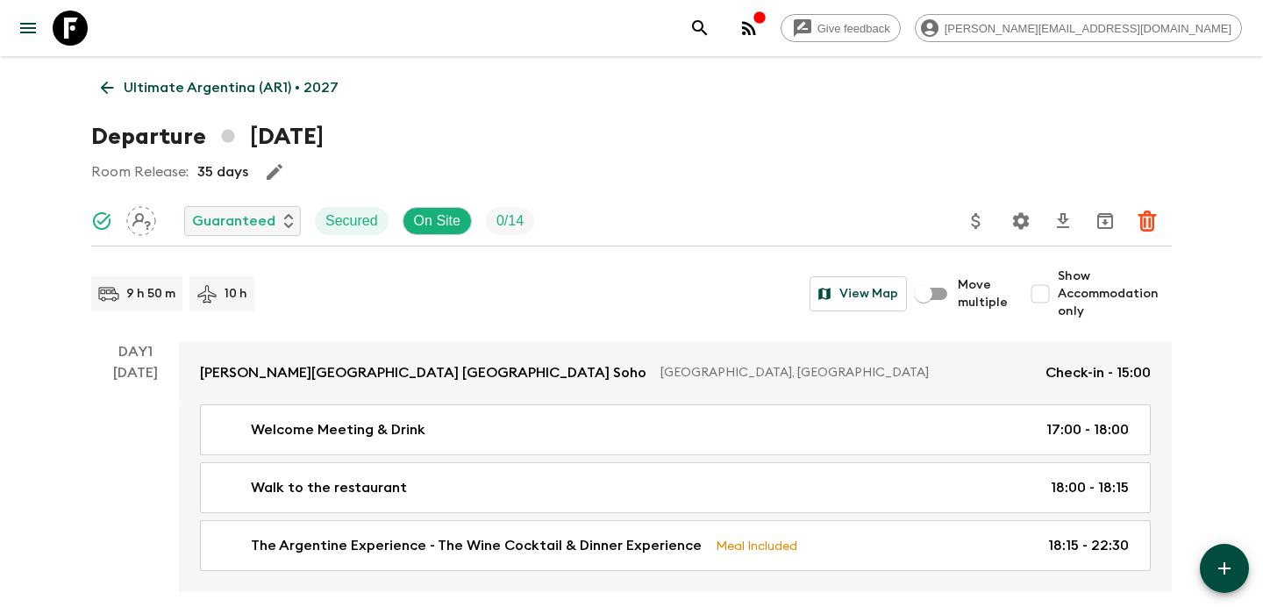
click at [299, 81] on p "Ultimate Argentina (AR1) • 2027" at bounding box center [231, 87] width 215 height 21
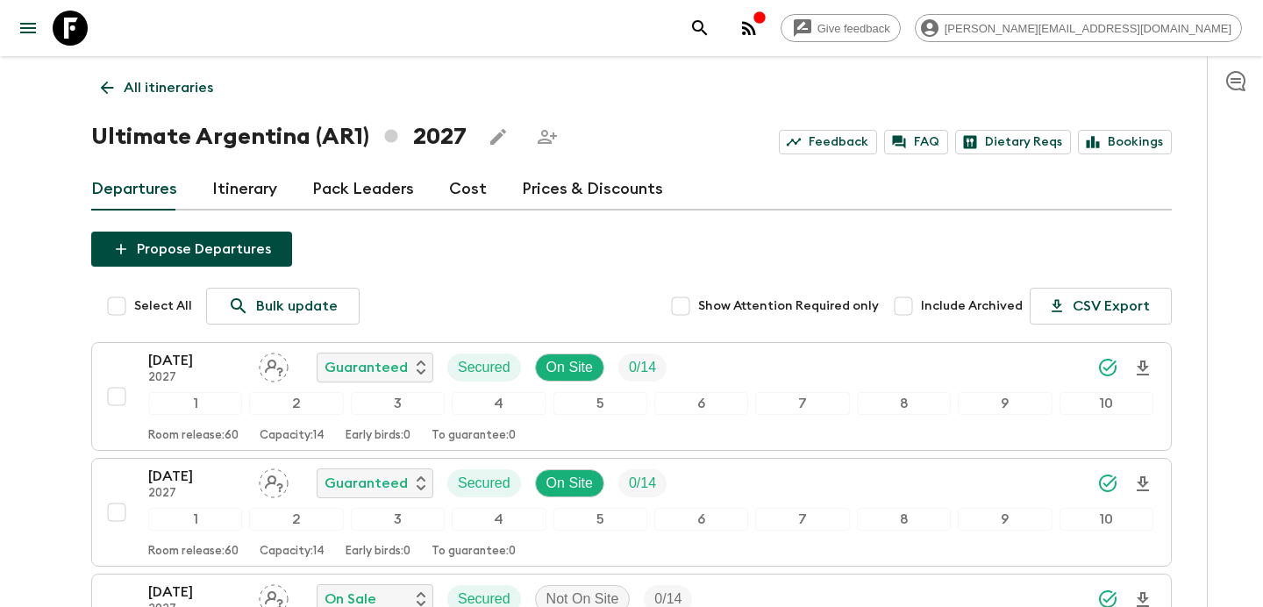
click at [198, 89] on p "All itineraries" at bounding box center [168, 87] width 89 height 21
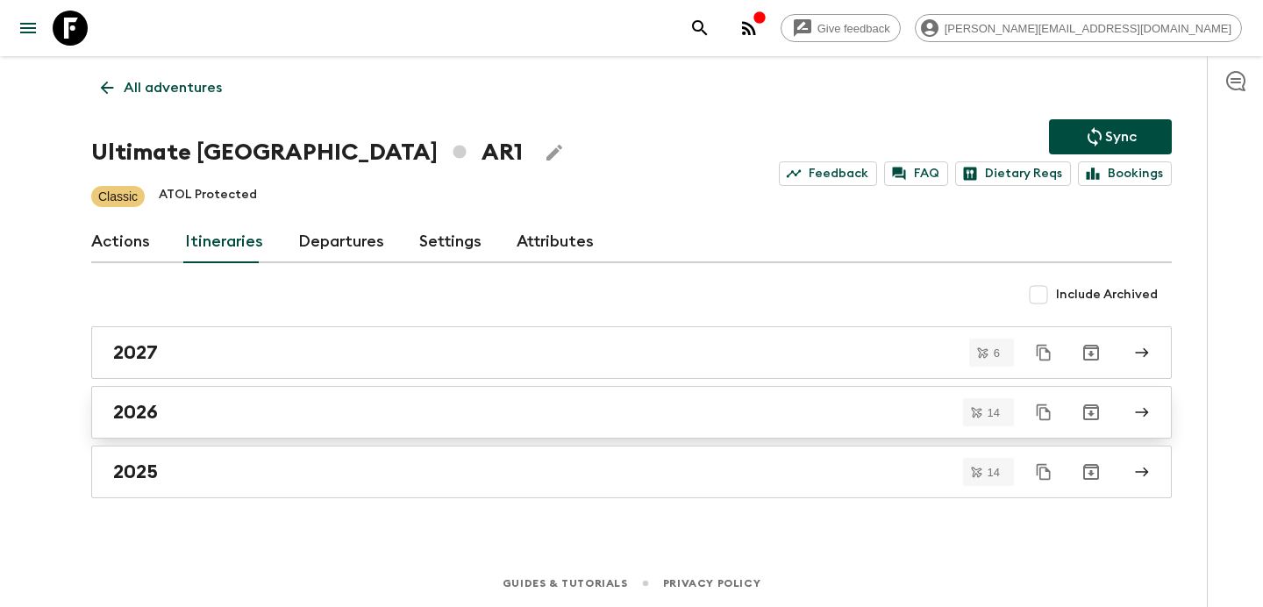
click at [413, 422] on div "2026" at bounding box center [614, 412] width 1003 height 23
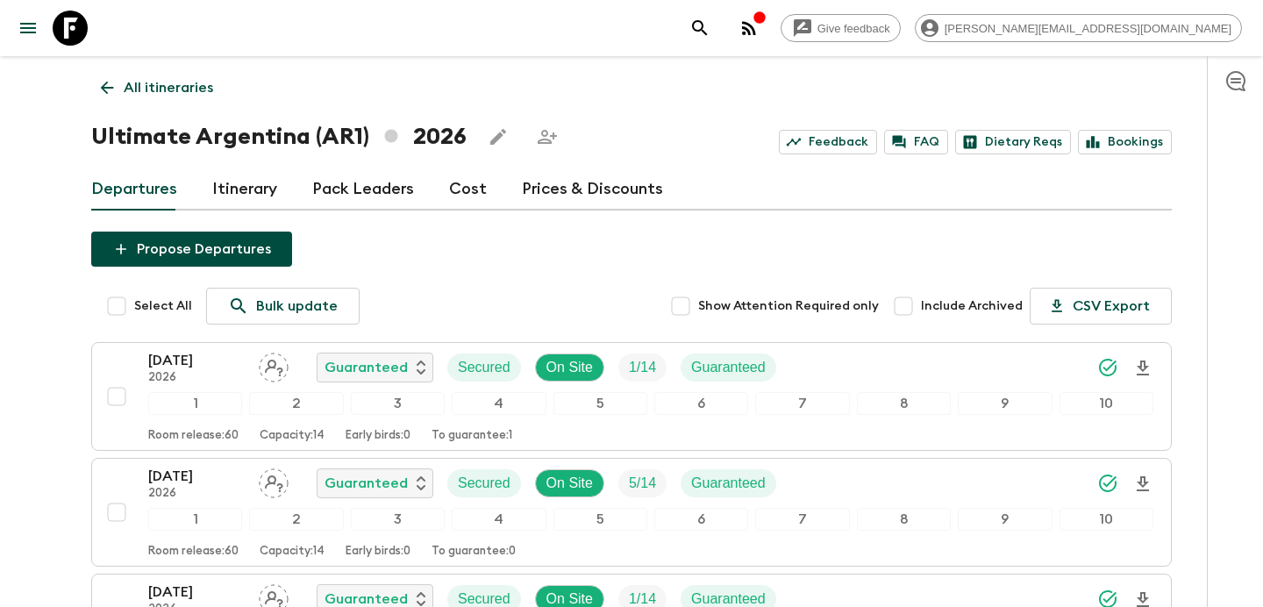
click at [205, 77] on p "All itineraries" at bounding box center [168, 87] width 89 height 21
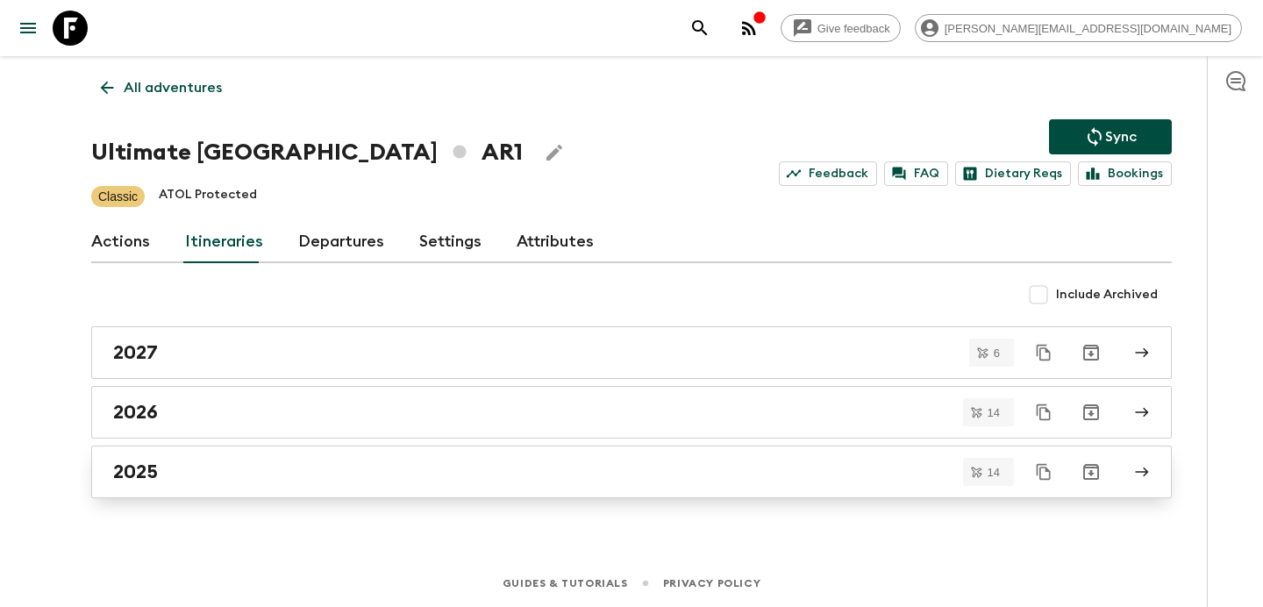
click at [405, 461] on div "2025" at bounding box center [614, 471] width 1003 height 23
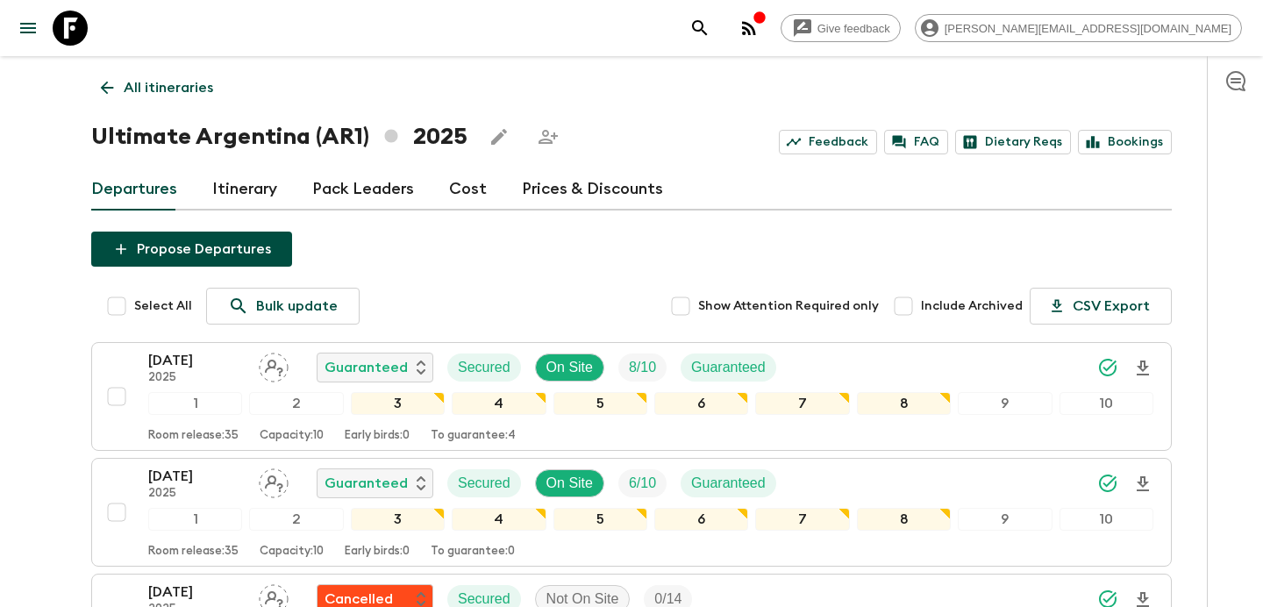
click at [756, 23] on icon "button" at bounding box center [749, 28] width 14 height 14
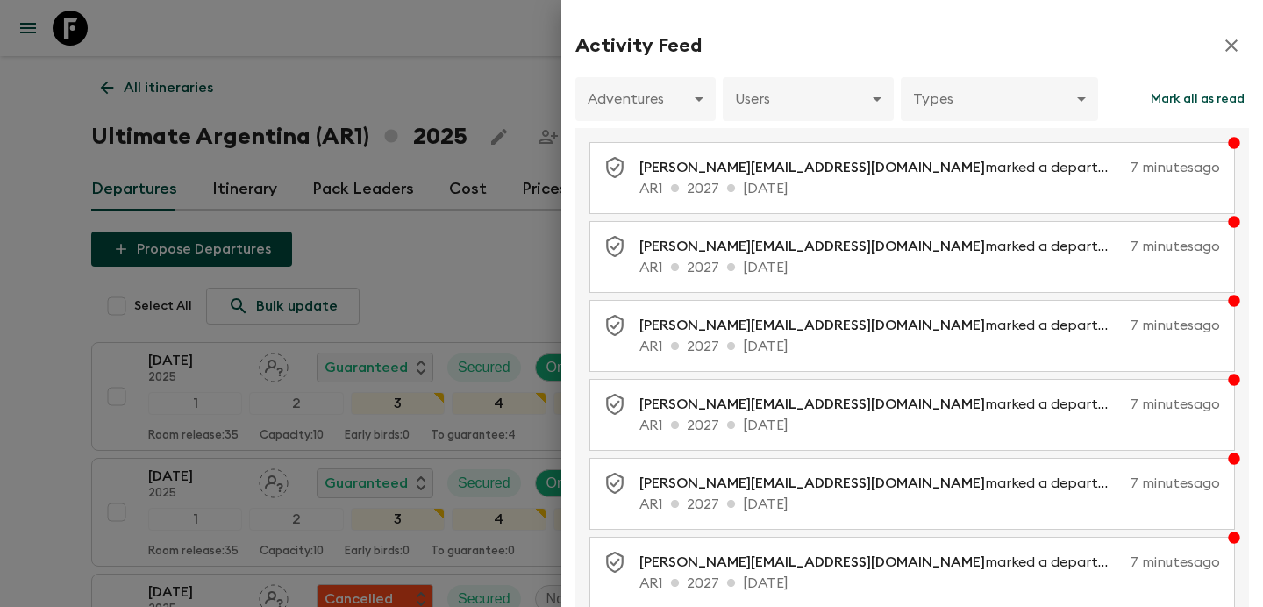
click at [469, 89] on div at bounding box center [631, 303] width 1263 height 607
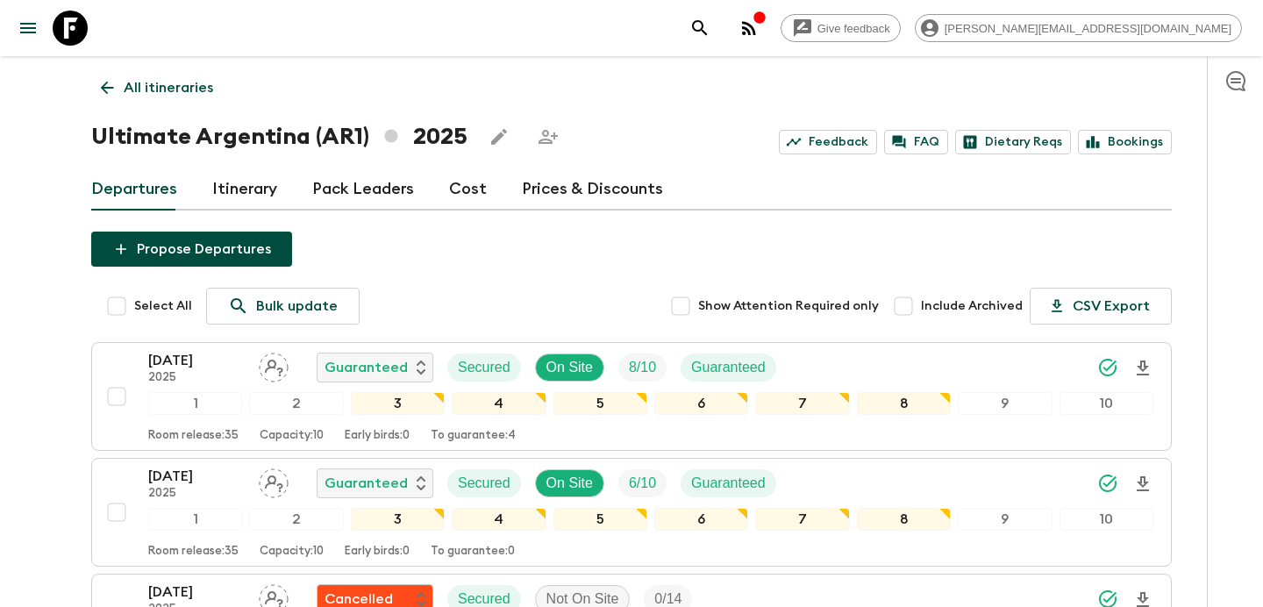
click at [459, 185] on link "Cost" at bounding box center [468, 189] width 38 height 42
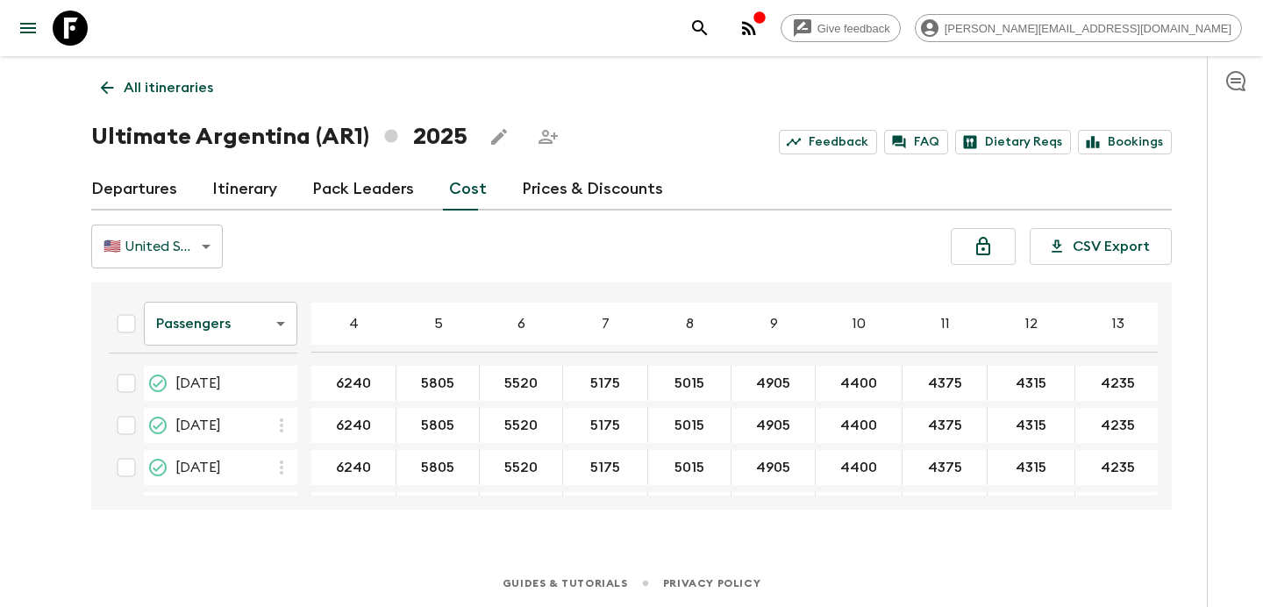
click at [210, 95] on p "All itineraries" at bounding box center [168, 87] width 89 height 21
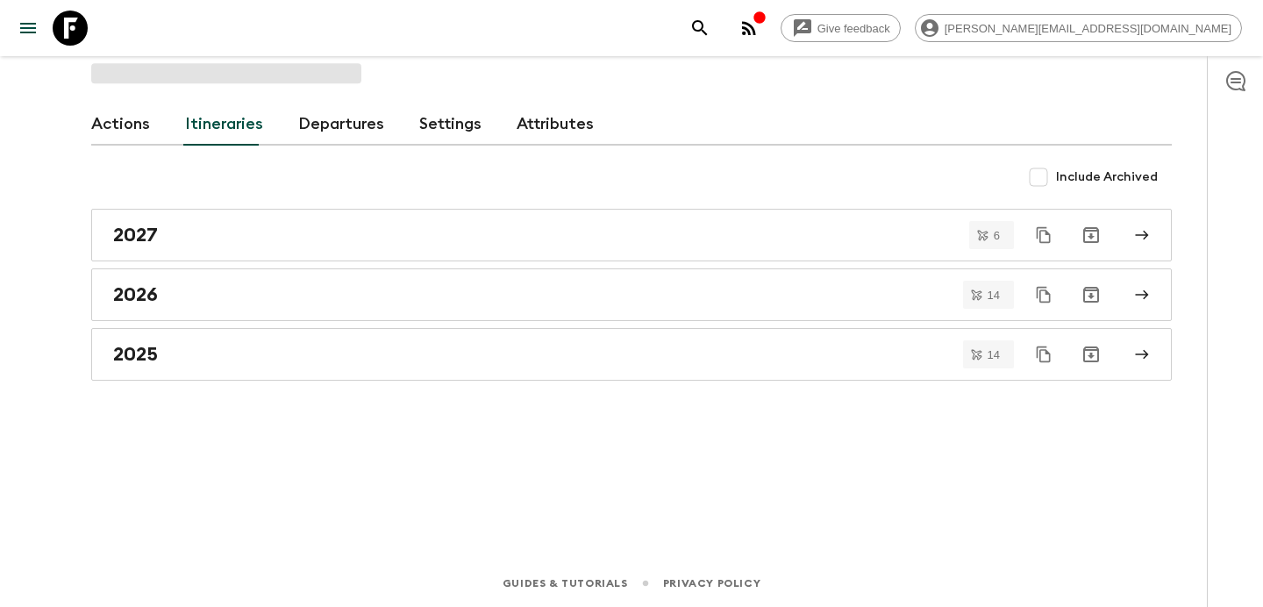
click at [210, 95] on div "Actions Itineraries Departures Settings Attributes Include Archived 2027 6 2026…" at bounding box center [631, 283] width 1122 height 454
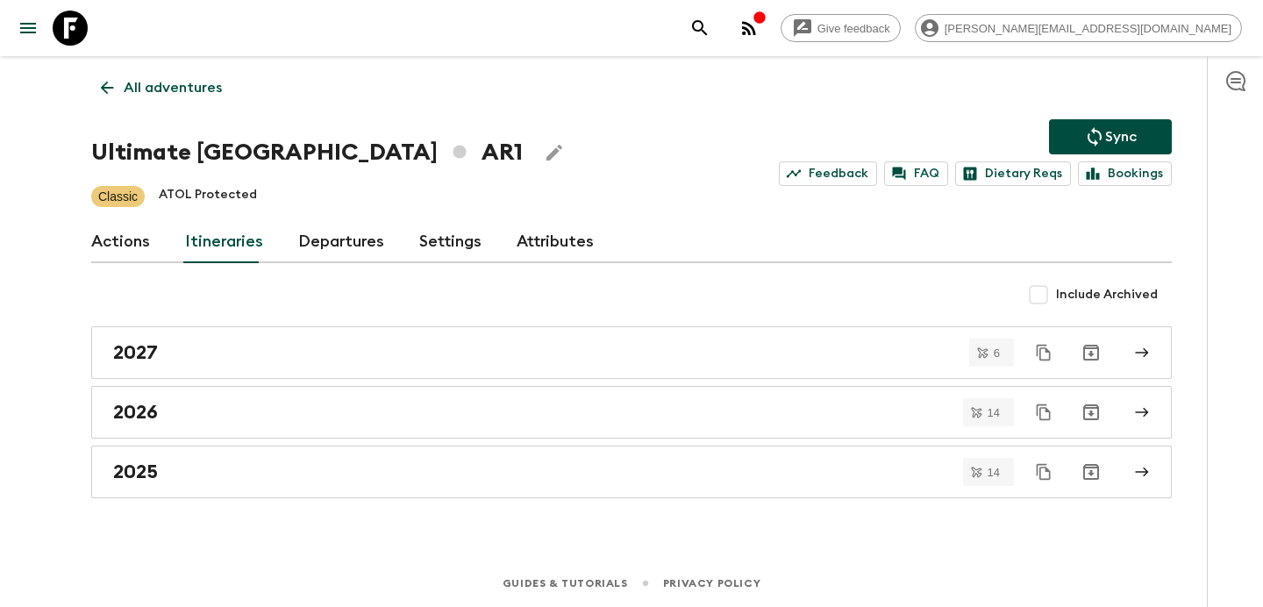
click at [178, 96] on p "All adventures" at bounding box center [173, 87] width 98 height 21
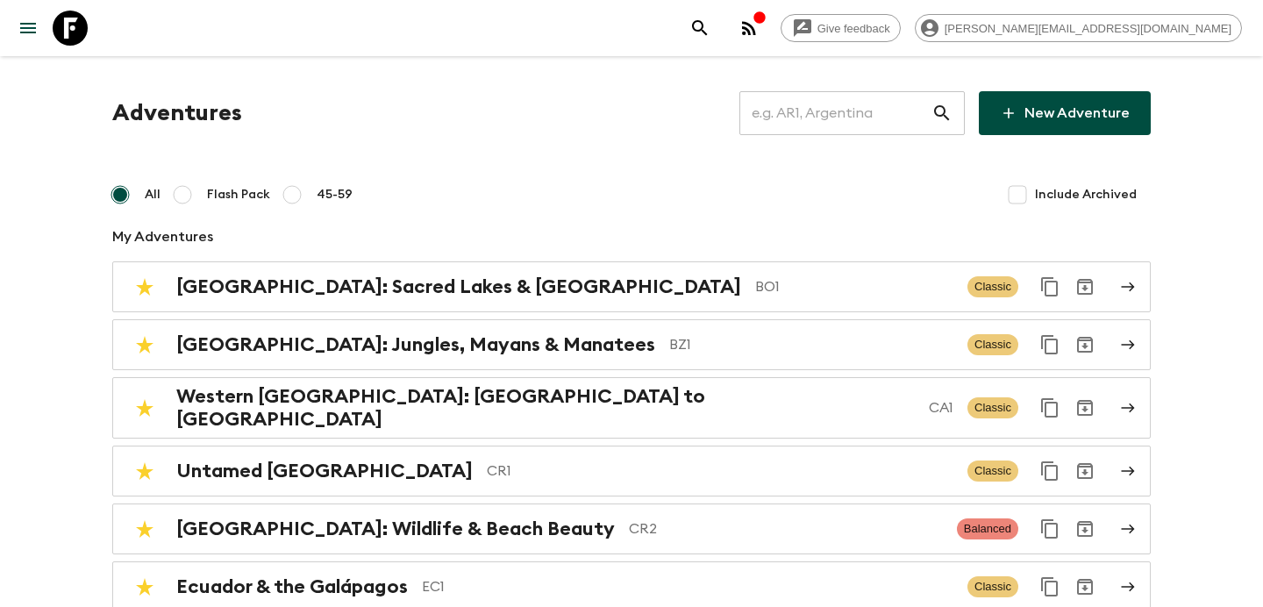
click at [834, 117] on input "text" at bounding box center [835, 113] width 192 height 49
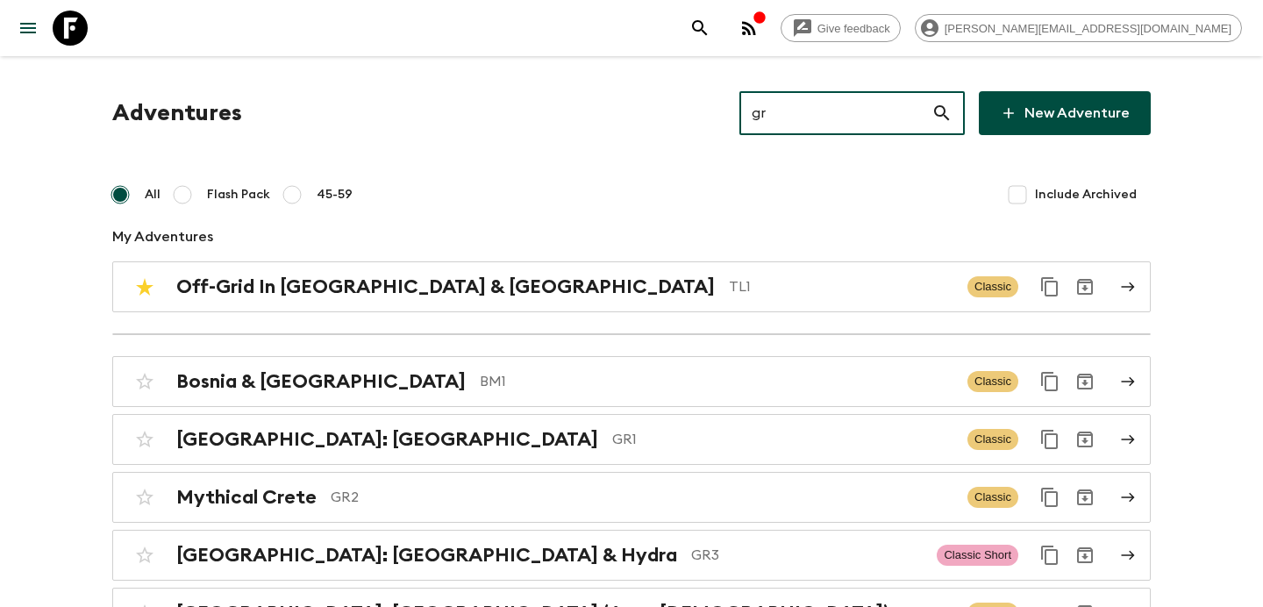
type input "gr1"
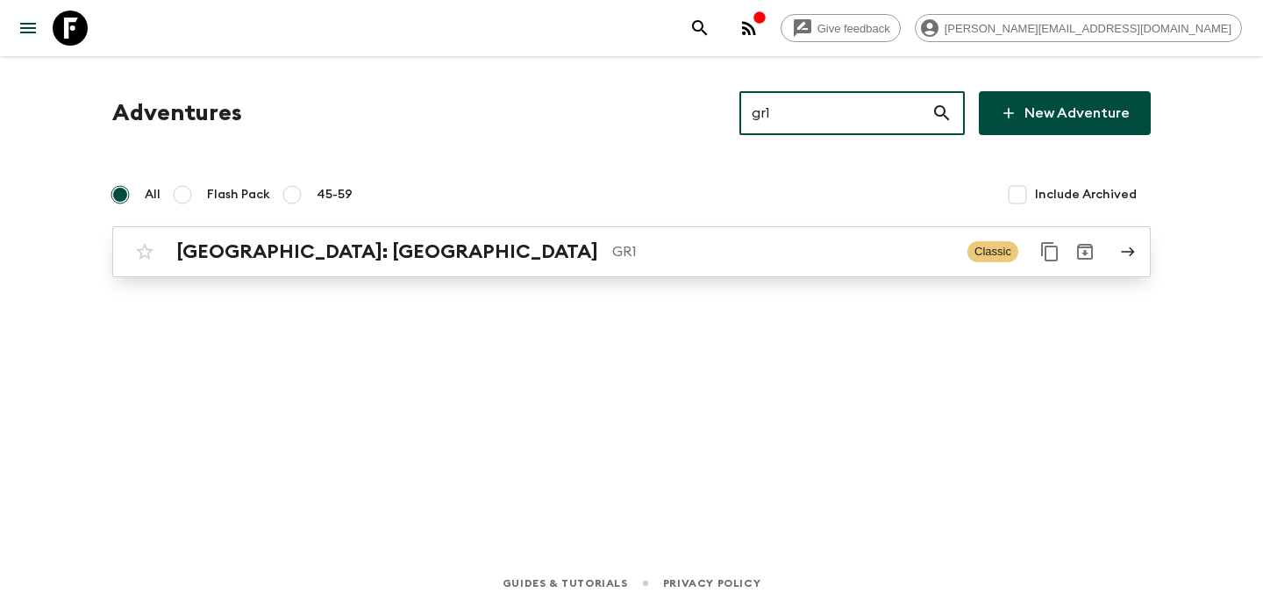
click at [616, 254] on p "GR1" at bounding box center [782, 251] width 341 height 21
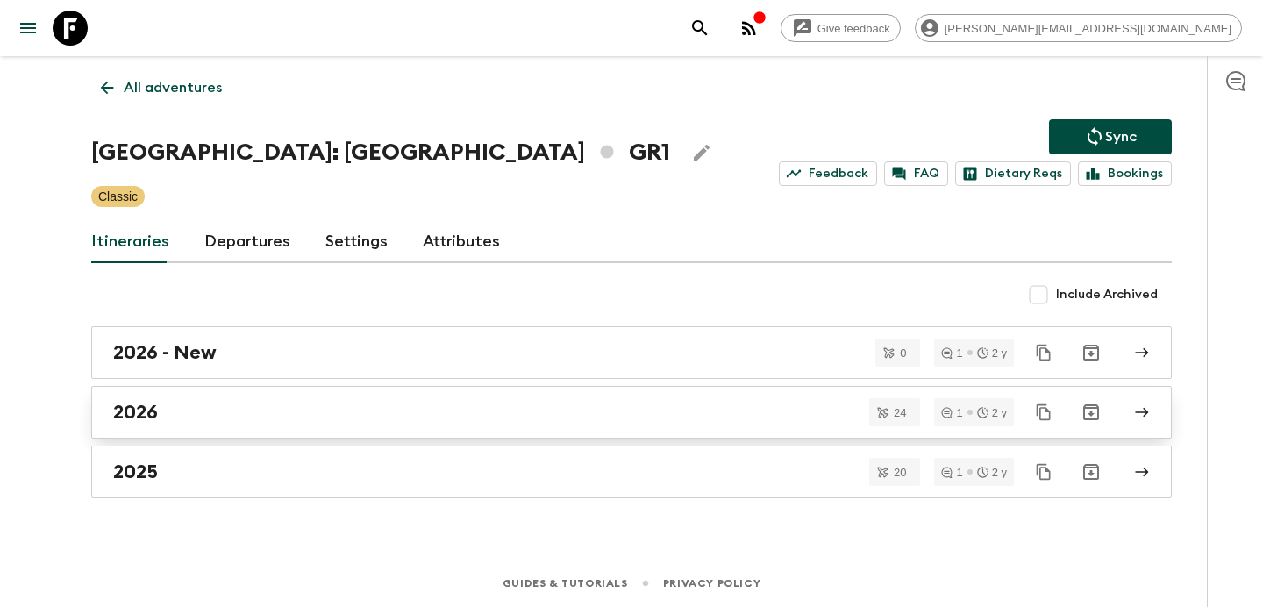
click at [441, 402] on div "2026" at bounding box center [614, 412] width 1003 height 23
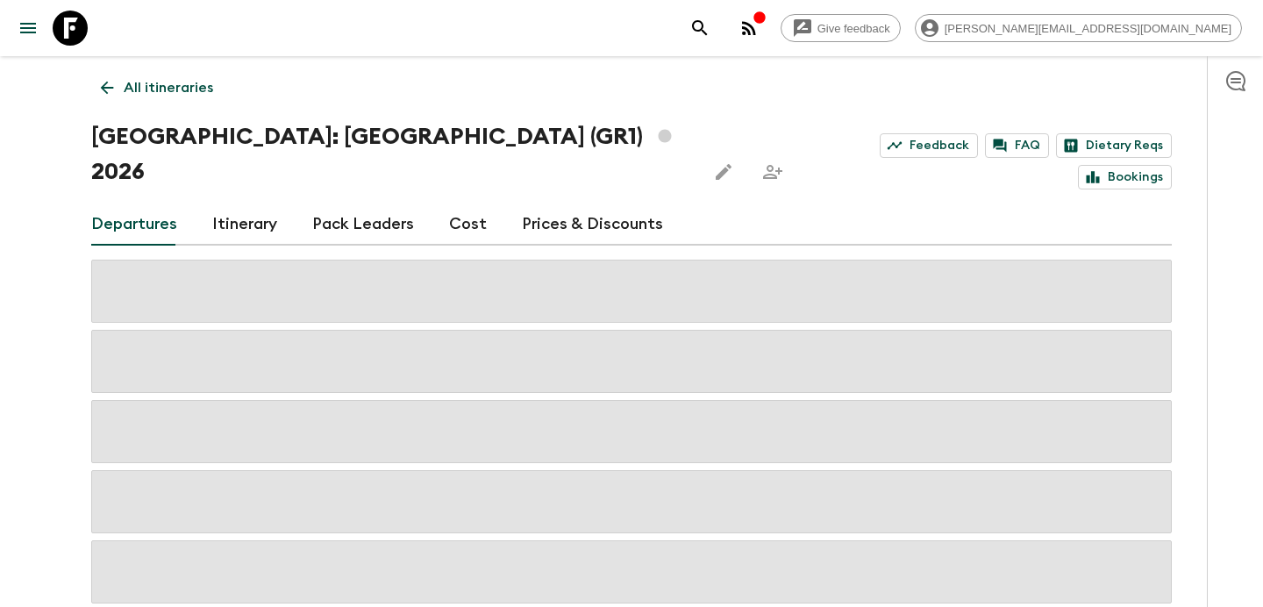
click at [453, 203] on link "Cost" at bounding box center [468, 224] width 38 height 42
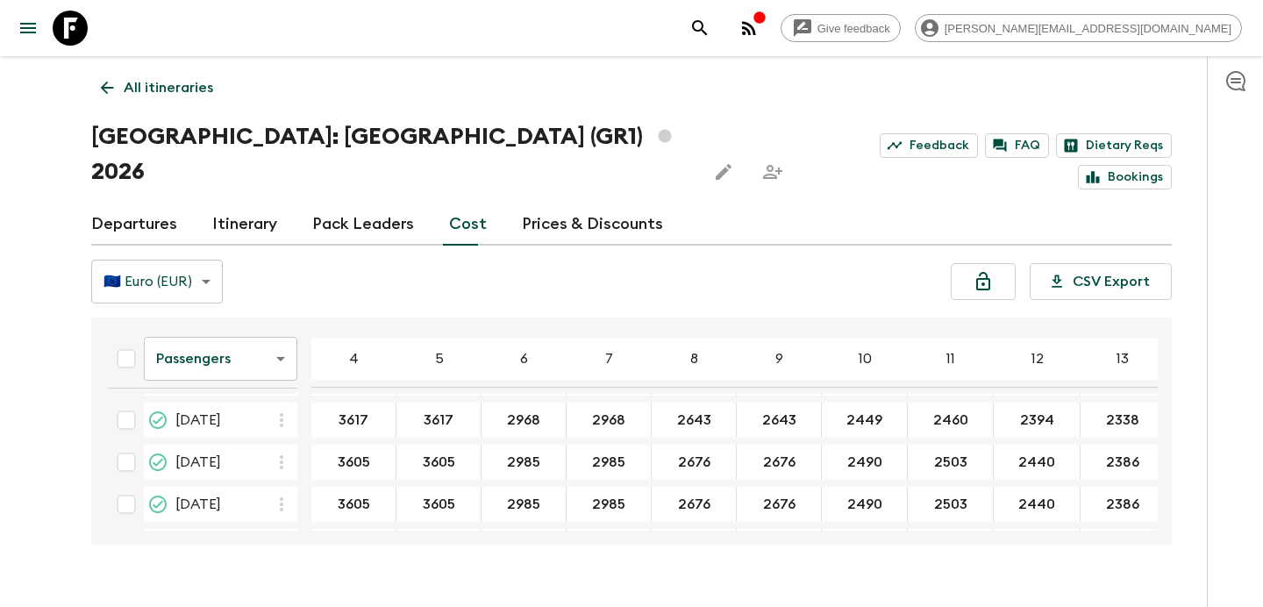
scroll to position [177, 0]
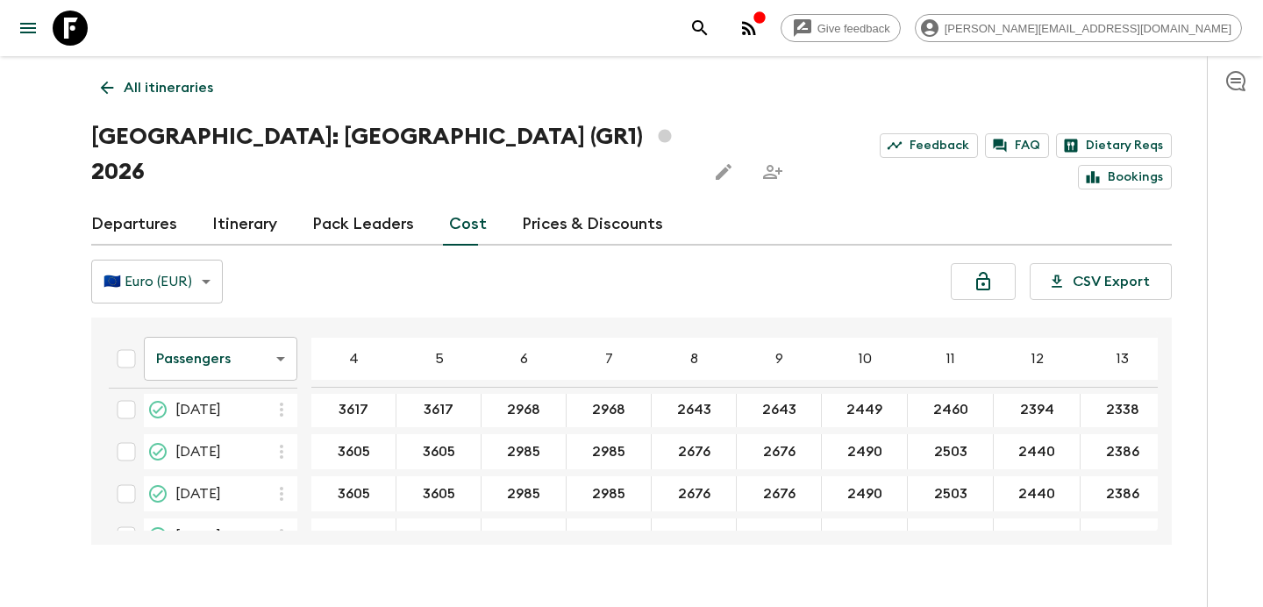
click at [182, 85] on p "All itineraries" at bounding box center [168, 87] width 89 height 21
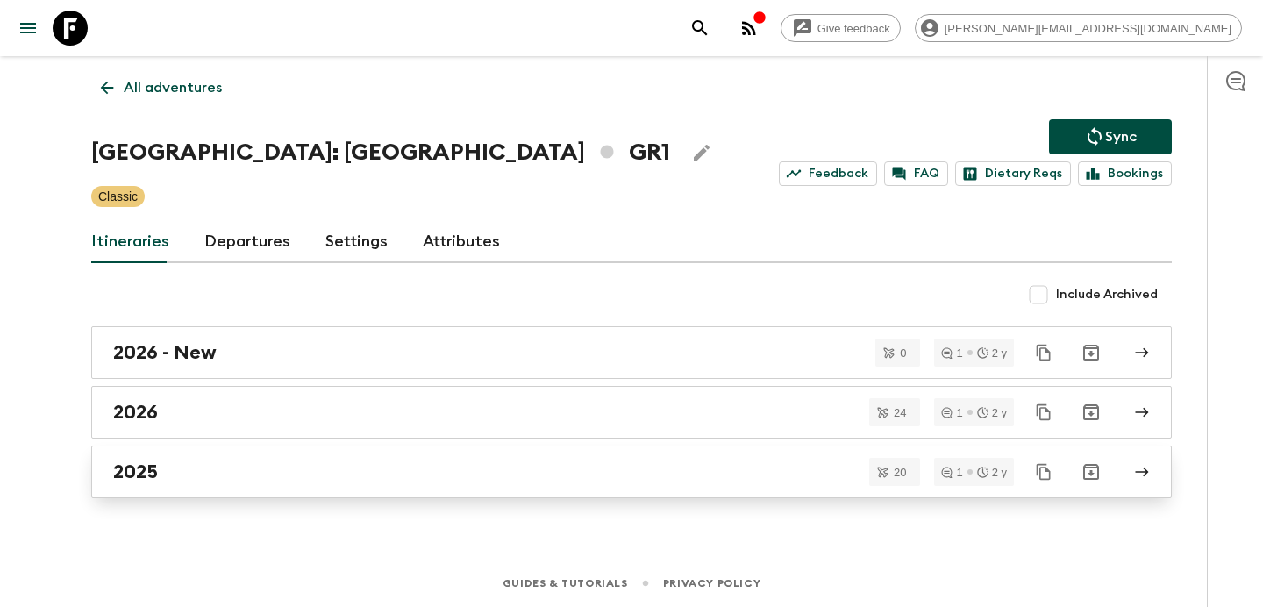
click at [420, 460] on div "2025" at bounding box center [614, 471] width 1003 height 23
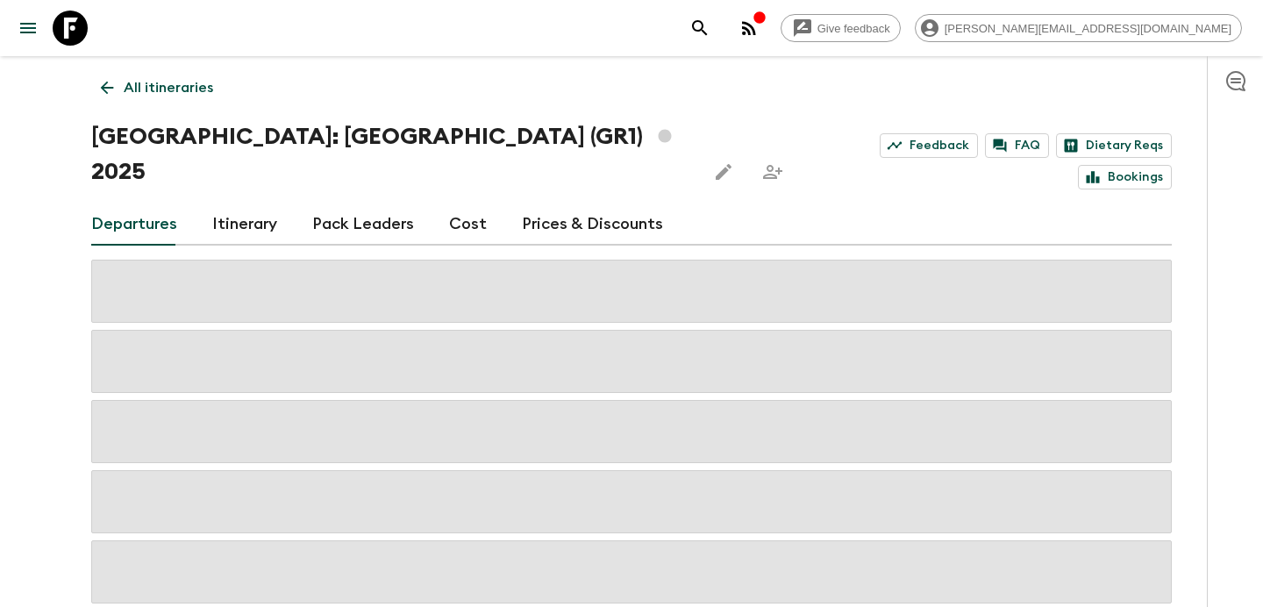
click at [462, 203] on link "Cost" at bounding box center [468, 224] width 38 height 42
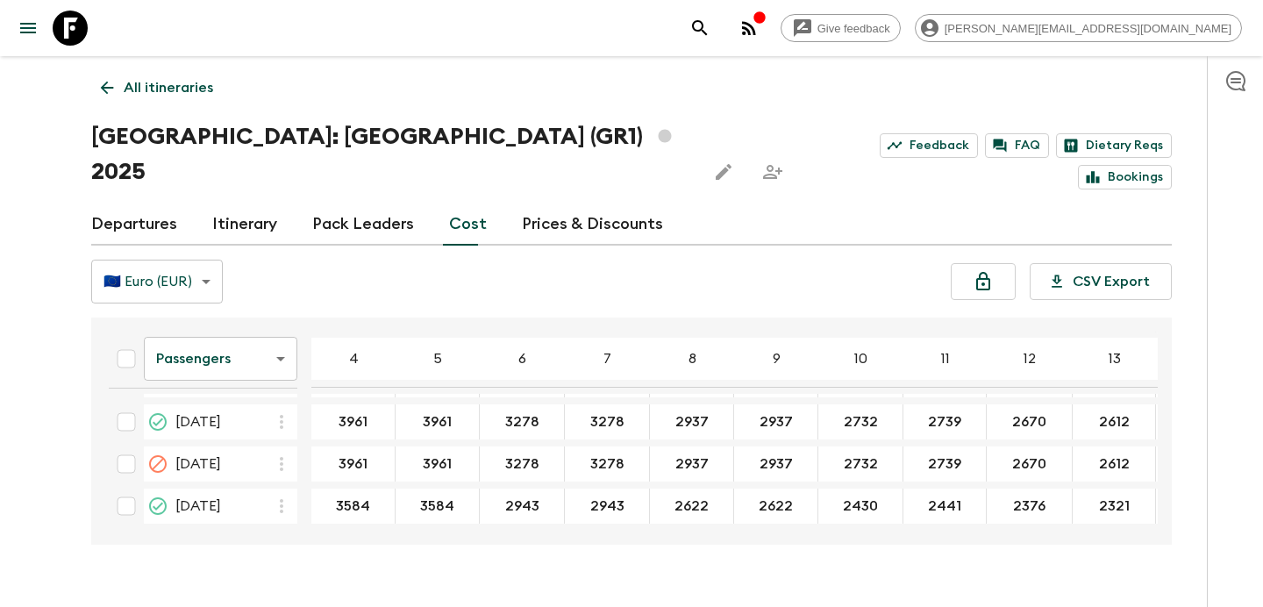
scroll to position [1308, 0]
click at [183, 85] on p "All itineraries" at bounding box center [168, 87] width 89 height 21
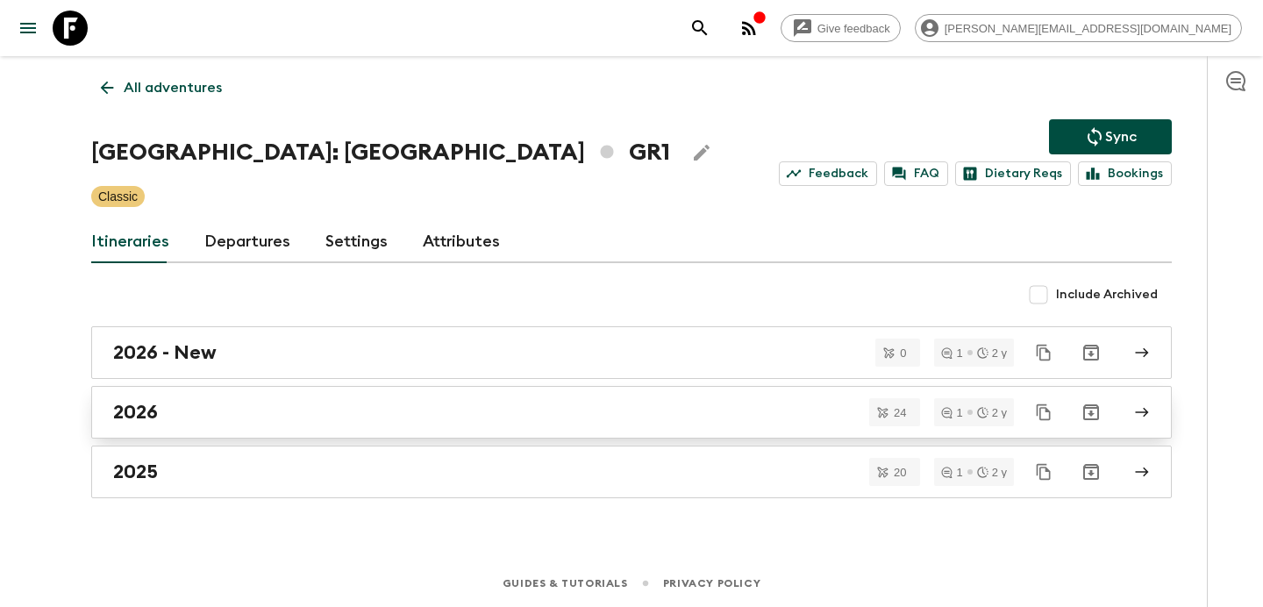
click at [419, 406] on div "2026" at bounding box center [614, 412] width 1003 height 23
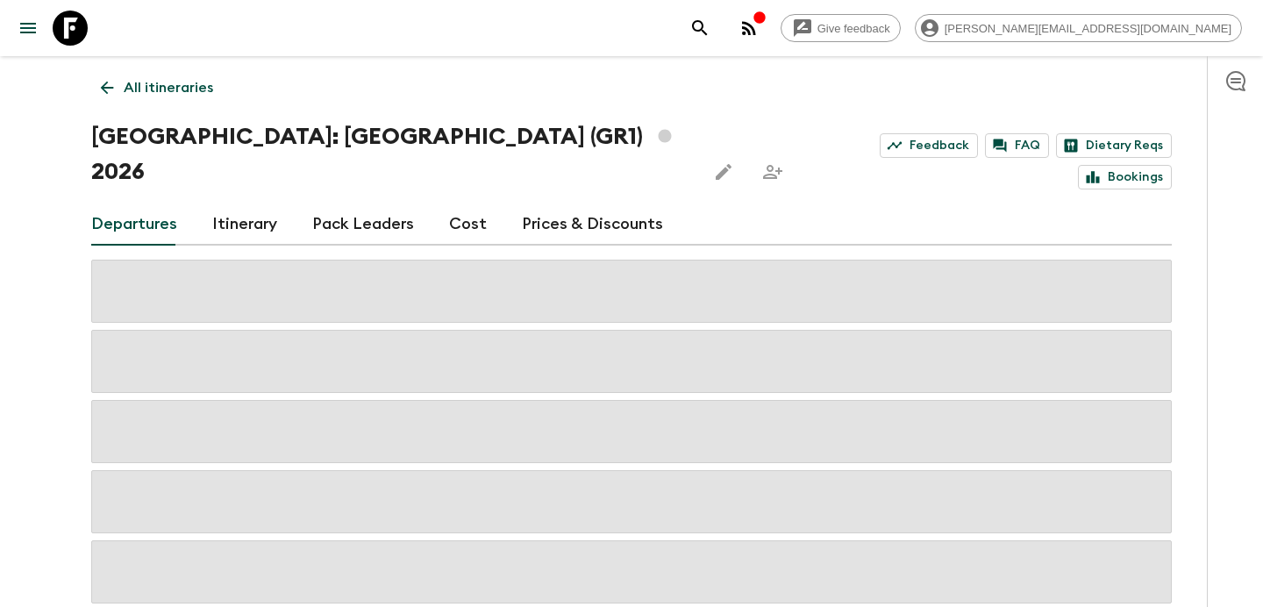
click at [458, 204] on link "Cost" at bounding box center [468, 224] width 38 height 42
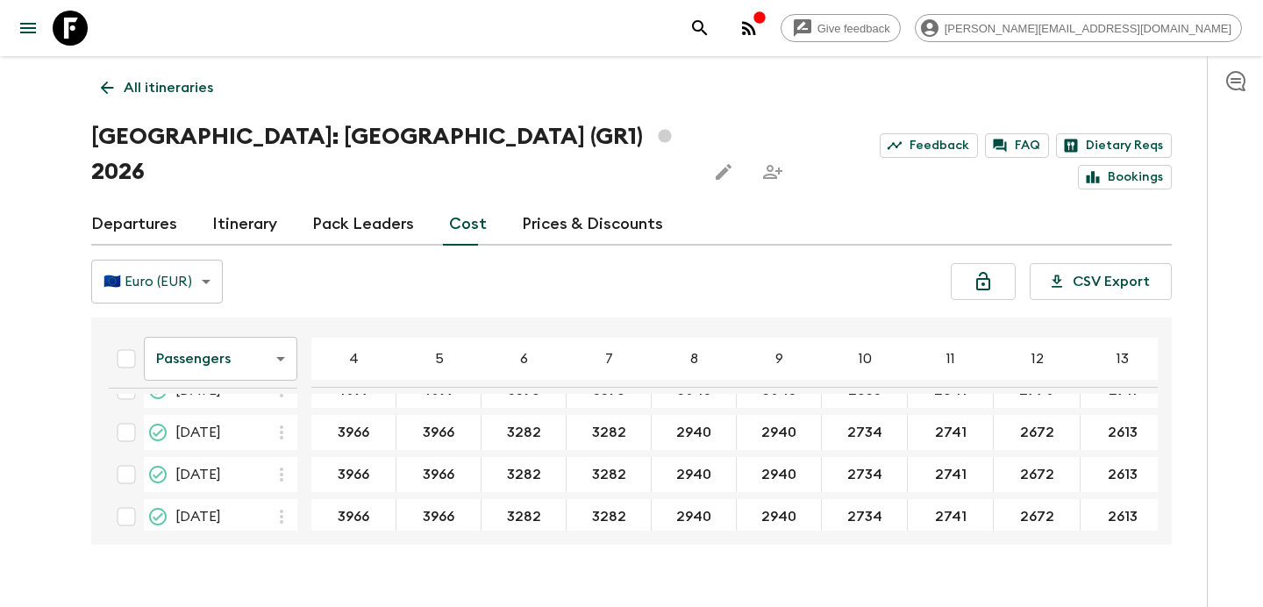
scroll to position [651, 0]
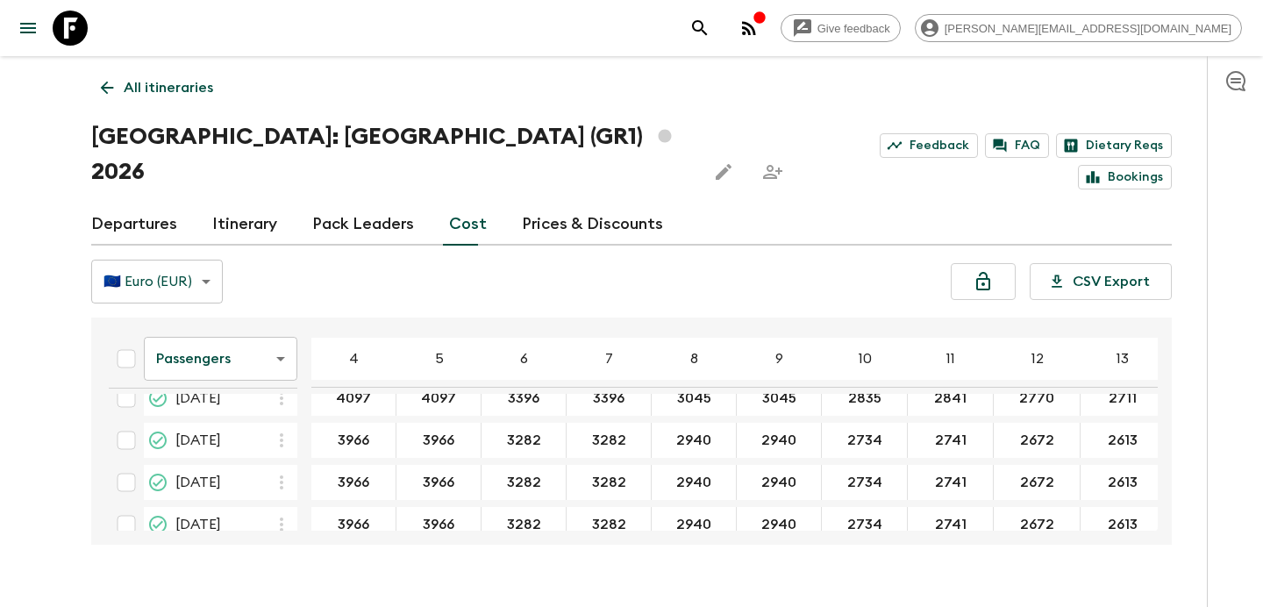
click at [196, 81] on p "All itineraries" at bounding box center [168, 87] width 89 height 21
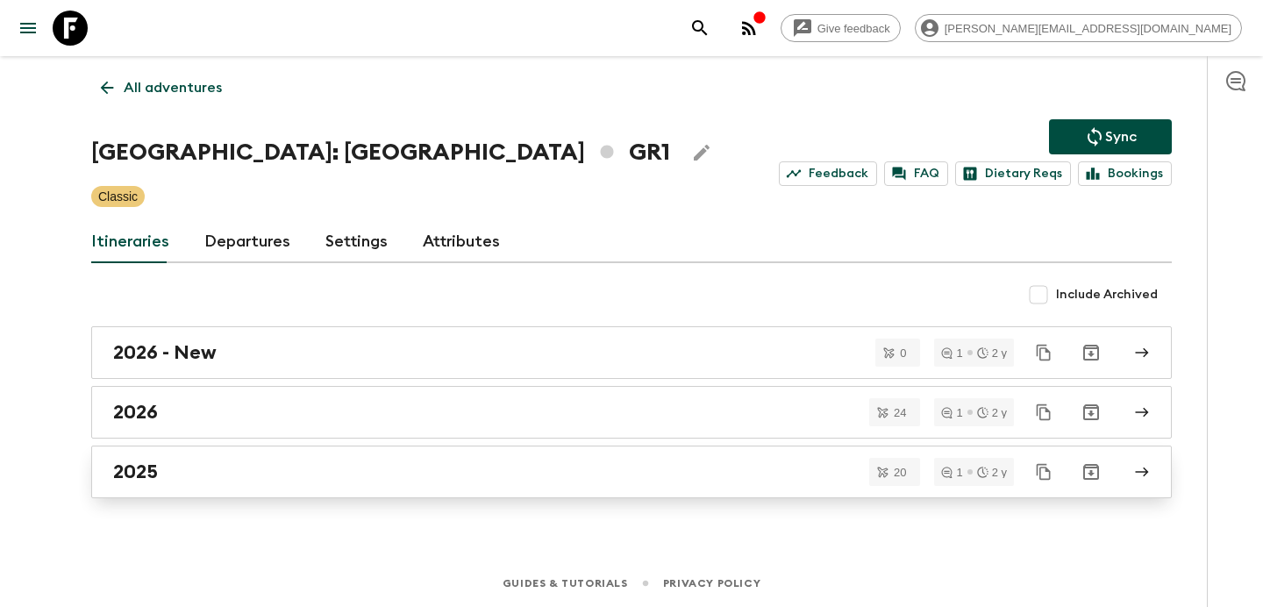
click at [444, 452] on link "2025" at bounding box center [631, 471] width 1080 height 53
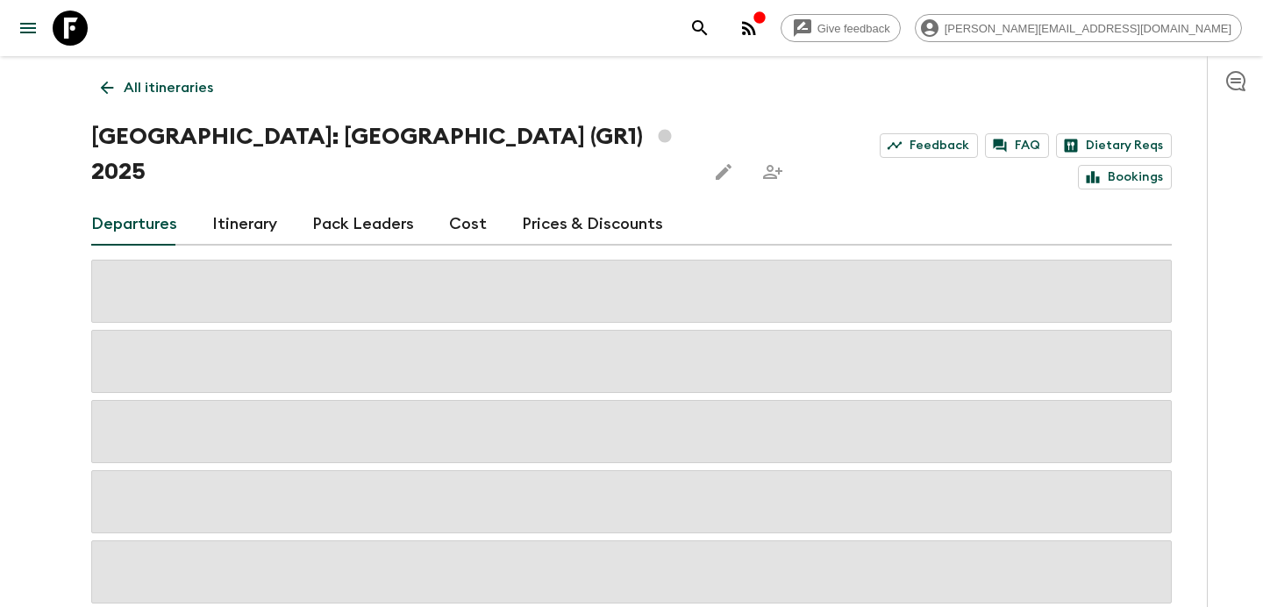
click at [457, 203] on link "Cost" at bounding box center [468, 224] width 38 height 42
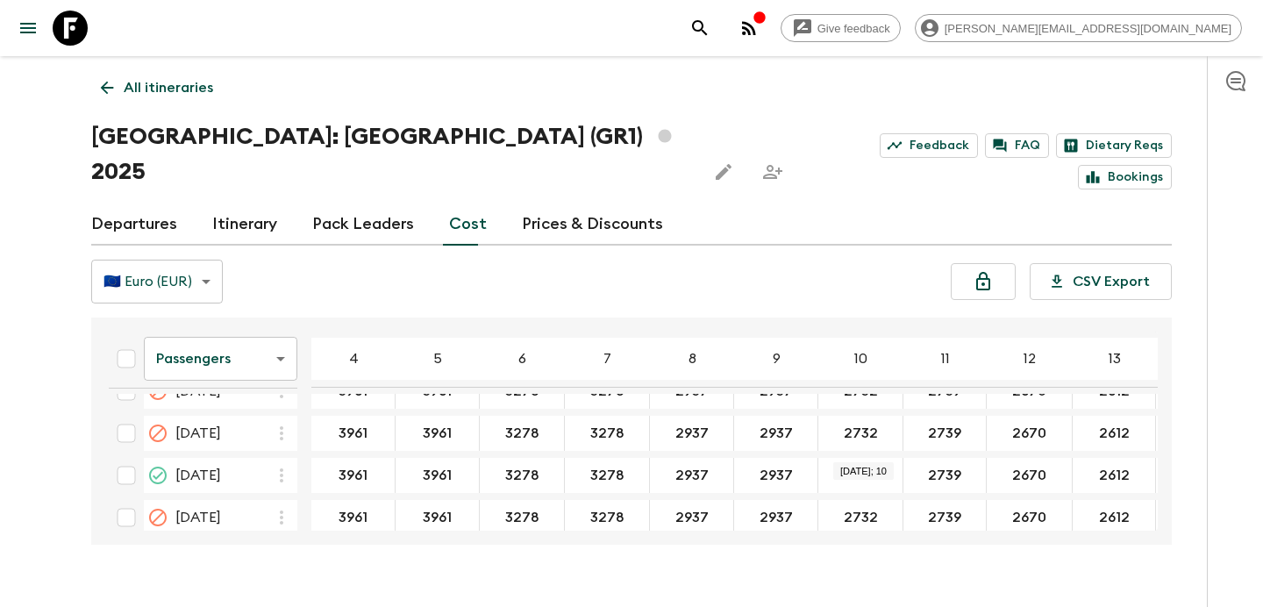
scroll to position [1062, 0]
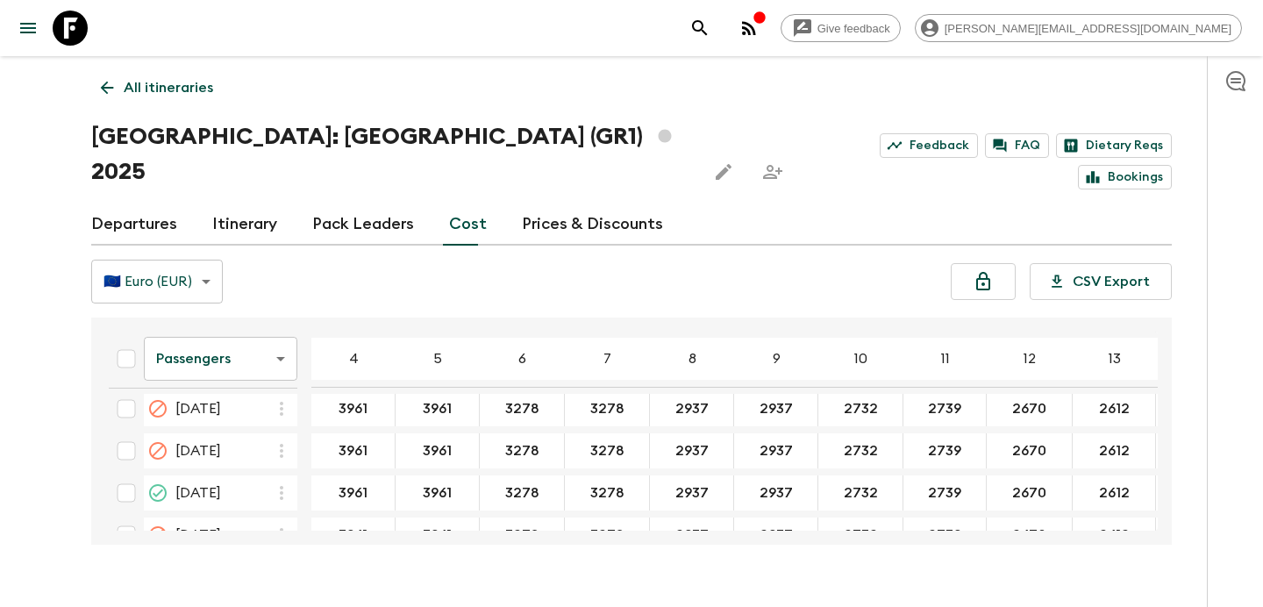
click at [759, 35] on icon "button" at bounding box center [748, 28] width 21 height 21
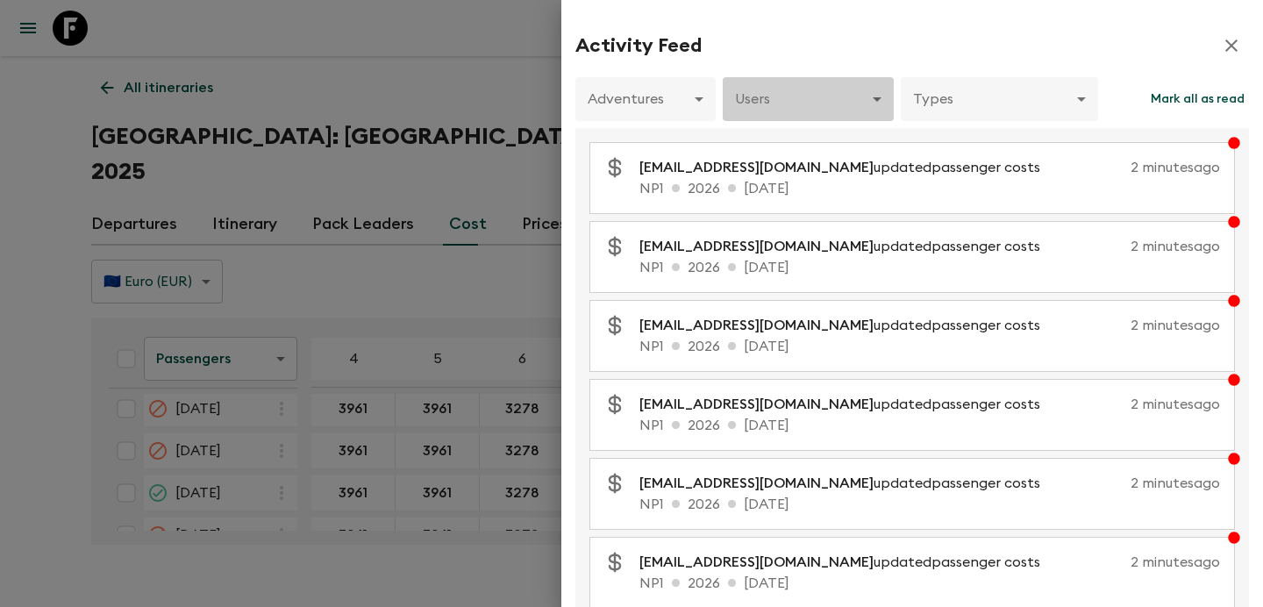
click at [819, 96] on body "Give feedback judi.m@flashpack.com All itineraries Greece: Athens & the Islands…" at bounding box center [631, 320] width 1263 height 641
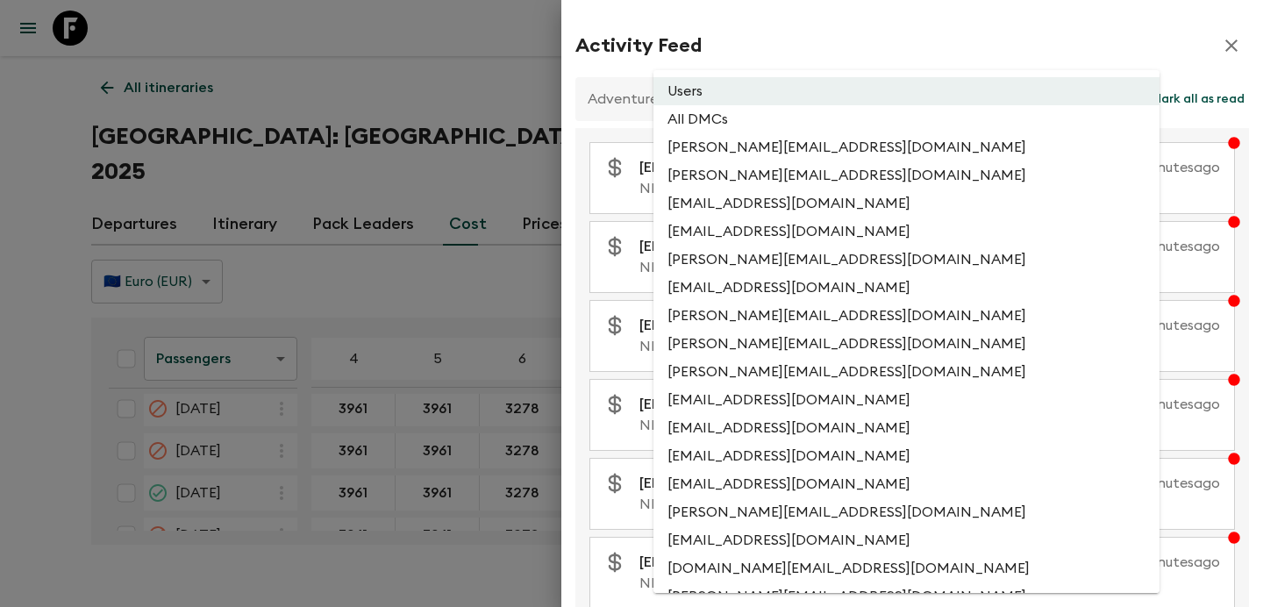
click at [803, 123] on li "All DMCs" at bounding box center [906, 119] width 506 height 28
type input "EXTERNAL_ONLY"
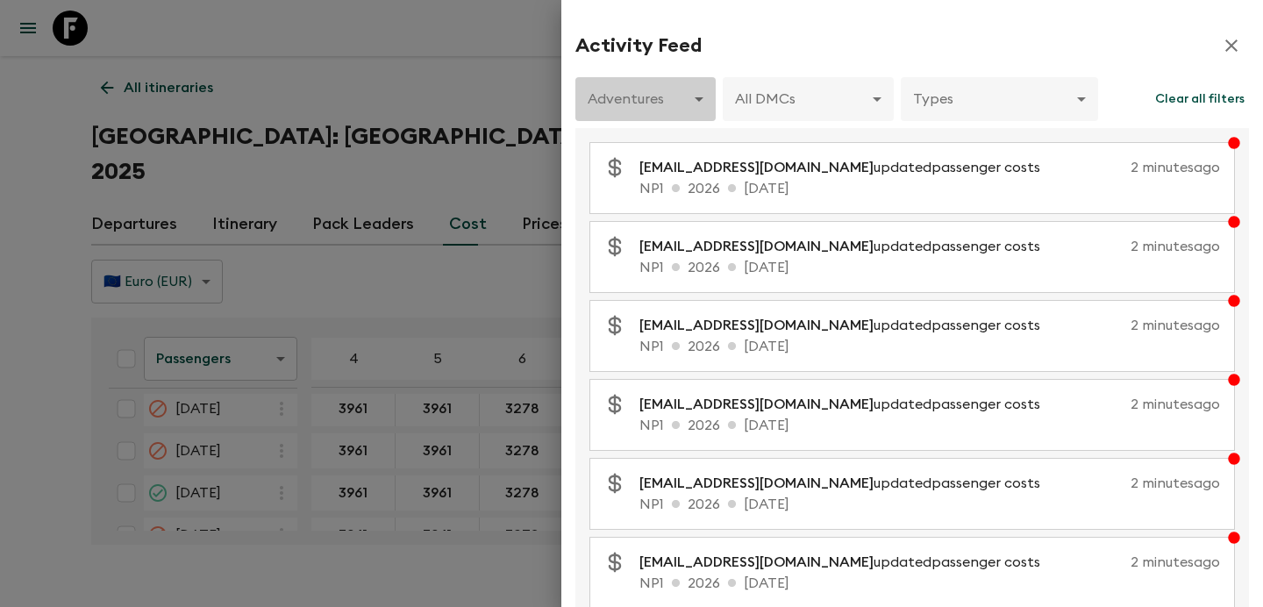
click at [700, 101] on body "Give feedback judi.m@flashpack.com All itineraries Greece: Athens & the Islands…" at bounding box center [631, 320] width 1263 height 641
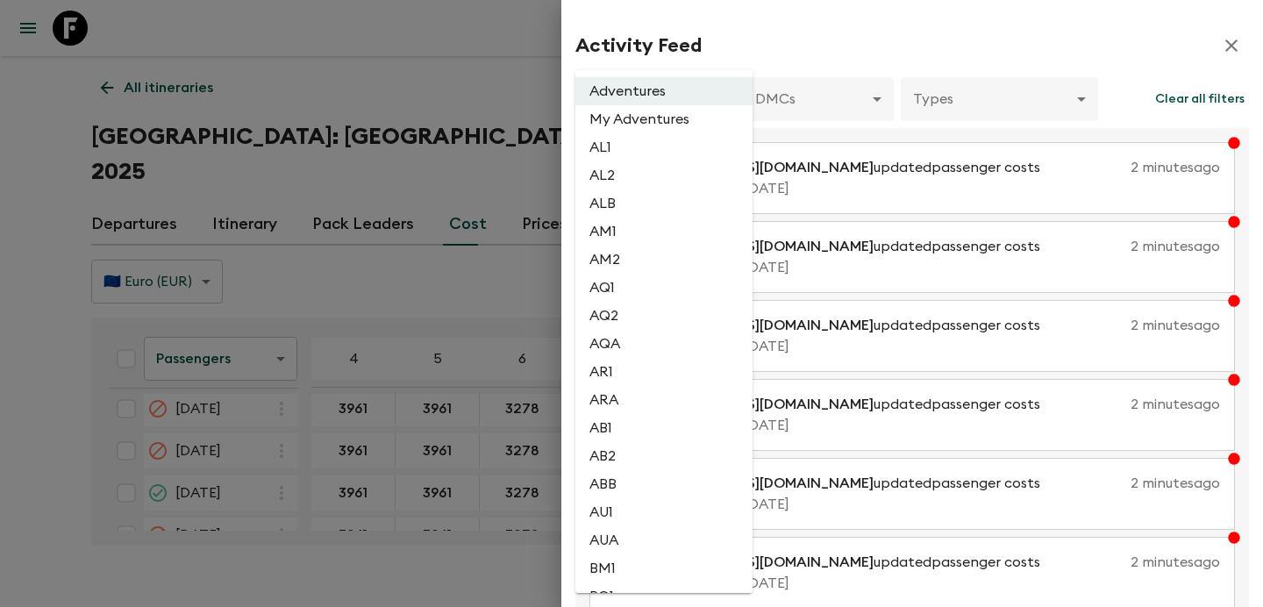
click at [945, 81] on div at bounding box center [631, 303] width 1263 height 607
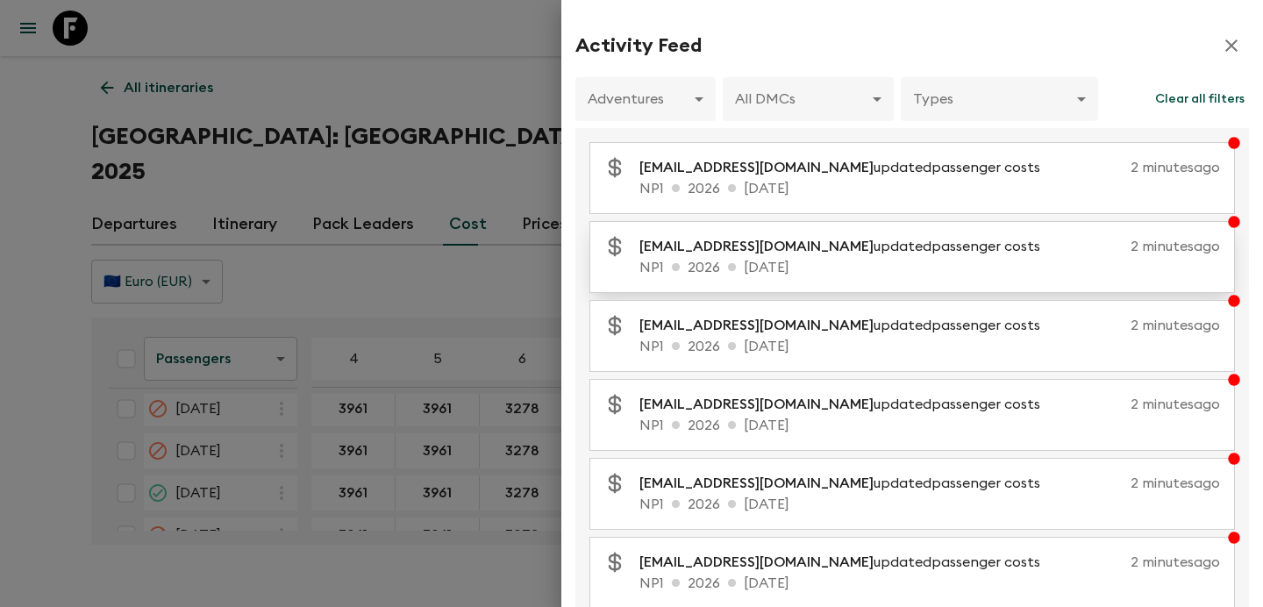
scroll to position [359, 0]
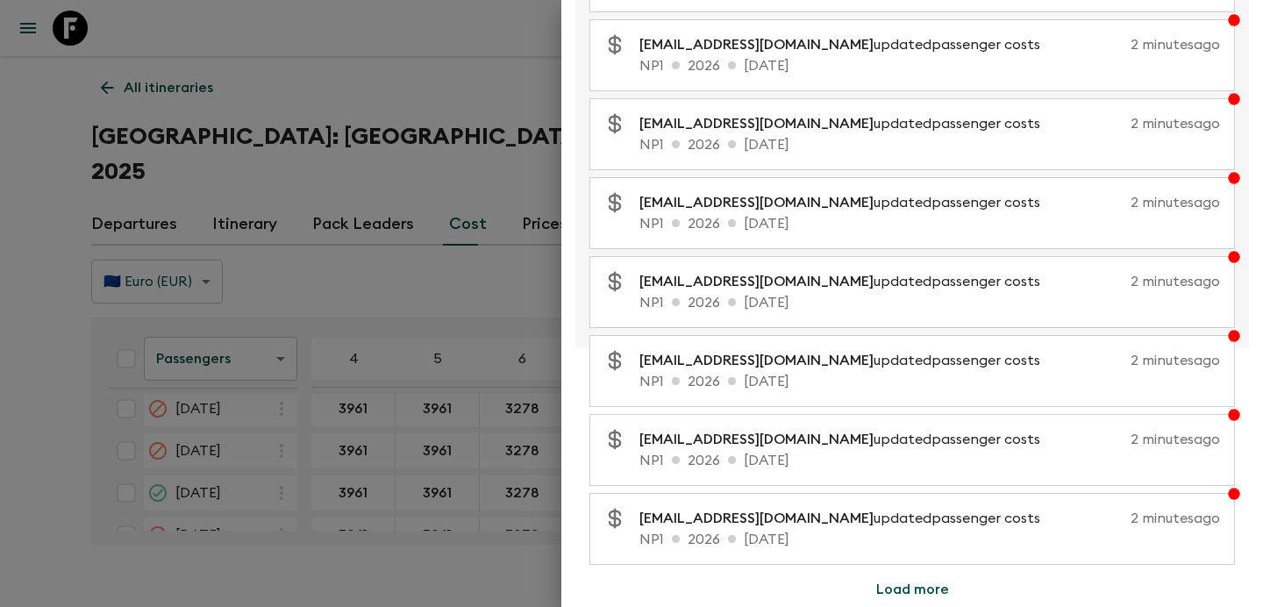
click at [881, 580] on button "Load more" at bounding box center [912, 589] width 115 height 35
click at [897, 589] on button "Load more" at bounding box center [912, 589] width 115 height 35
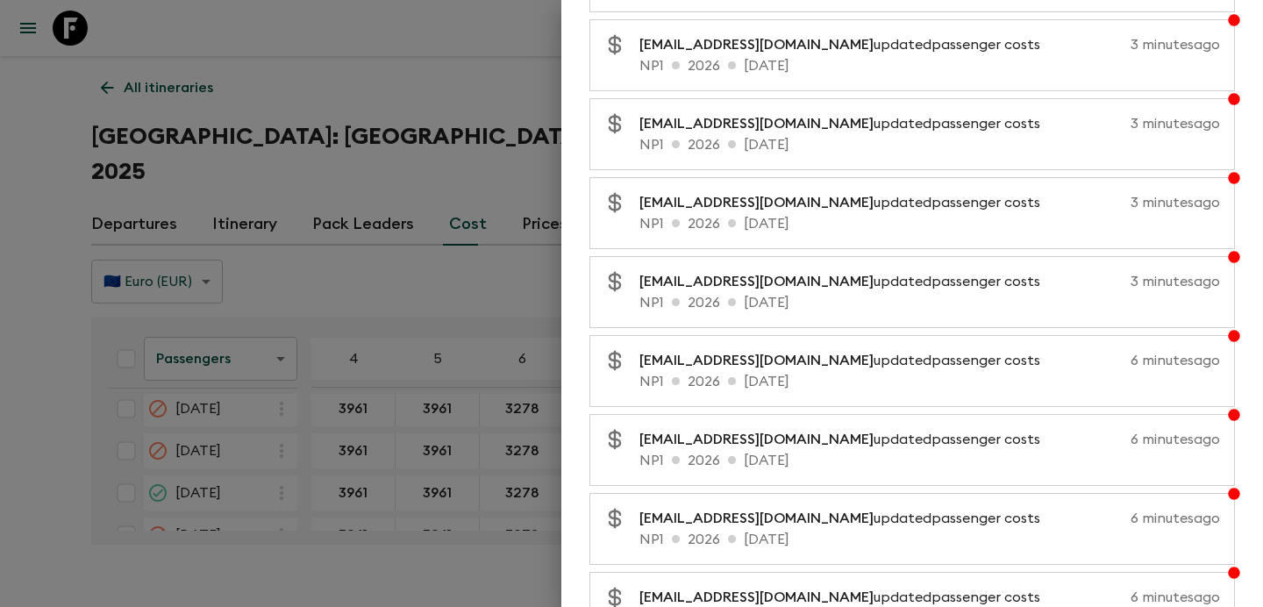
scroll to position [1938, 0]
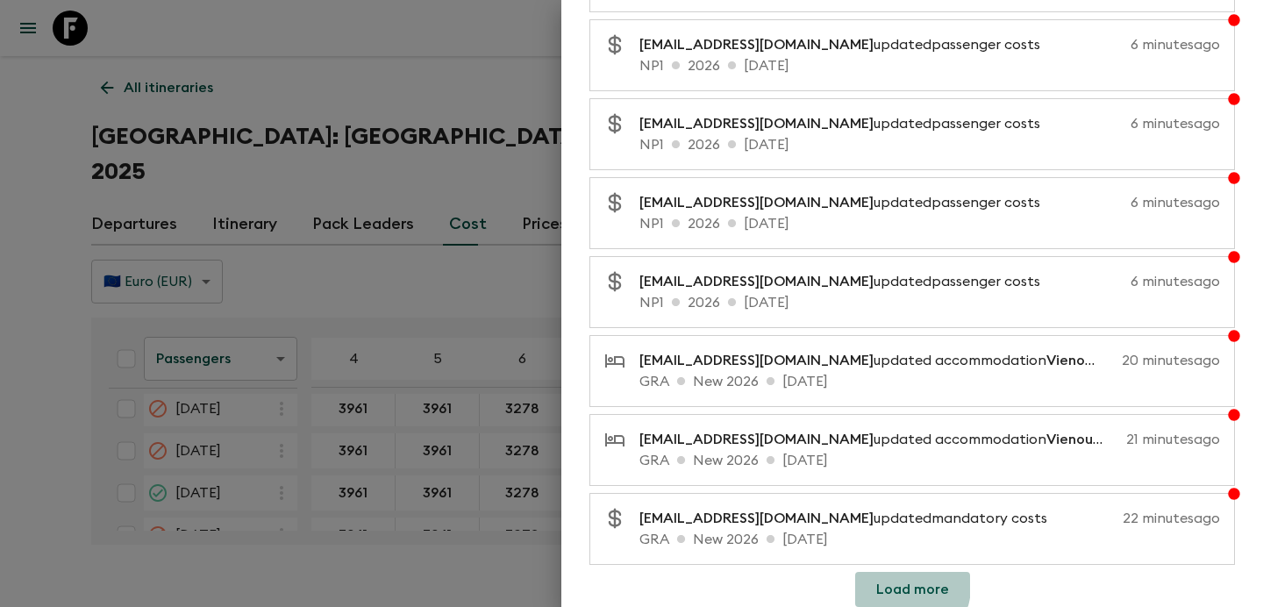
click at [900, 586] on button "Load more" at bounding box center [912, 589] width 115 height 35
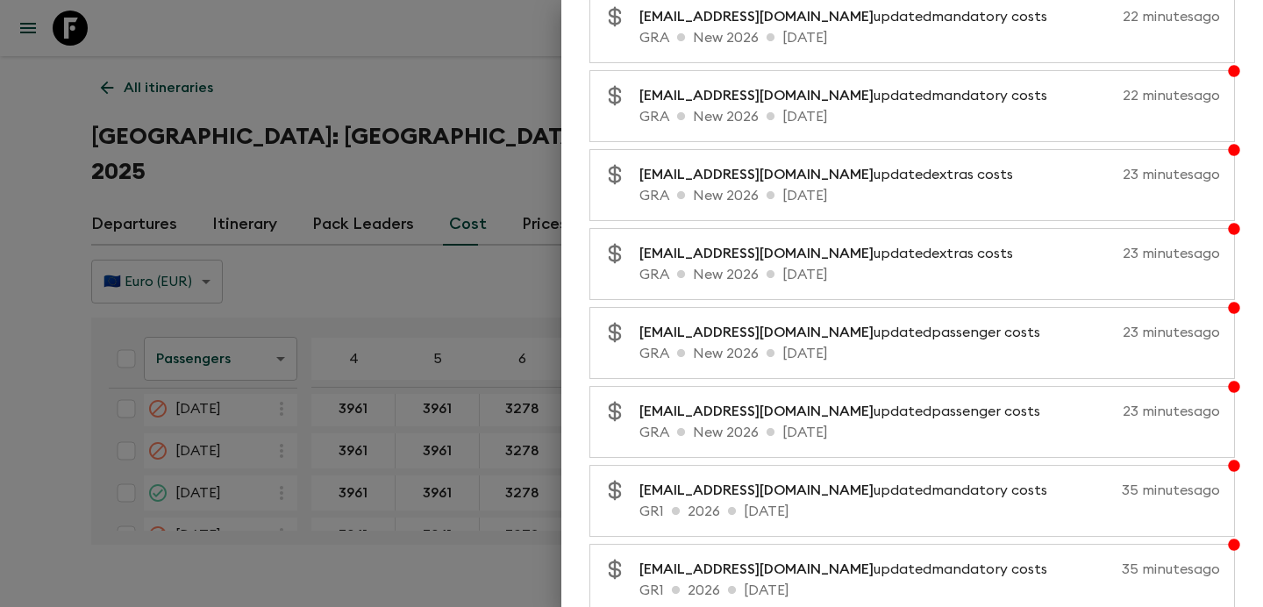
scroll to position [2727, 0]
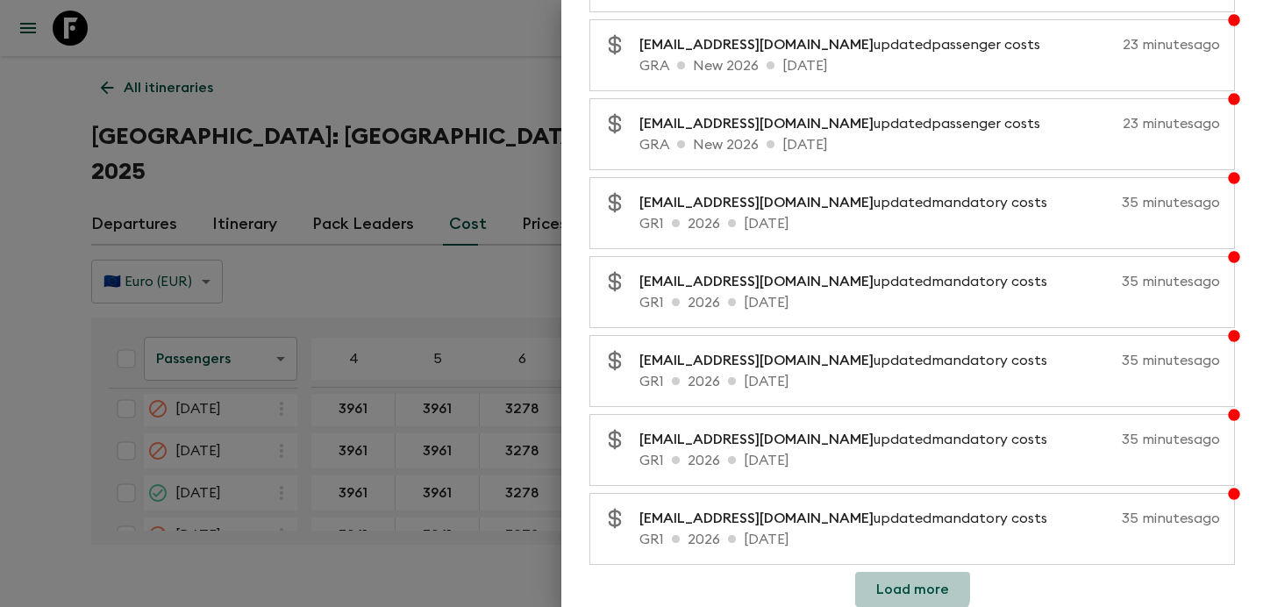
click at [901, 584] on button "Load more" at bounding box center [912, 589] width 115 height 35
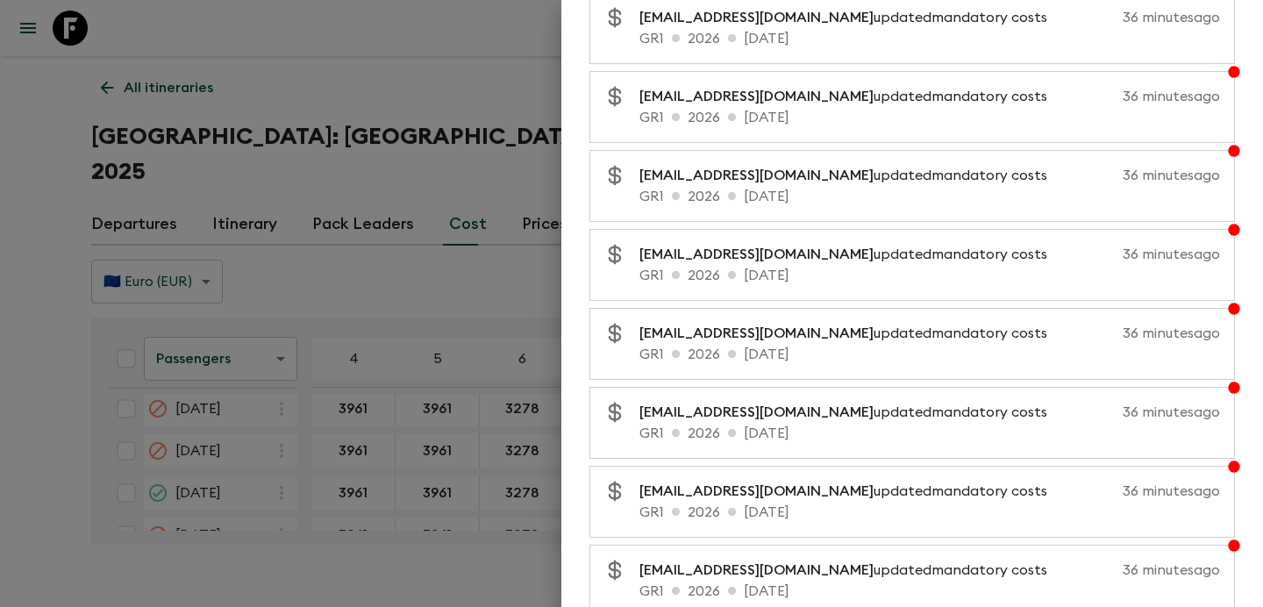
scroll to position [3516, 0]
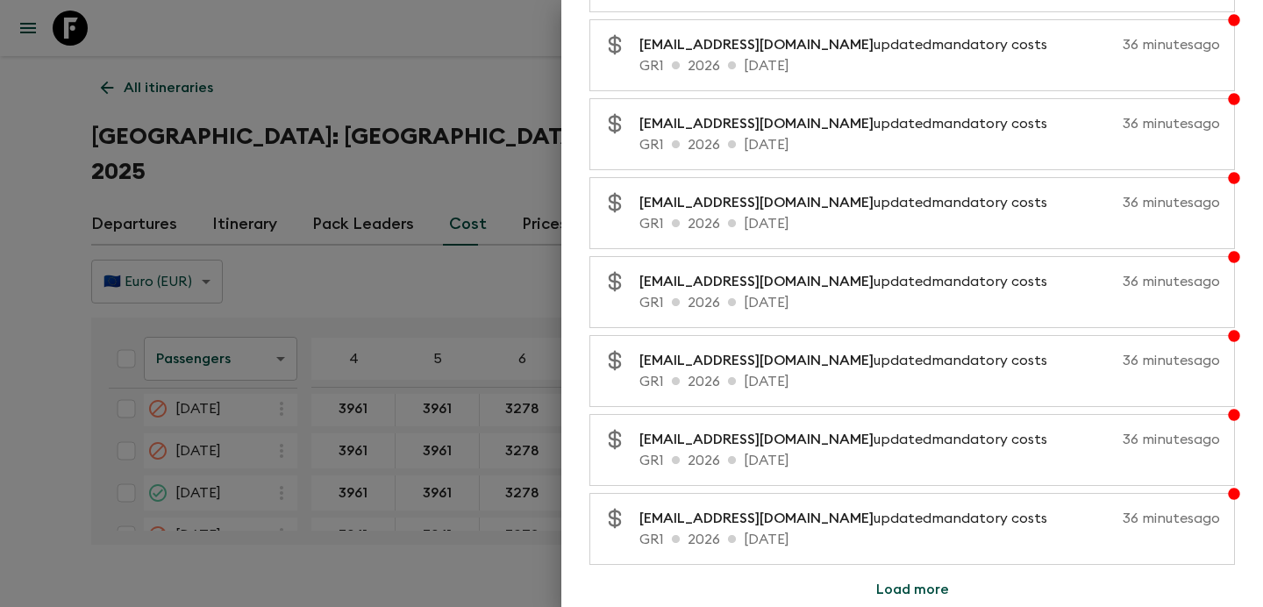
click at [118, 332] on div at bounding box center [631, 303] width 1263 height 607
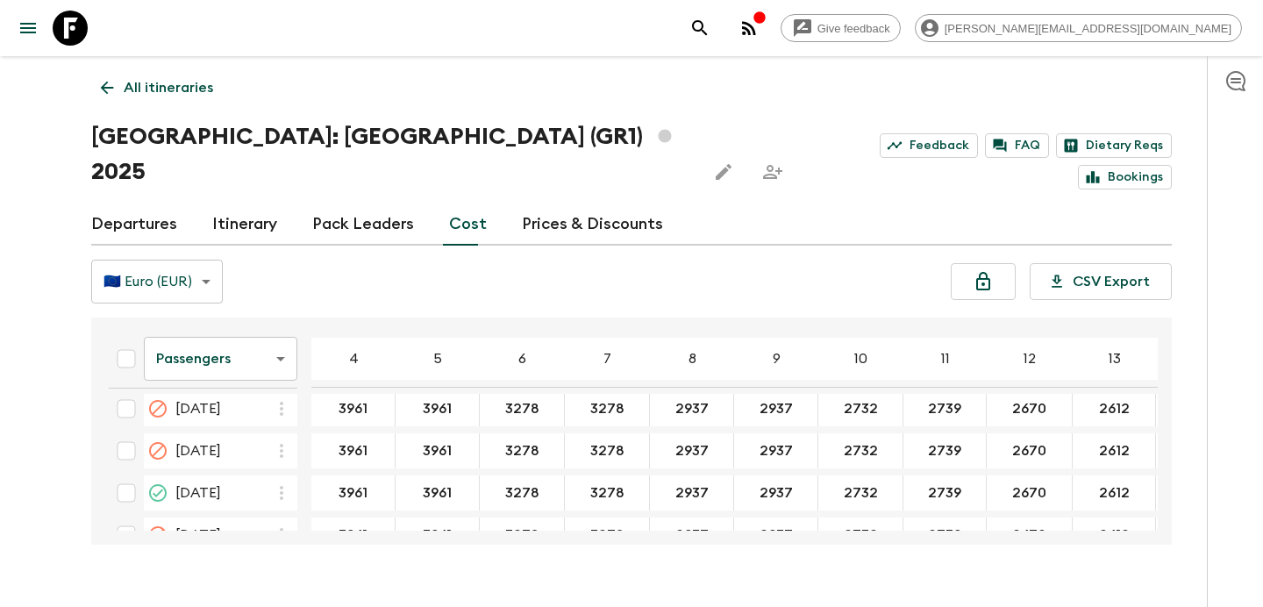
click at [766, 25] on div "button" at bounding box center [759, 20] width 14 height 18
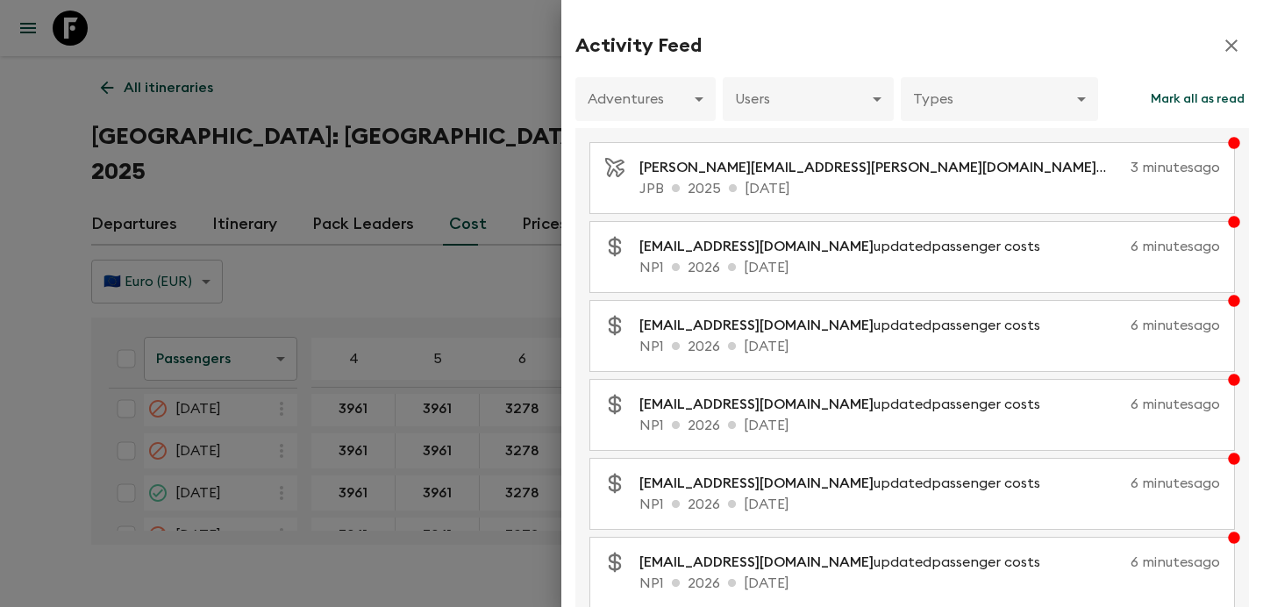
click at [538, 59] on div at bounding box center [631, 303] width 1263 height 607
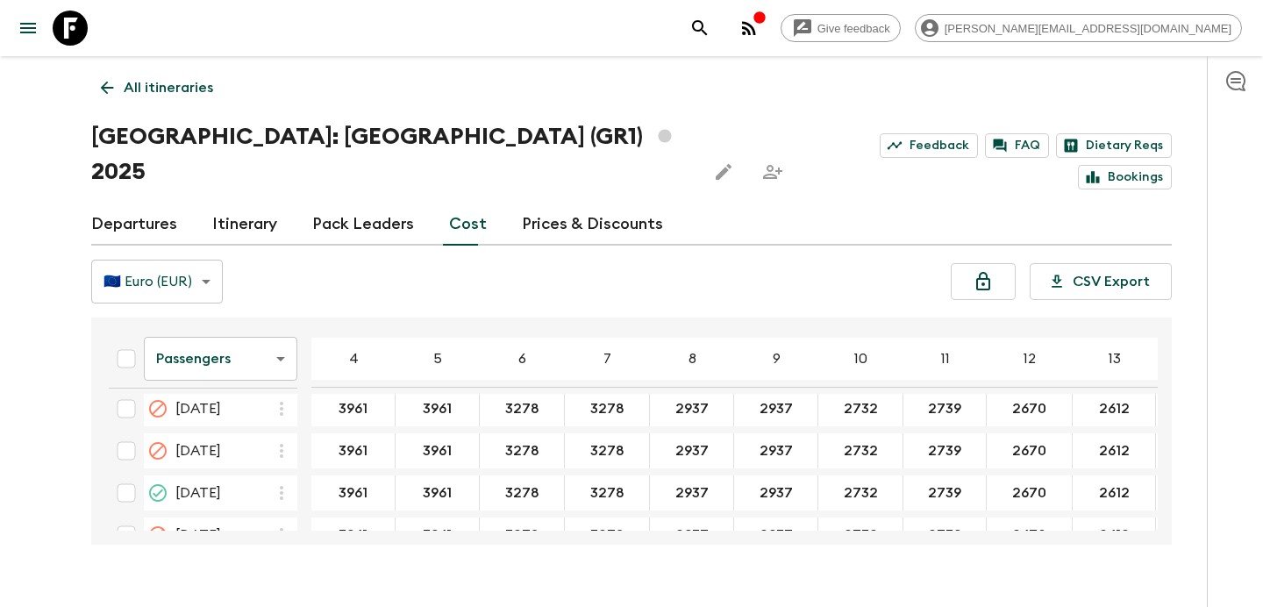
click at [165, 85] on p "All itineraries" at bounding box center [168, 87] width 89 height 21
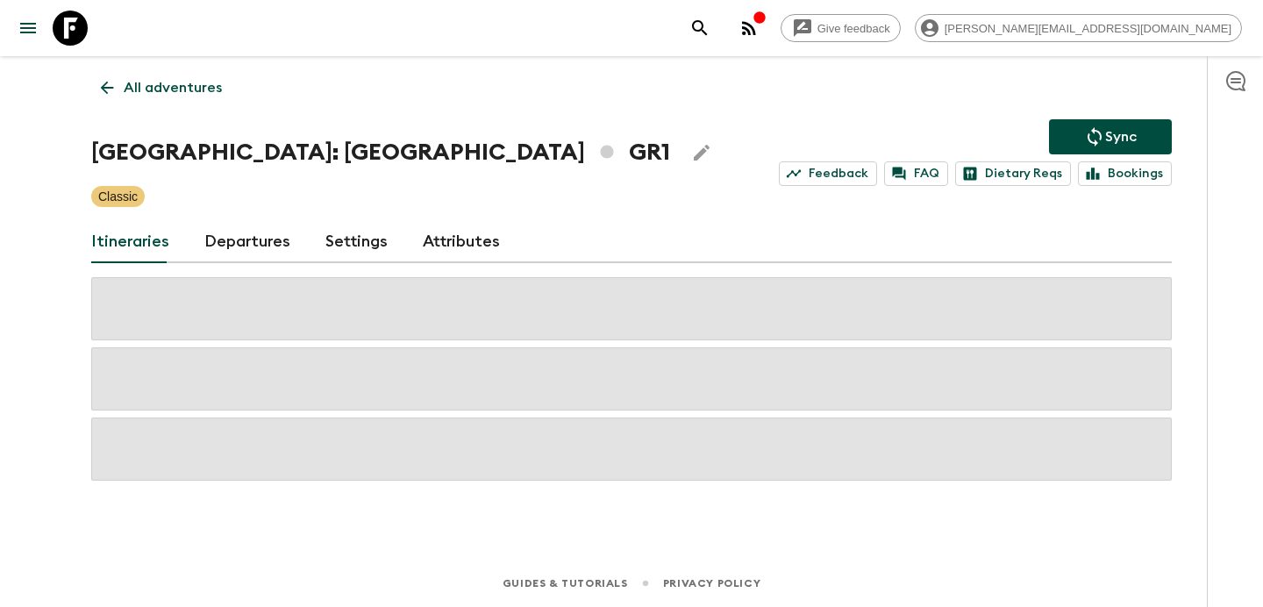
click at [165, 85] on p "All adventures" at bounding box center [173, 87] width 98 height 21
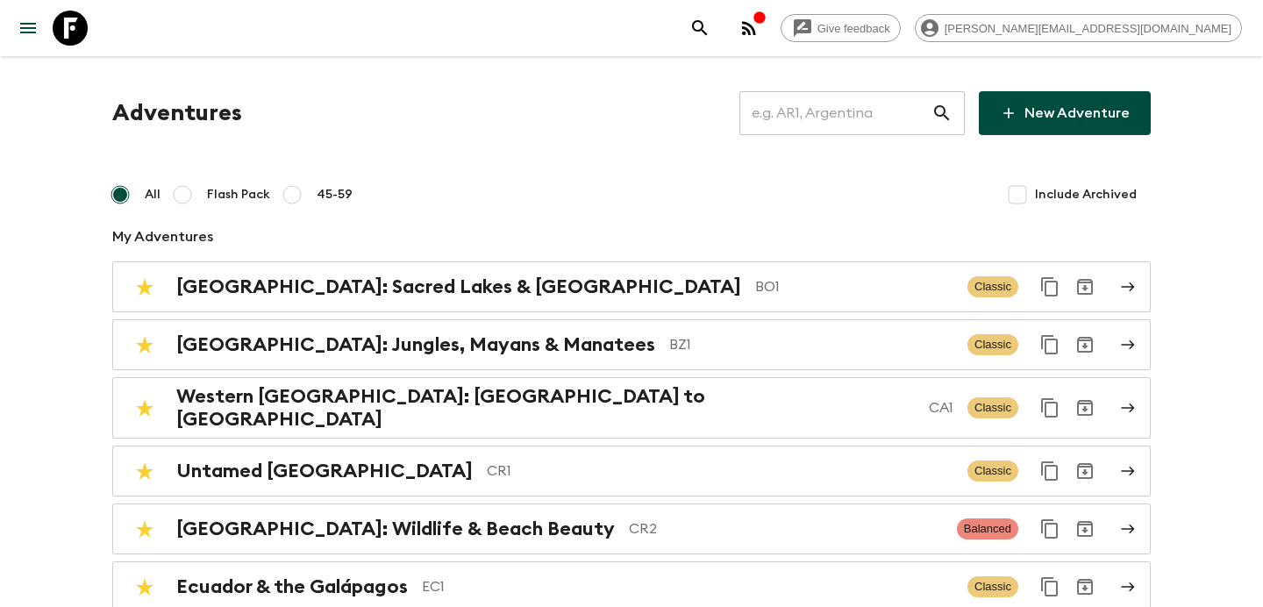
click at [756, 32] on icon "button" at bounding box center [749, 28] width 14 height 14
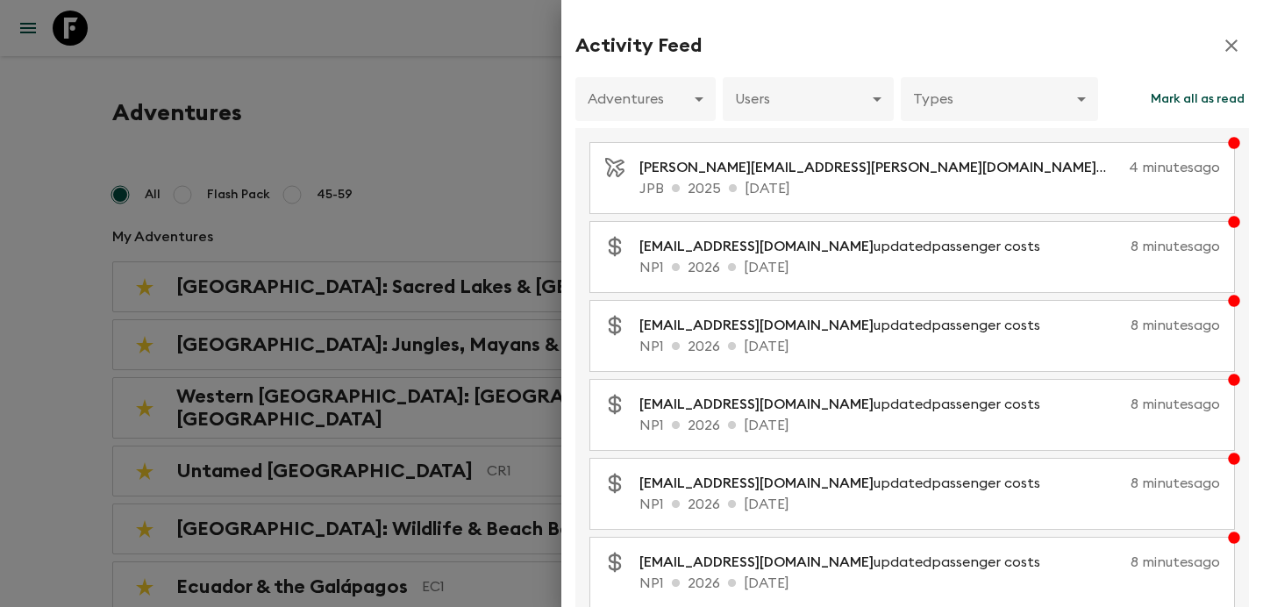
click at [551, 162] on div at bounding box center [631, 303] width 1263 height 607
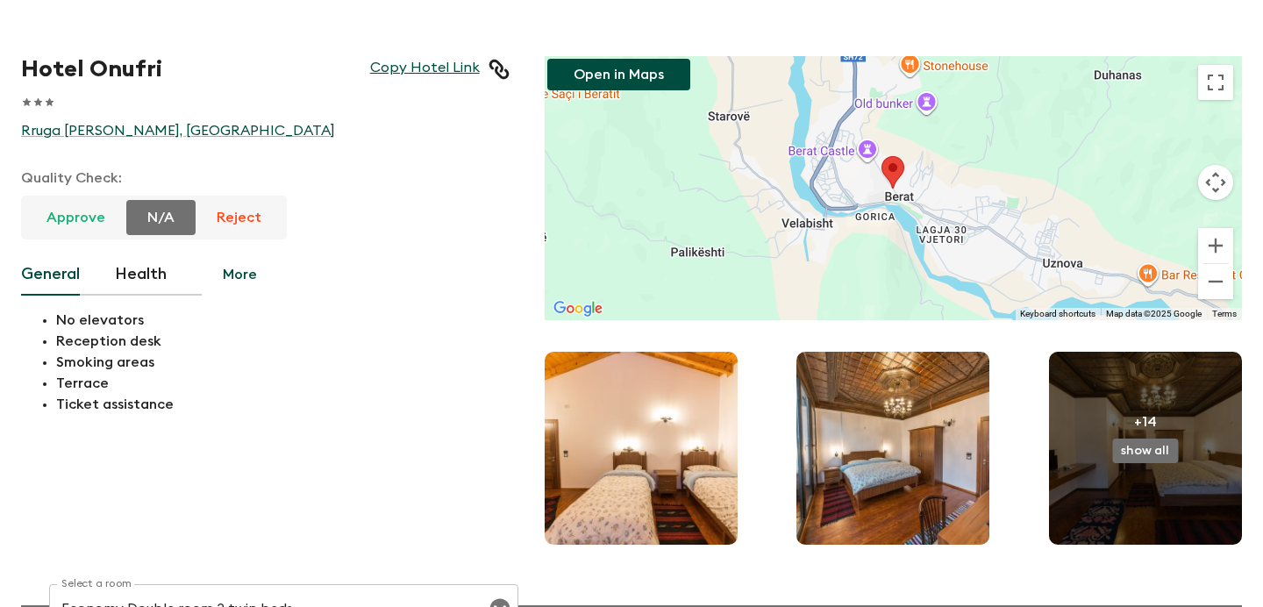
click at [421, 72] on link "Copy Hotel Link" at bounding box center [425, 69] width 110 height 21
